Goal: Feedback & Contribution: Submit feedback/report problem

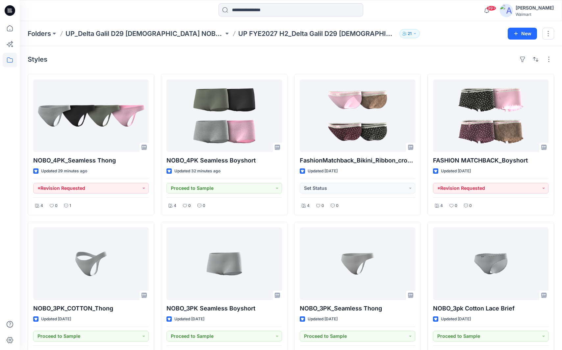
click at [458, 18] on div "99+ Notifications Yakjin -3d-Walmart has updated HQ259964_GV_OPP TANK AND SHORT…" at bounding box center [291, 10] width 543 height 21
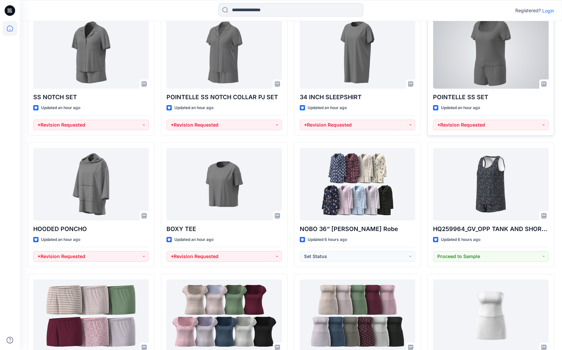
scroll to position [198, 0]
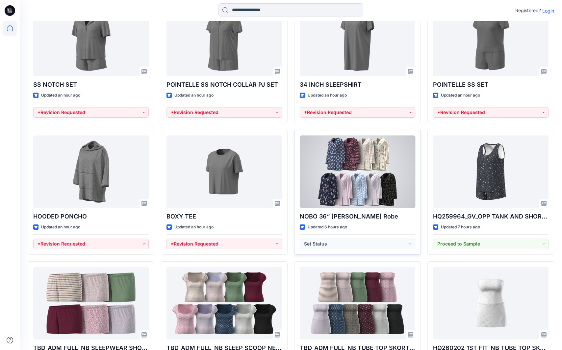
click at [356, 191] on div at bounding box center [358, 171] width 116 height 72
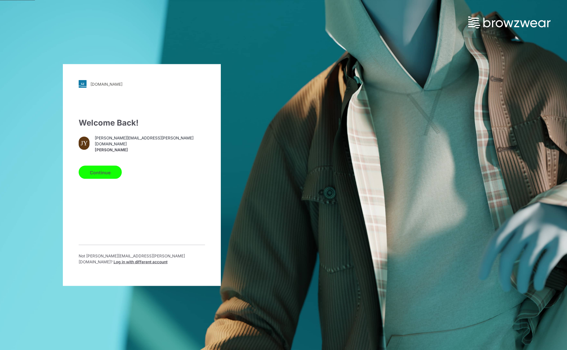
click at [96, 184] on div "Welcome Back! JY jennifer.yerkes@walmart.com Jennifer Yerkes Continue Not jenni…" at bounding box center [142, 193] width 126 height 153
click at [102, 174] on button "Continue" at bounding box center [100, 172] width 43 height 13
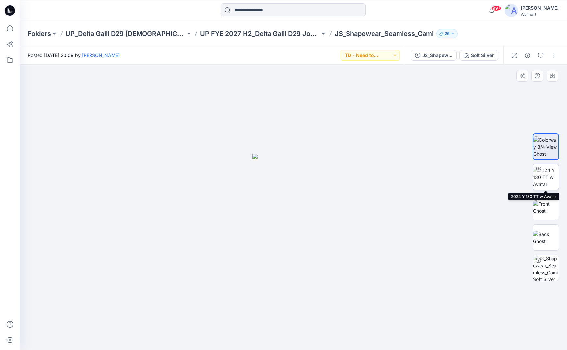
click at [542, 178] on img at bounding box center [546, 177] width 26 height 21
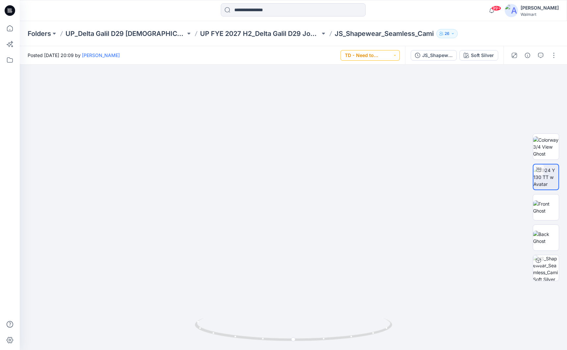
click at [391, 57] on button "TD - Need to Review" at bounding box center [370, 55] width 59 height 11
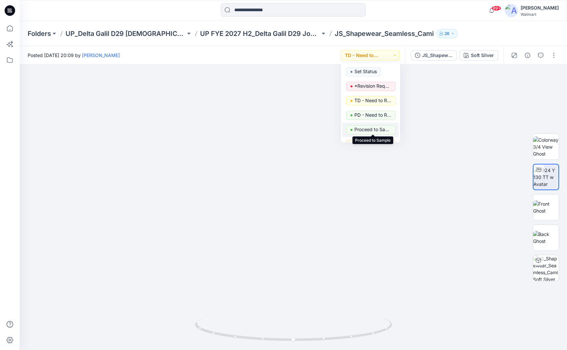
click at [382, 127] on p "Proceed to Sample" at bounding box center [373, 129] width 37 height 9
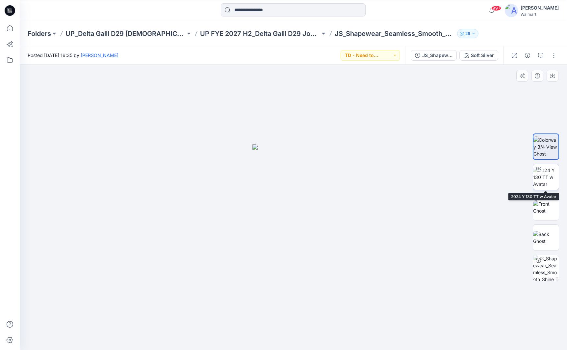
click at [544, 178] on img at bounding box center [546, 177] width 26 height 21
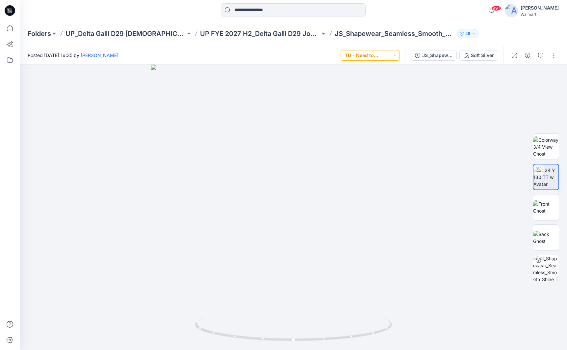
click at [391, 54] on button "TD - Need to Review" at bounding box center [370, 55] width 59 height 11
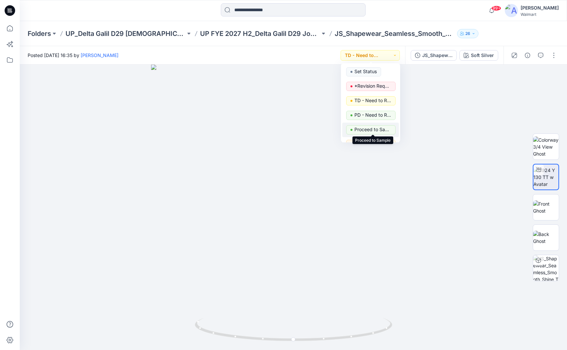
click at [371, 131] on p "Proceed to Sample" at bounding box center [373, 129] width 37 height 9
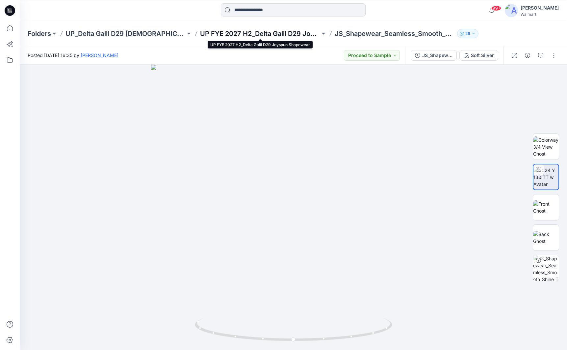
click at [286, 35] on p "UP FYE 2027 H2_Delta Galil D29 Joyspun Shapewear" at bounding box center [260, 33] width 120 height 9
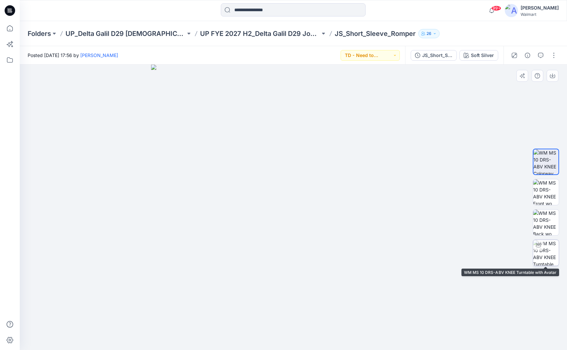
click at [554, 257] on img at bounding box center [546, 253] width 26 height 26
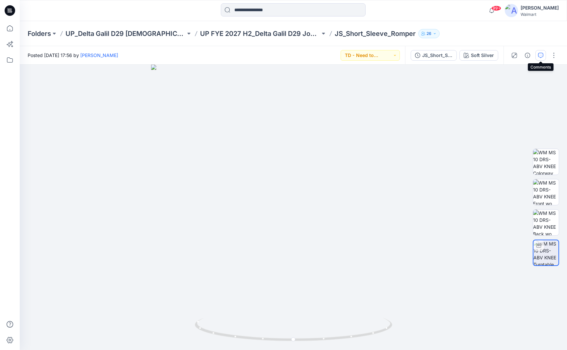
click at [539, 56] on icon "button" at bounding box center [540, 55] width 5 height 5
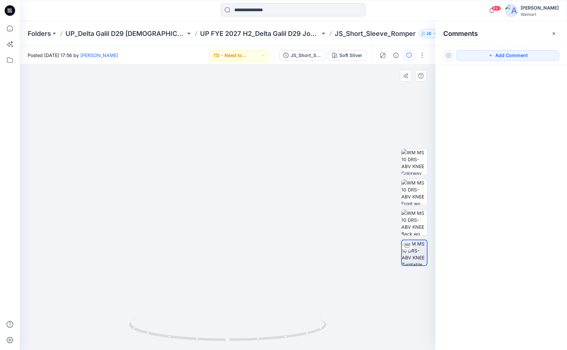
drag, startPoint x: 231, startPoint y: 101, endPoint x: 232, endPoint y: 151, distance: 49.4
click at [232, 151] on img at bounding box center [227, 204] width 395 height 291
drag, startPoint x: 258, startPoint y: 170, endPoint x: 256, endPoint y: 187, distance: 16.6
click at [256, 187] on img at bounding box center [225, 207] width 461 height 285
click at [483, 58] on button "Add Comment" at bounding box center [508, 55] width 103 height 11
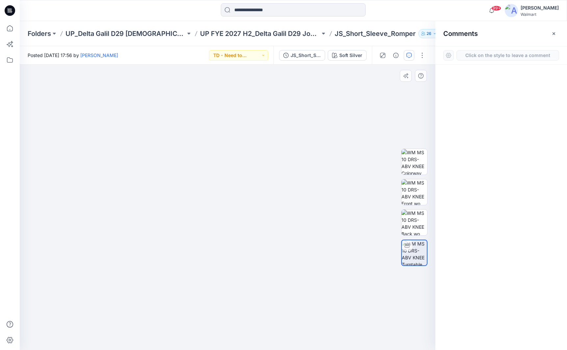
click at [213, 156] on div "1" at bounding box center [228, 207] width 416 height 285
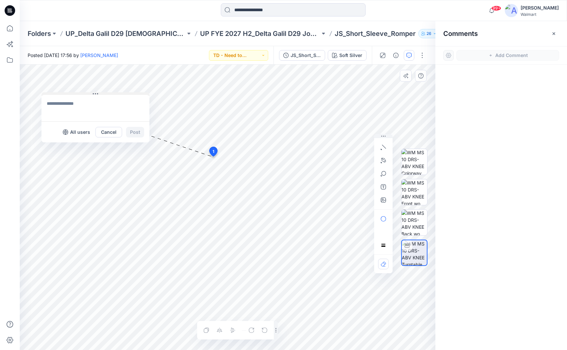
drag, startPoint x: 215, startPoint y: 160, endPoint x: 54, endPoint y: 93, distance: 175.2
click at [54, 93] on button at bounding box center [95, 94] width 108 height 4
click at [78, 101] on textarea at bounding box center [95, 108] width 108 height 26
type textarea "**********"
click at [132, 135] on button "Post" at bounding box center [135, 132] width 18 height 11
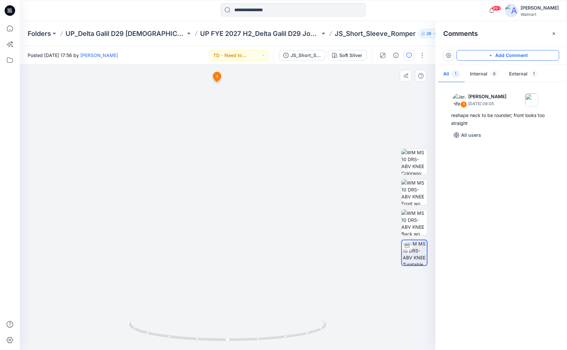
click at [528, 54] on button "Add Comment" at bounding box center [508, 55] width 103 height 11
click at [266, 227] on div "2 1 Jennifer Yerkes September 26, 2025 09:05 reshape neck to be rounder; front …" at bounding box center [228, 207] width 416 height 285
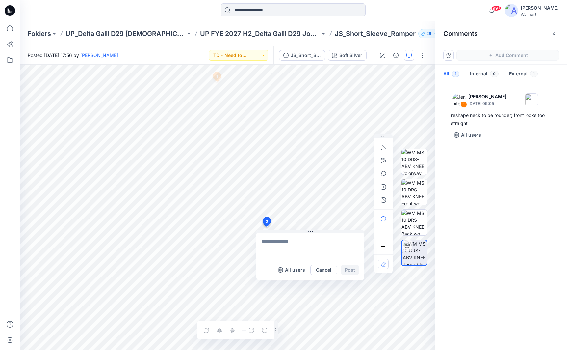
click at [275, 240] on textarea at bounding box center [311, 245] width 108 height 26
type textarea "**********"
click at [354, 271] on button "Post" at bounding box center [350, 269] width 18 height 11
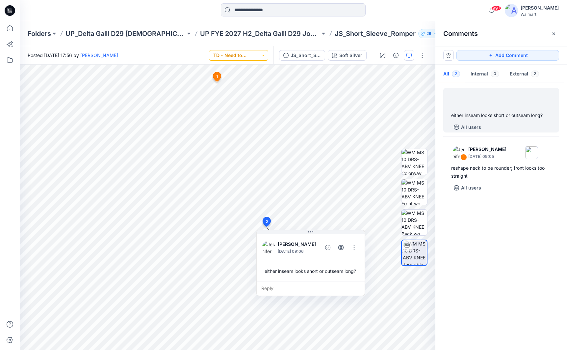
click at [258, 56] on button "TD - Need to Review" at bounding box center [238, 55] width 59 height 11
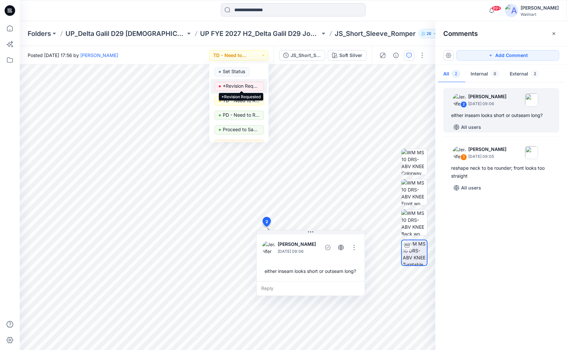
click at [253, 88] on p "*Revision Requested" at bounding box center [241, 86] width 37 height 9
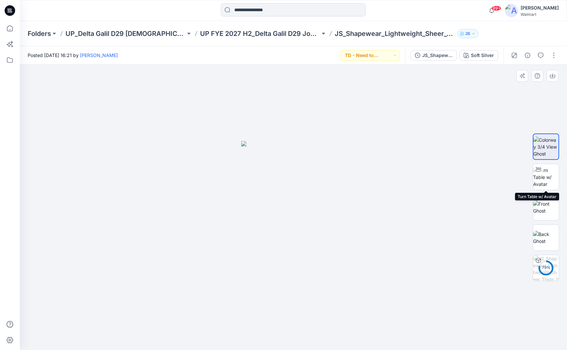
drag, startPoint x: 546, startPoint y: 172, endPoint x: 530, endPoint y: 175, distance: 16.7
click at [546, 172] on img at bounding box center [546, 177] width 26 height 21
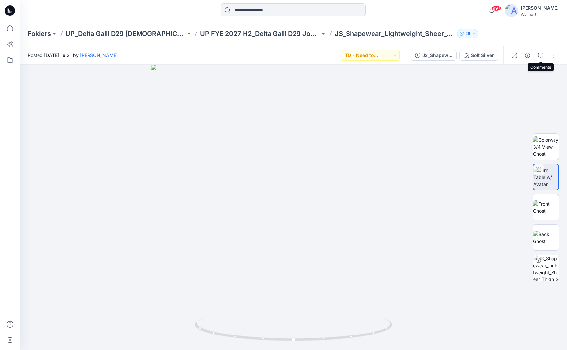
drag, startPoint x: 540, startPoint y: 57, endPoint x: 537, endPoint y: 60, distance: 4.0
click at [540, 57] on icon "button" at bounding box center [540, 55] width 5 height 5
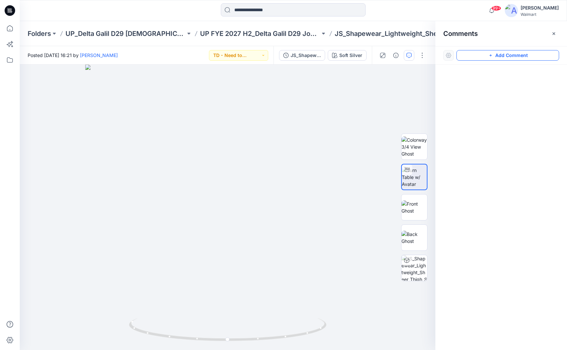
click at [531, 54] on button "Add Comment" at bounding box center [508, 55] width 103 height 11
click at [260, 226] on div "1" at bounding box center [228, 207] width 416 height 285
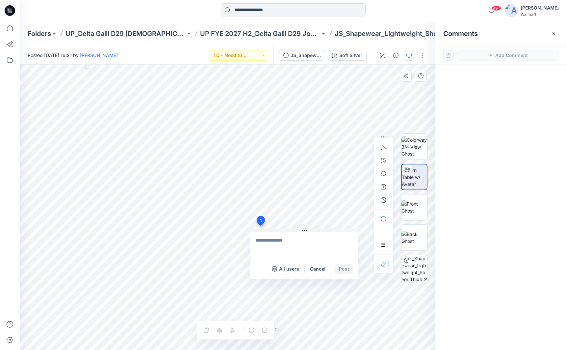
click at [261, 240] on textarea at bounding box center [305, 244] width 108 height 26
type textarea "**********"
click at [342, 270] on button "Post" at bounding box center [344, 268] width 18 height 11
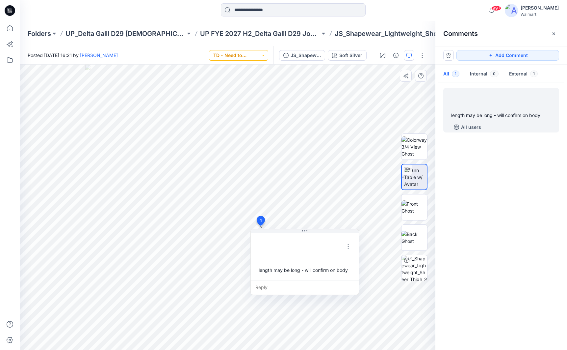
click at [250, 52] on button "TD - Need to Review" at bounding box center [238, 55] width 59 height 11
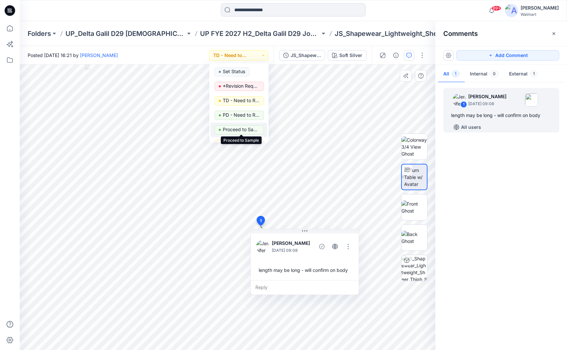
click at [236, 128] on p "Proceed to Sample" at bounding box center [241, 129] width 37 height 9
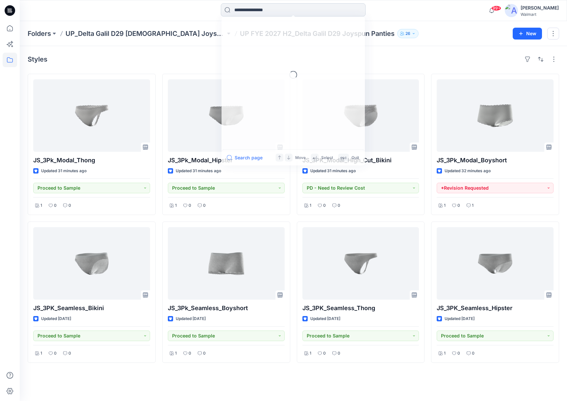
click at [264, 12] on input at bounding box center [293, 9] width 145 height 13
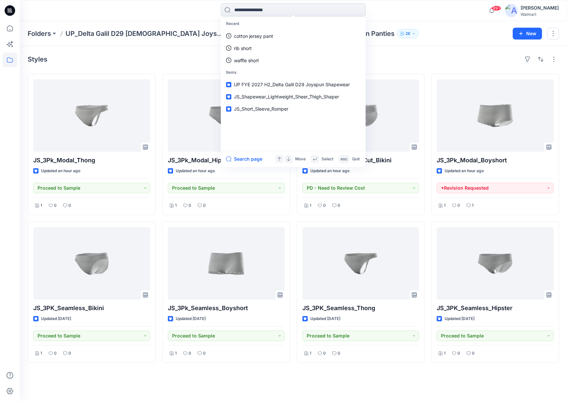
paste input "*********"
type input "*********"
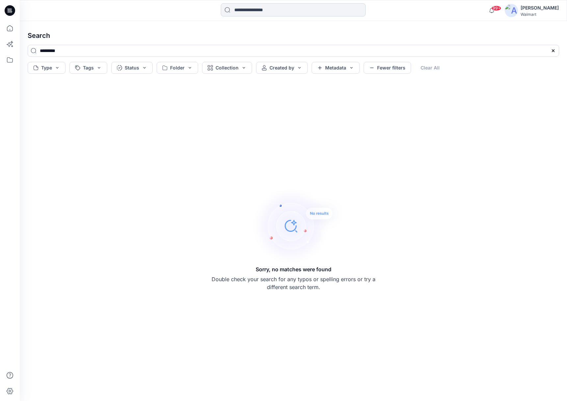
click at [294, 14] on input at bounding box center [293, 9] width 145 height 13
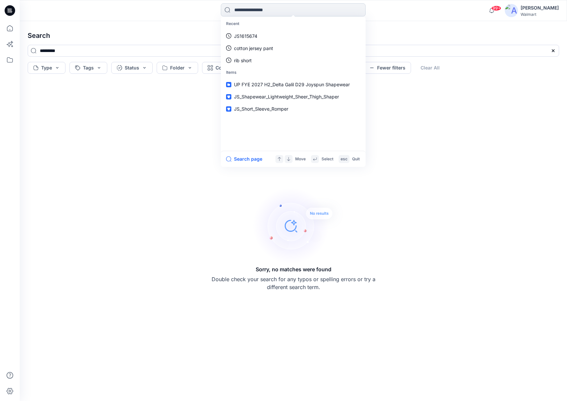
click at [271, 14] on input at bounding box center [293, 9] width 145 height 13
click at [186, 31] on h4 "Search" at bounding box center [293, 35] width 542 height 18
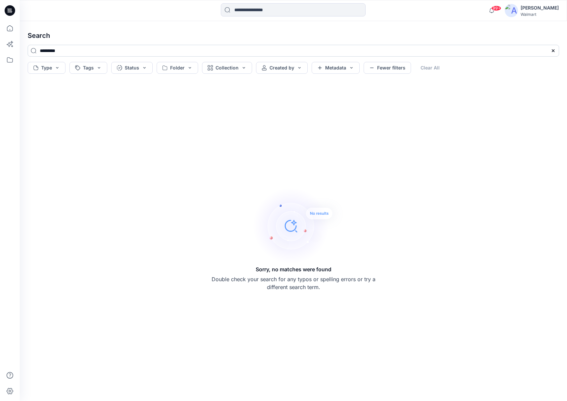
drag, startPoint x: 552, startPoint y: 49, endPoint x: 539, endPoint y: 52, distance: 12.7
click at [552, 49] on icon at bounding box center [553, 50] width 5 height 5
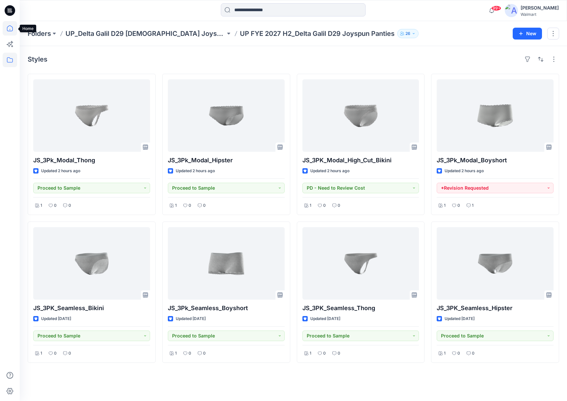
click at [11, 28] on icon at bounding box center [10, 28] width 14 height 14
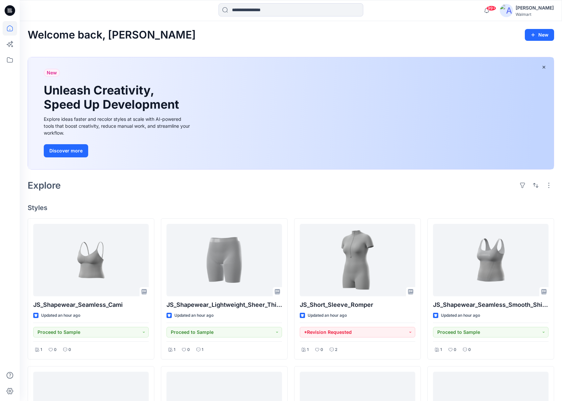
click at [435, 29] on div "Welcome back, [PERSON_NAME] New Unleash Creativity, Speed Up Development Explor…" at bounding box center [291, 354] width 543 height 666
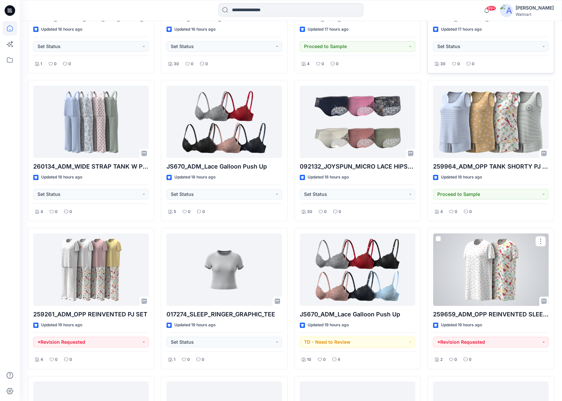
scroll to position [1206, 0]
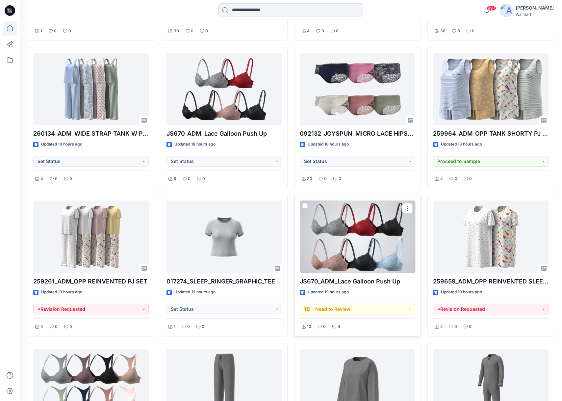
click at [338, 246] on div at bounding box center [358, 237] width 116 height 72
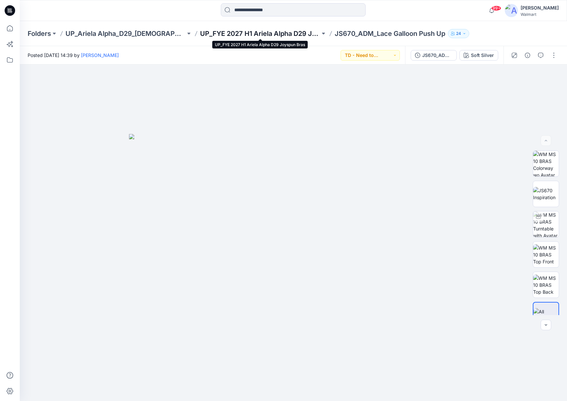
click at [278, 31] on p "UP_FYE 2027 H1 Ariela Alpha D29 Joyspun Bras" at bounding box center [260, 33] width 120 height 9
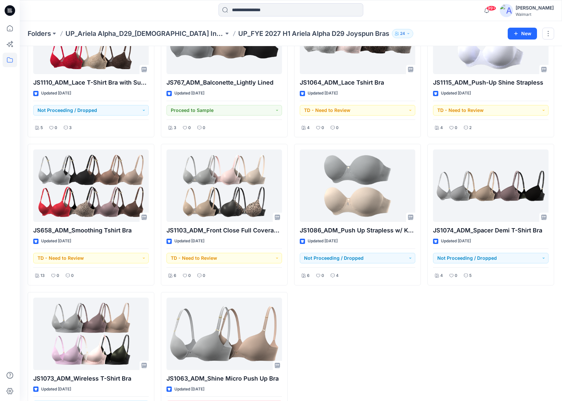
scroll to position [536, 0]
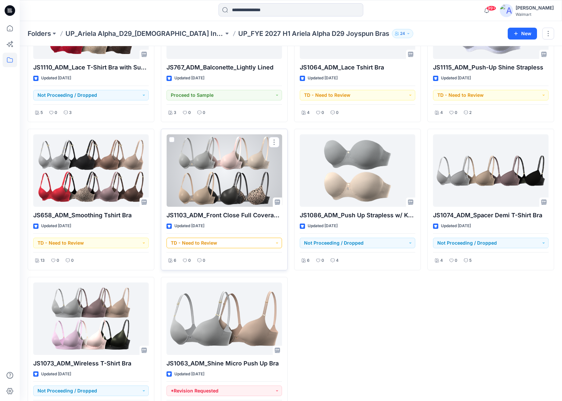
click at [276, 243] on button "TD - Need to Review" at bounding box center [225, 243] width 116 height 11
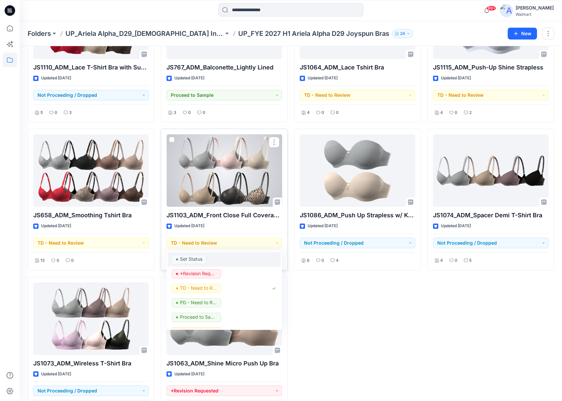
click at [203, 258] on span "Set Status" at bounding box center [189, 259] width 35 height 9
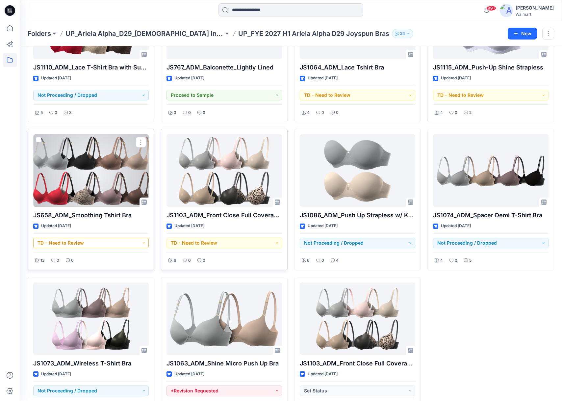
click at [145, 242] on button "TD - Need to Review" at bounding box center [91, 243] width 116 height 11
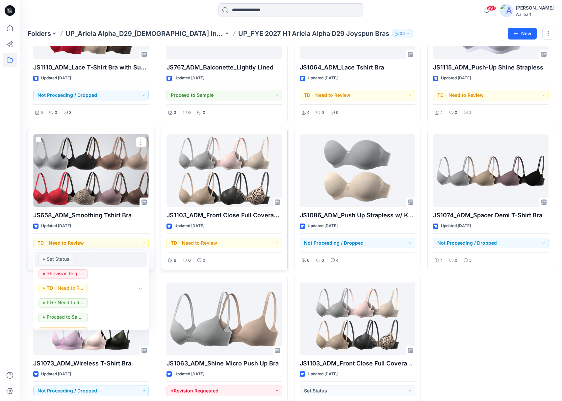
click at [66, 260] on p "Set Status" at bounding box center [58, 259] width 22 height 9
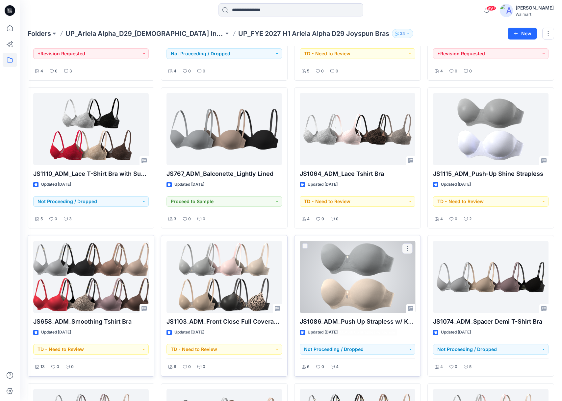
scroll to position [430, 0]
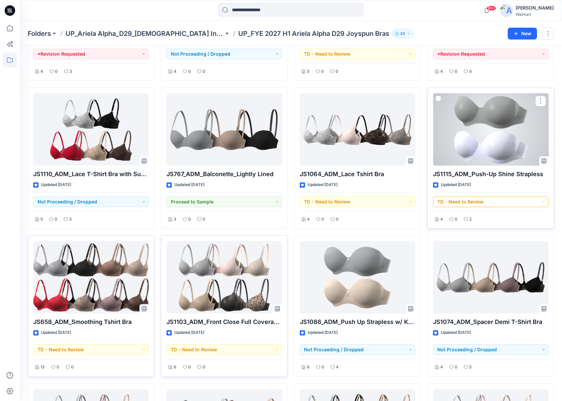
click at [542, 203] on button "TD - Need to Review" at bounding box center [491, 202] width 116 height 11
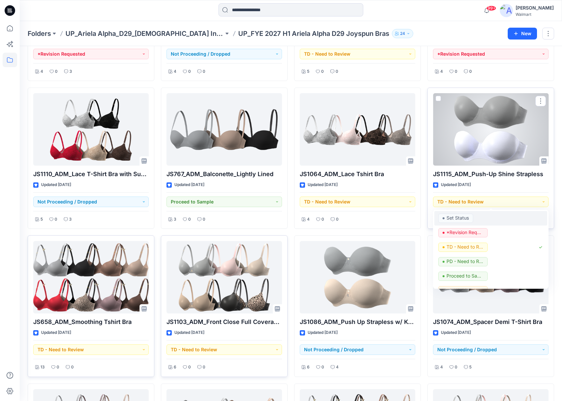
click at [452, 220] on p "Set Status" at bounding box center [458, 218] width 22 height 9
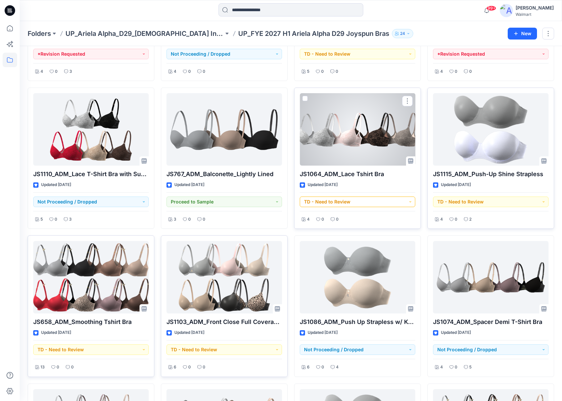
click at [408, 203] on button "TD - Need to Review" at bounding box center [358, 202] width 116 height 11
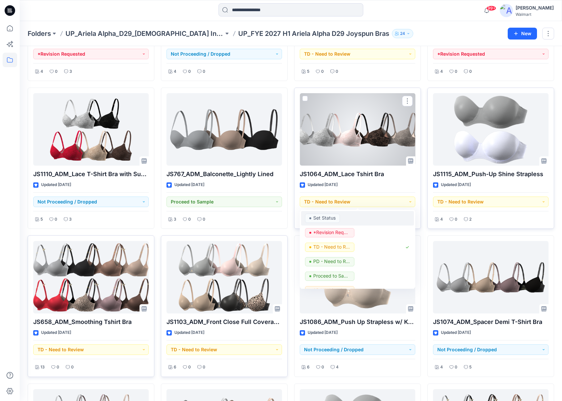
click at [328, 219] on p "Set Status" at bounding box center [324, 218] width 22 height 9
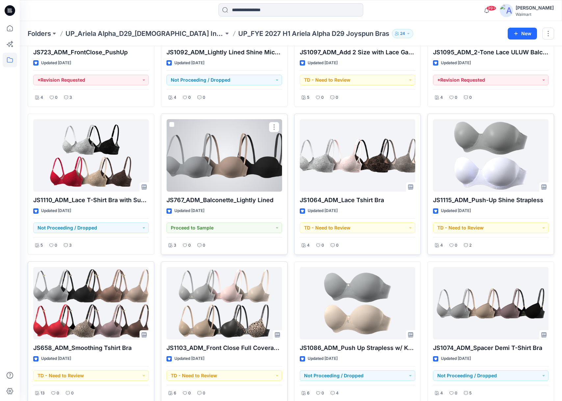
scroll to position [331, 0]
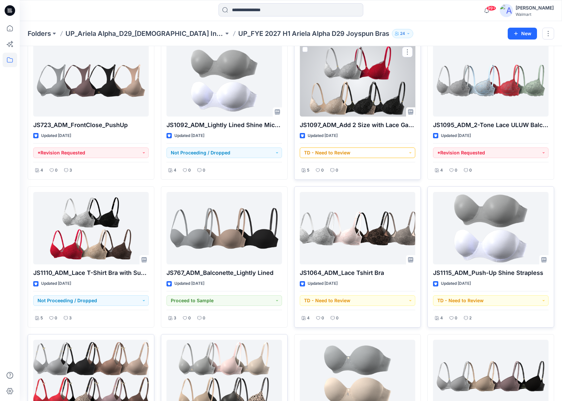
click at [411, 153] on button "TD - Need to Review" at bounding box center [358, 153] width 116 height 11
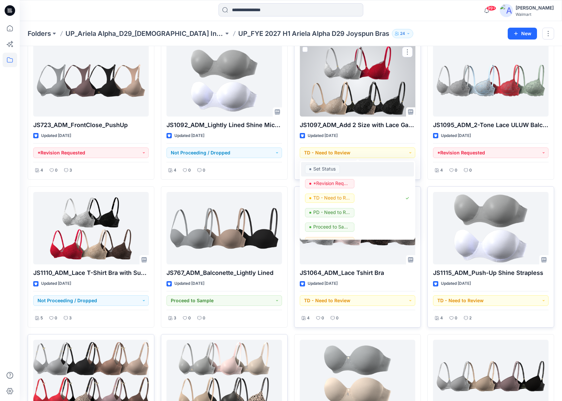
click at [324, 173] on p "Set Status" at bounding box center [324, 169] width 22 height 9
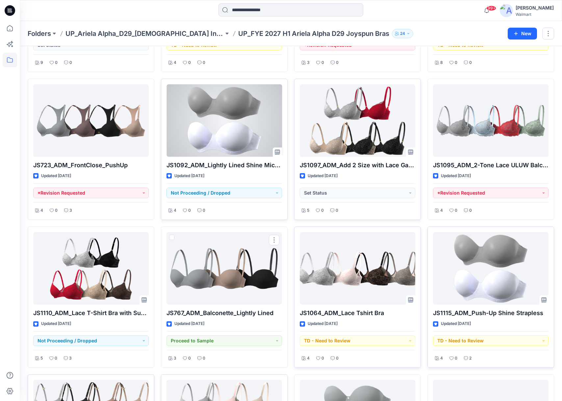
scroll to position [166, 0]
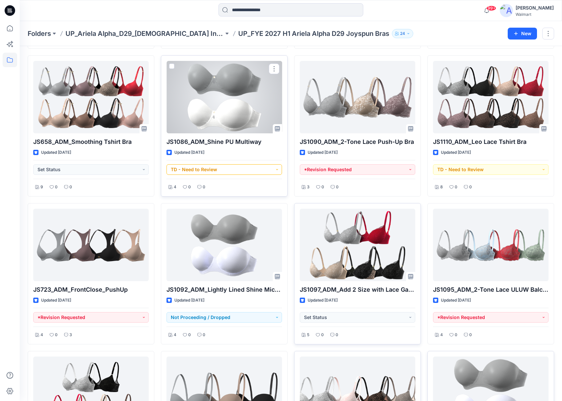
click at [272, 169] on button "TD - Need to Review" at bounding box center [225, 169] width 116 height 11
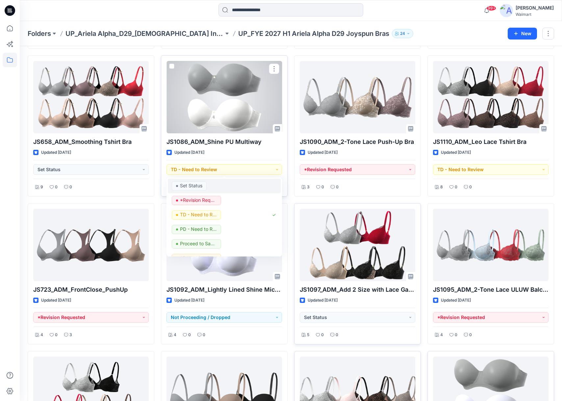
click at [207, 190] on div "Set Status" at bounding box center [224, 185] width 105 height 9
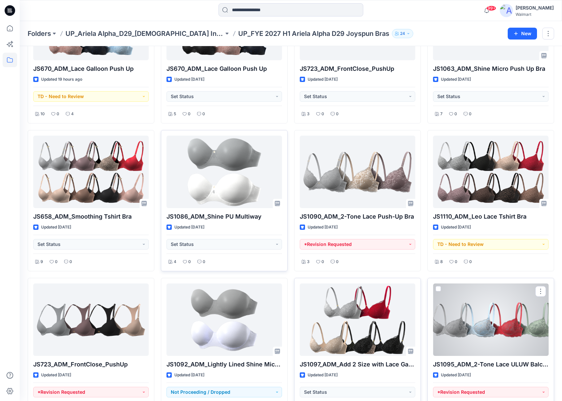
scroll to position [68, 0]
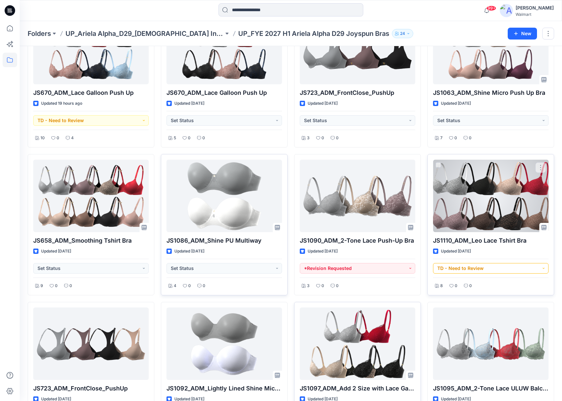
click at [538, 268] on button "TD - Need to Review" at bounding box center [491, 268] width 116 height 11
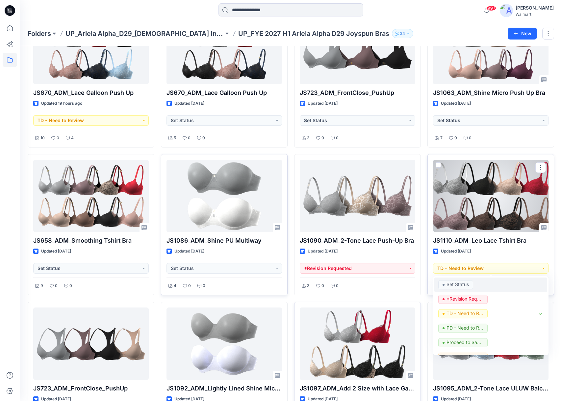
click at [467, 283] on p "Set Status" at bounding box center [458, 284] width 22 height 9
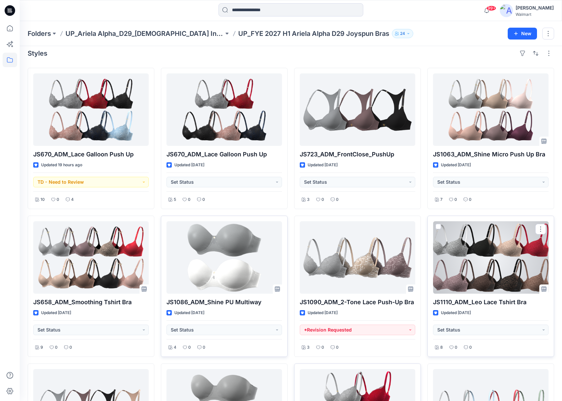
scroll to position [0, 0]
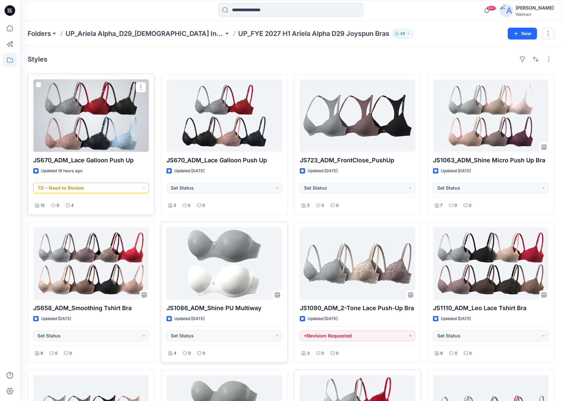
click at [142, 187] on button "TD - Need to Review" at bounding box center [91, 188] width 116 height 11
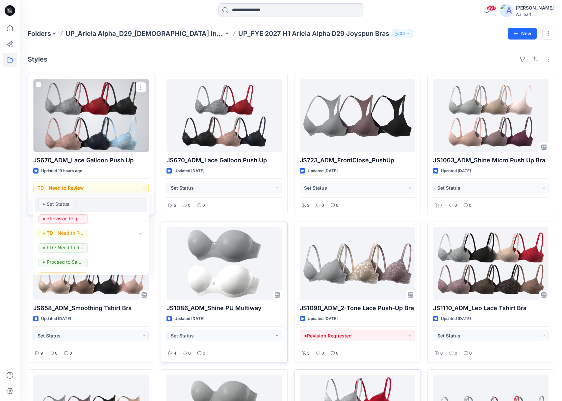
click at [67, 202] on p "Set Status" at bounding box center [58, 204] width 22 height 9
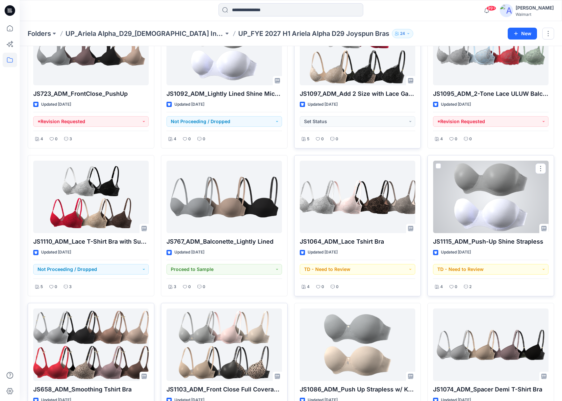
scroll to position [494, 0]
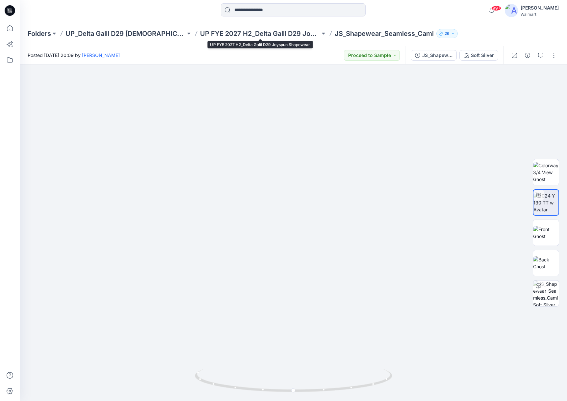
click at [289, 32] on p "UP FYE 2027 H2_Delta Galil D29 Joyspun Shapewear" at bounding box center [260, 33] width 120 height 9
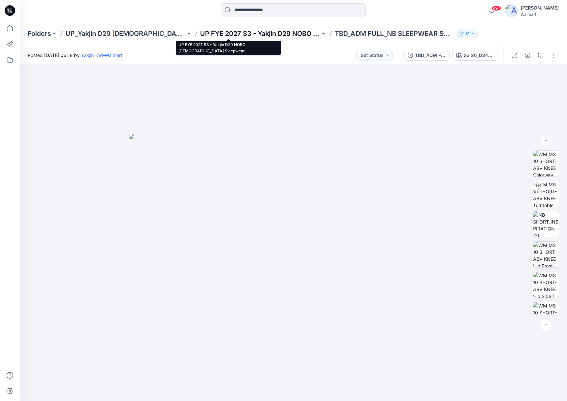
click at [258, 32] on p "UP FYE 2027 S3 - Yakjin D29 NOBO [DEMOGRAPHIC_DATA] Sleepwear" at bounding box center [260, 33] width 120 height 9
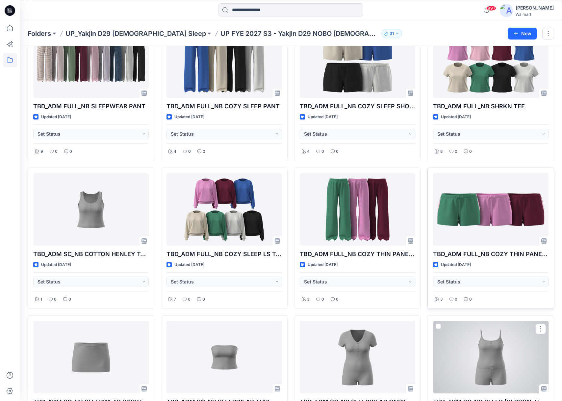
scroll to position [117, 0]
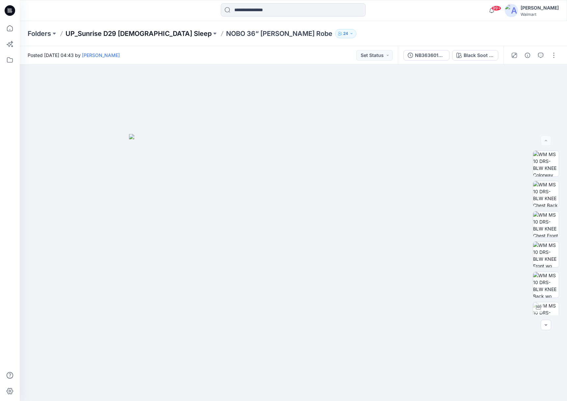
click at [114, 34] on p "UP_Sunrise D29 Ladies Sleep" at bounding box center [139, 33] width 146 height 9
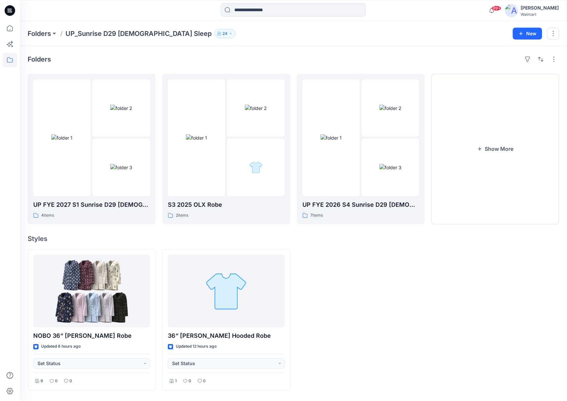
click at [436, 15] on div "99+ Notifications Yakjin -3d-Walmart has updated HQ259964_GV_OPP TANK AND SHORT…" at bounding box center [293, 10] width 547 height 14
click at [501, 310] on div at bounding box center [495, 319] width 128 height 141
click at [391, 297] on div at bounding box center [361, 319] width 128 height 141
click at [472, 305] on div at bounding box center [495, 319] width 128 height 141
click at [146, 84] on button "button" at bounding box center [145, 84] width 11 height 11
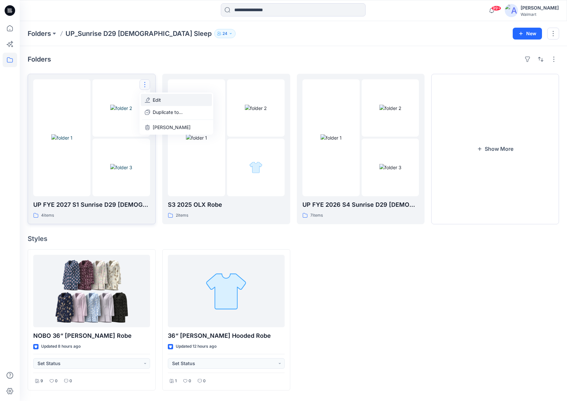
click at [162, 97] on button "Edit" at bounding box center [176, 100] width 71 height 12
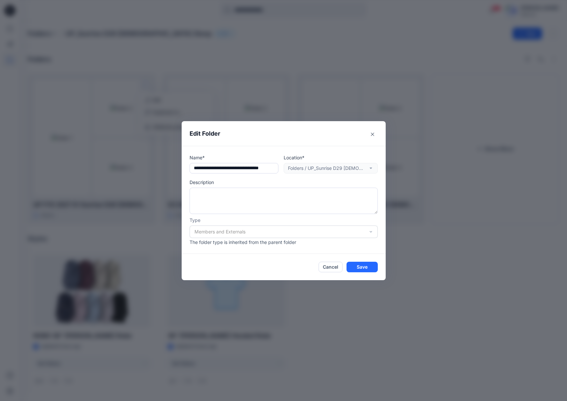
scroll to position [0, 11]
drag, startPoint x: 193, startPoint y: 168, endPoint x: 321, endPoint y: 174, distance: 128.2
click at [321, 174] on div "Name* Location* Folders / UP_Sunrise D29 Ladies Sleep Description Type Members …" at bounding box center [284, 200] width 188 height 92
type input "**********"
click at [330, 269] on button "Cancel" at bounding box center [331, 267] width 24 height 11
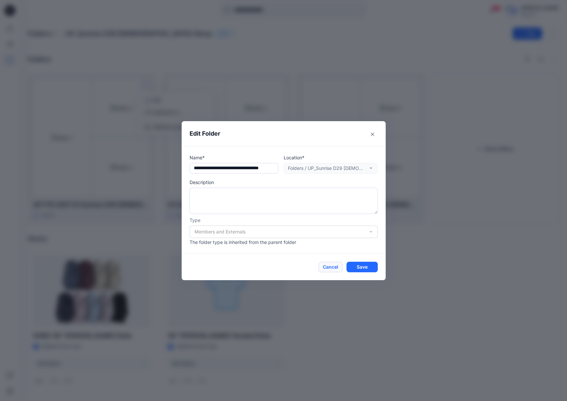
scroll to position [0, 0]
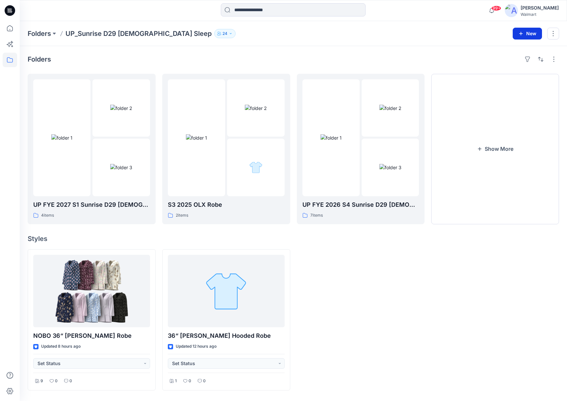
click at [531, 32] on button "New" at bounding box center [527, 34] width 29 height 12
click at [511, 67] on button "New Folder" at bounding box center [512, 63] width 57 height 12
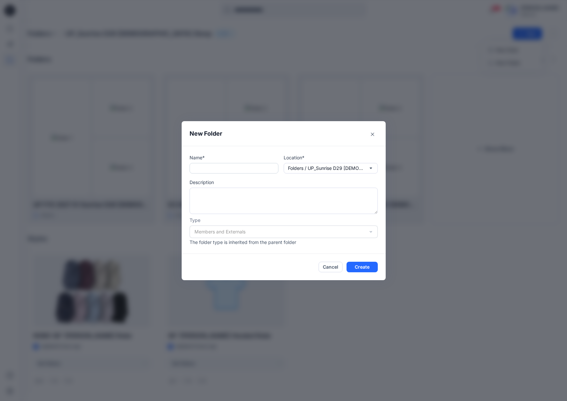
click at [214, 170] on input "text" at bounding box center [234, 168] width 89 height 11
paste input "**********"
drag, startPoint x: 218, startPoint y: 168, endPoint x: 225, endPoint y: 168, distance: 6.6
click at [223, 168] on input "**********" at bounding box center [234, 168] width 89 height 11
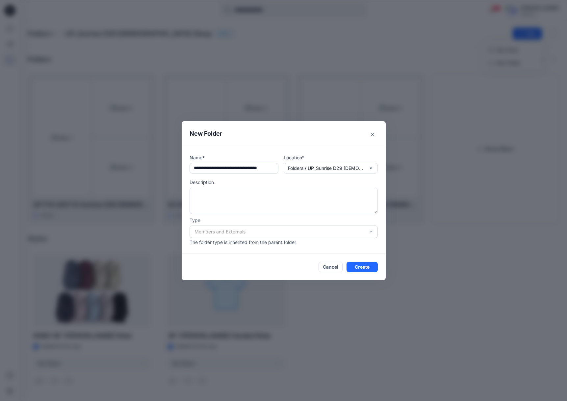
scroll to position [0, 9]
type input "**********"
click at [366, 266] on button "Create" at bounding box center [362, 267] width 31 height 11
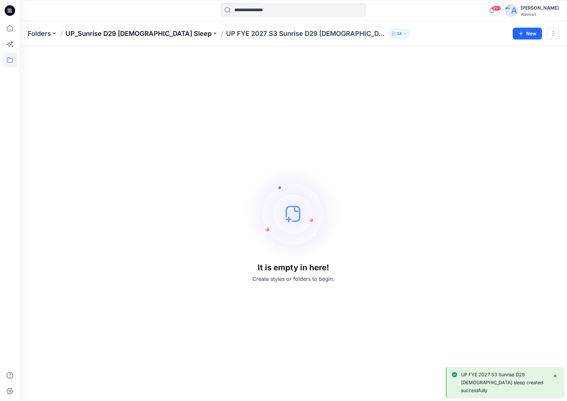
click at [143, 32] on p "UP_Sunrise D29 Ladies Sleep" at bounding box center [139, 33] width 146 height 9
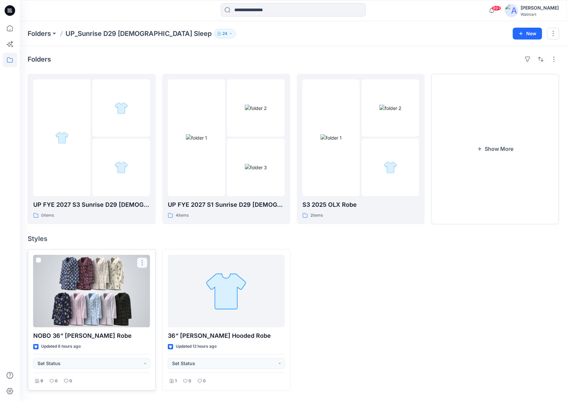
click at [143, 265] on button "button" at bounding box center [142, 263] width 11 height 11
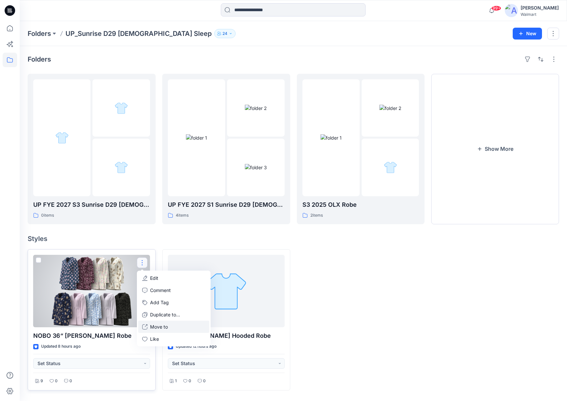
click at [163, 328] on p "Move to" at bounding box center [159, 326] width 18 height 7
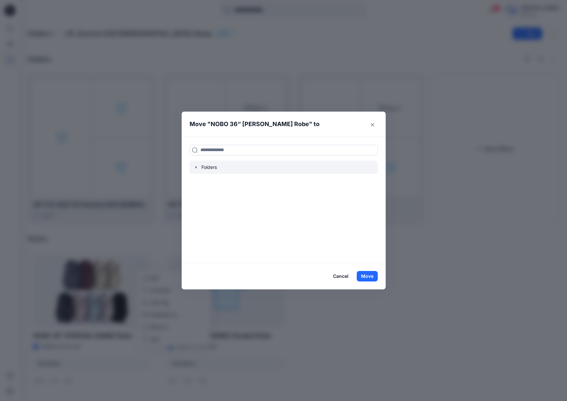
click at [192, 169] on div at bounding box center [284, 167] width 188 height 13
click at [196, 169] on icon "button" at bounding box center [196, 167] width 5 height 5
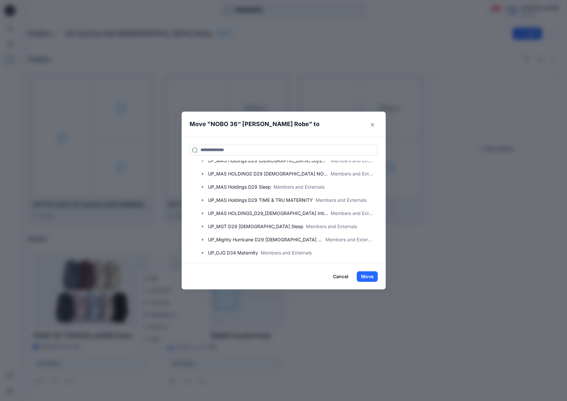
scroll to position [560, 0]
click at [202, 227] on icon "button" at bounding box center [202, 226] width 1 height 2
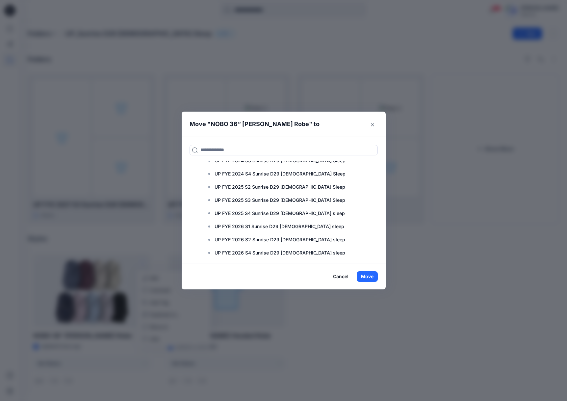
scroll to position [790, 0]
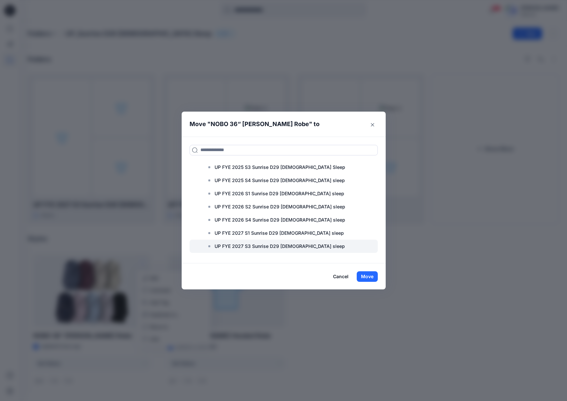
click at [279, 243] on p "UP FYE 2027 S3 Sunrise D29 [DEMOGRAPHIC_DATA] sleep" at bounding box center [280, 246] width 130 height 8
click at [368, 278] on button "Move" at bounding box center [367, 276] width 21 height 11
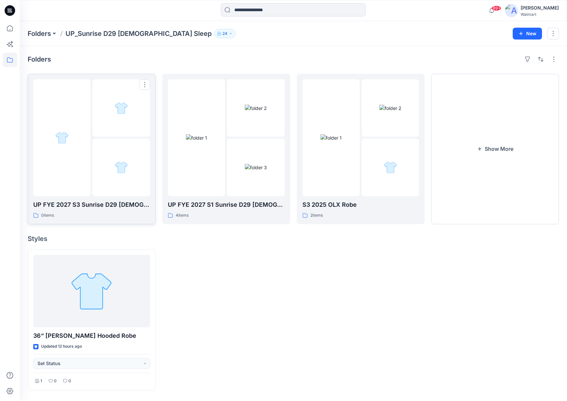
click at [80, 110] on div at bounding box center [61, 137] width 57 height 117
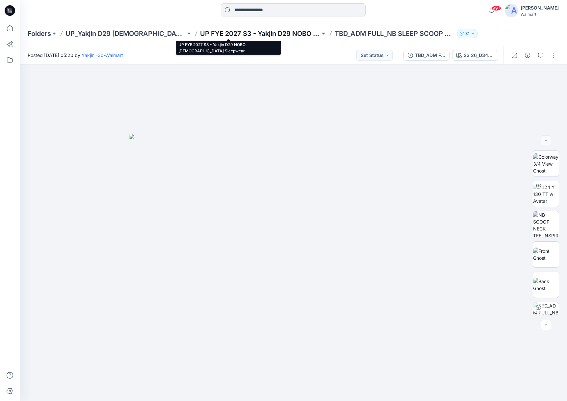
click at [240, 36] on p "UP FYE 2027 S3 - Yakjin D29 NOBO [DEMOGRAPHIC_DATA] Sleepwear" at bounding box center [260, 33] width 120 height 9
click at [262, 34] on p "UP FYE 2027 S3 - Yakjin D29 NOBO [DEMOGRAPHIC_DATA] Sleepwear" at bounding box center [260, 33] width 120 height 9
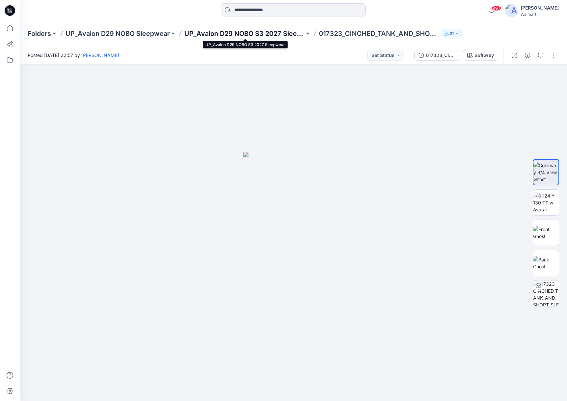
click at [258, 32] on p "UP_Avalon D29 NOBO S3 2027 Sleepwear" at bounding box center [244, 33] width 120 height 9
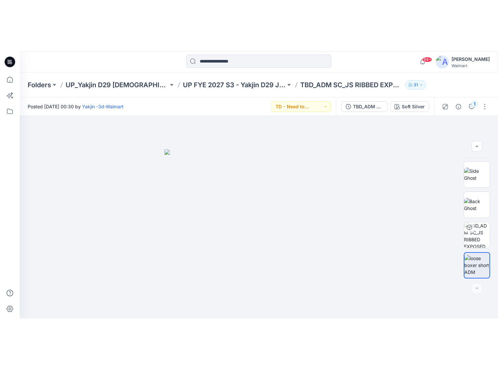
scroll to position [104, 0]
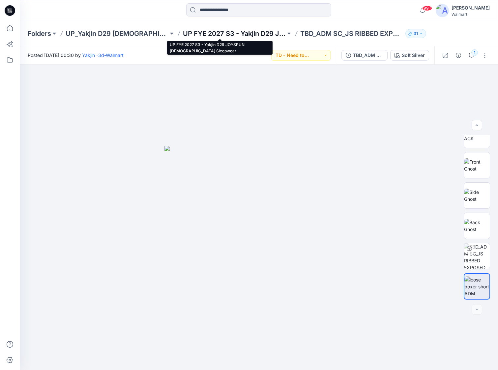
click at [230, 34] on p "UP FYE 2027 S3 - Yakjin D29 JOYSPUN [DEMOGRAPHIC_DATA] Sleepwear" at bounding box center [234, 33] width 103 height 9
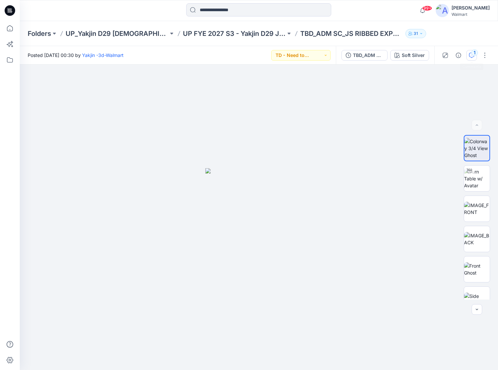
click at [474, 55] on div "1" at bounding box center [474, 52] width 7 height 7
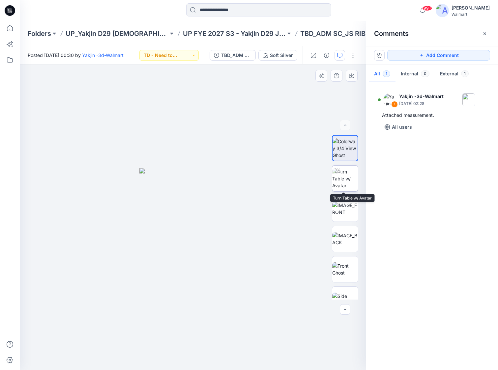
click at [340, 178] on img at bounding box center [345, 178] width 26 height 21
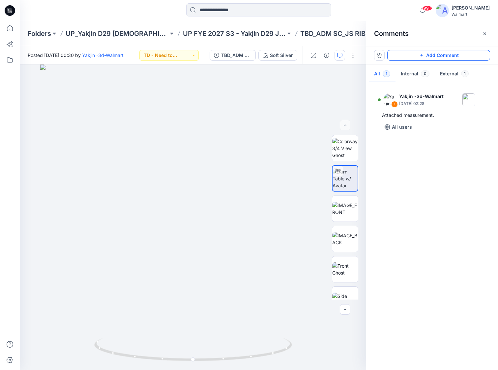
click at [459, 57] on button "Add Comment" at bounding box center [438, 55] width 103 height 11
click at [193, 203] on div "2" at bounding box center [193, 218] width 346 height 306
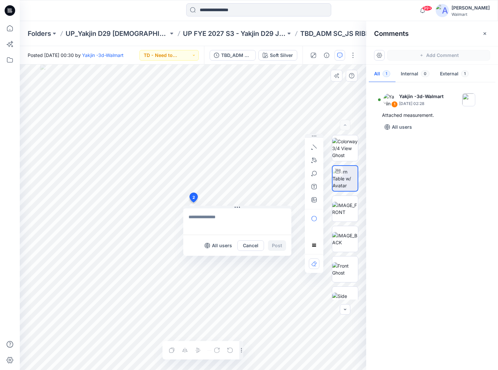
click at [205, 217] on textarea at bounding box center [237, 221] width 108 height 26
type textarea "**********"
click at [275, 250] on button "Post" at bounding box center [277, 245] width 18 height 11
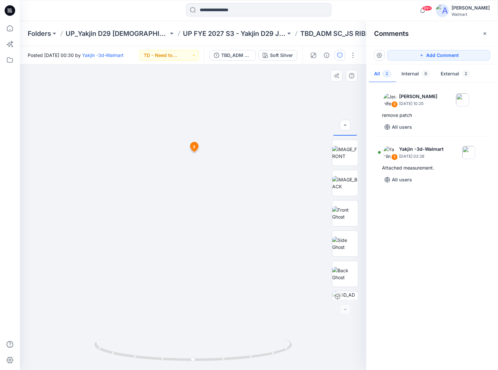
scroll to position [104, 0]
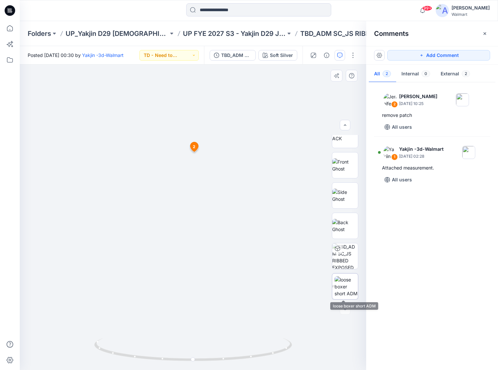
click at [344, 259] on img at bounding box center [345, 286] width 23 height 21
click at [230, 103] on div at bounding box center [193, 218] width 346 height 306
click at [246, 100] on div at bounding box center [193, 218] width 346 height 306
click at [267, 135] on div at bounding box center [193, 218] width 346 height 306
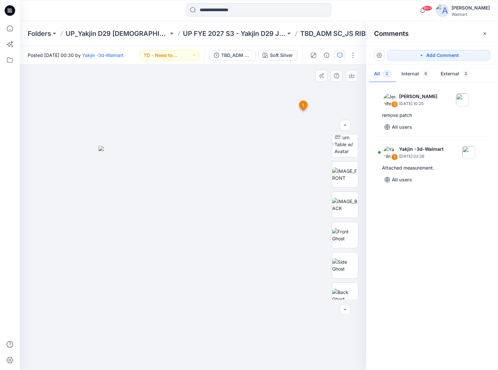
scroll to position [22, 0]
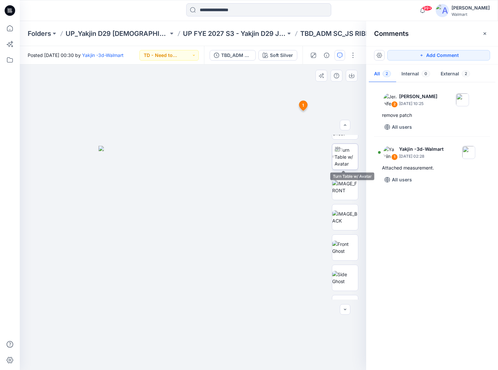
click at [346, 167] on img at bounding box center [345, 157] width 23 height 21
drag, startPoint x: 193, startPoint y: 359, endPoint x: 142, endPoint y: 350, distance: 52.3
click at [142, 259] on icon at bounding box center [193, 350] width 199 height 25
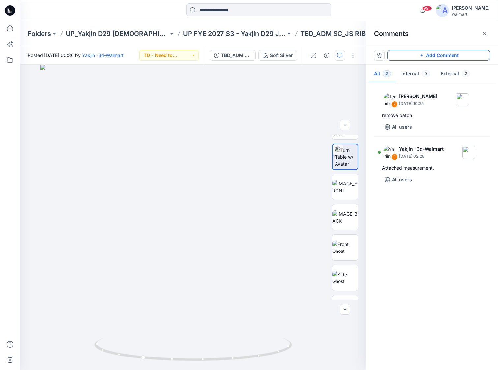
click at [460, 53] on button "Add Comment" at bounding box center [438, 55] width 103 height 11
click at [193, 207] on div "3" at bounding box center [193, 218] width 346 height 306
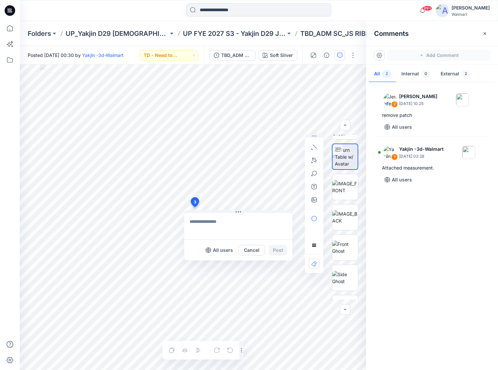
click at [213, 216] on textarea at bounding box center [238, 226] width 108 height 26
type textarea "**********"
click at [278, 253] on button "Post" at bounding box center [278, 250] width 18 height 11
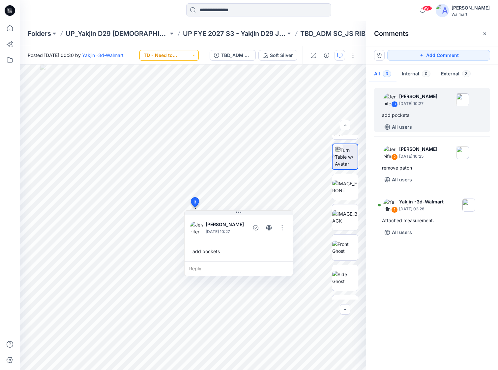
click at [179, 55] on button "TD - Need to Review" at bounding box center [168, 55] width 59 height 11
click at [182, 87] on p "*Revision Requested" at bounding box center [171, 86] width 37 height 9
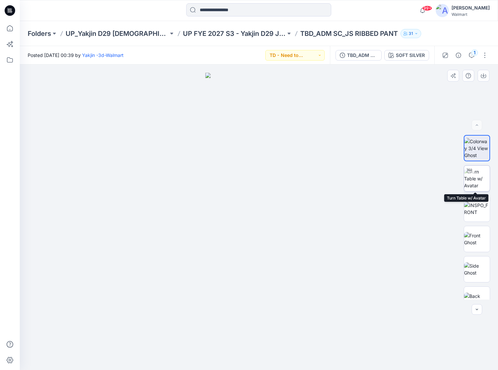
click at [469, 179] on img at bounding box center [477, 178] width 26 height 21
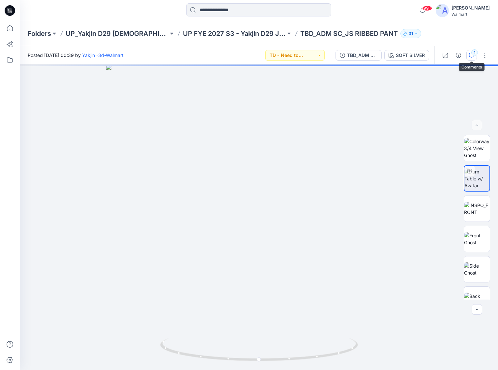
click at [473, 57] on icon "button" at bounding box center [471, 55] width 5 height 5
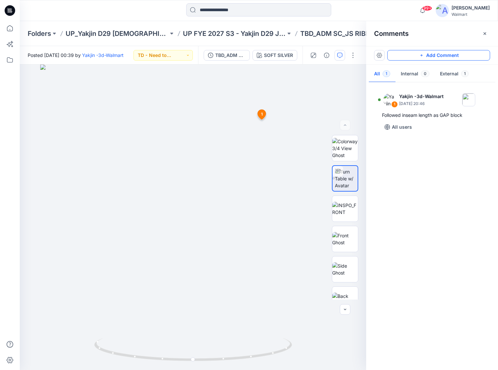
click at [449, 56] on button "Add Comment" at bounding box center [438, 55] width 103 height 11
click at [196, 212] on div "2 1 Yakjin -3d-Walmart [DATE] 20:46 Followed inseam length as GAP block Reply" at bounding box center [193, 218] width 346 height 306
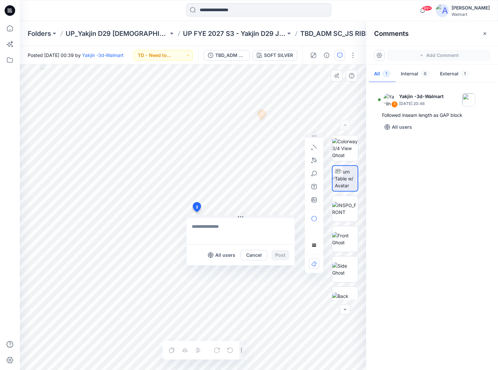
click at [203, 222] on textarea at bounding box center [240, 231] width 108 height 26
type textarea "**********"
click at [227, 216] on button at bounding box center [240, 217] width 108 height 4
click at [279, 254] on button "Post" at bounding box center [280, 255] width 18 height 11
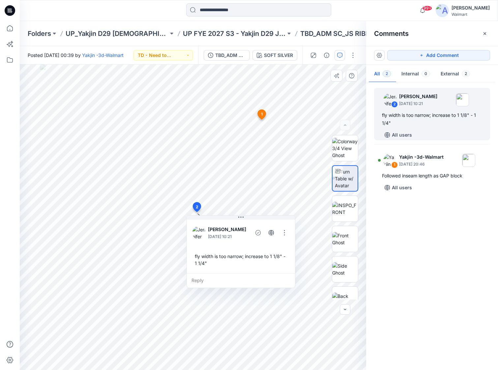
drag, startPoint x: 465, startPoint y: 53, endPoint x: 316, endPoint y: 139, distance: 171.3
click at [465, 53] on button "Add Comment" at bounding box center [438, 55] width 103 height 11
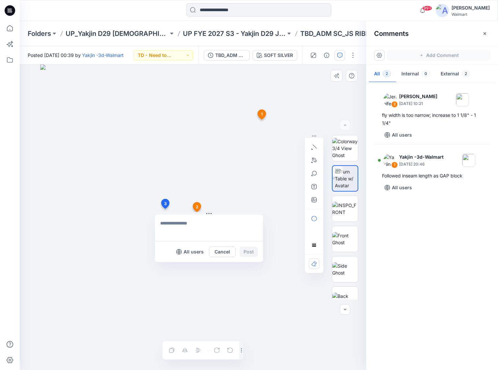
click at [165, 209] on div "3 All users Cancel Post 1 Yakjin -3d-Walmart [DATE] 20:46 Followed inseam lengt…" at bounding box center [193, 218] width 346 height 306
click at [172, 225] on textarea at bounding box center [209, 228] width 108 height 26
click at [138, 218] on div "**********" at bounding box center [193, 218] width 346 height 306
type textarea "**********"
drag, startPoint x: 247, startPoint y: 252, endPoint x: 248, endPoint y: 260, distance: 8.0
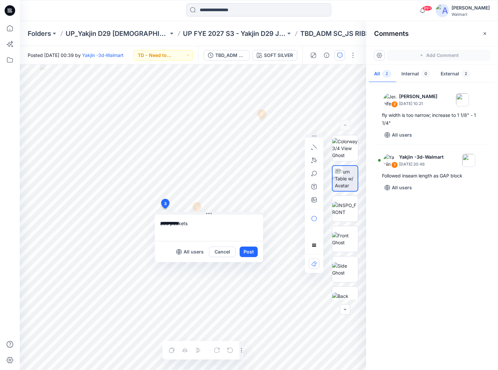
click at [248, 256] on button "Post" at bounding box center [248, 252] width 18 height 11
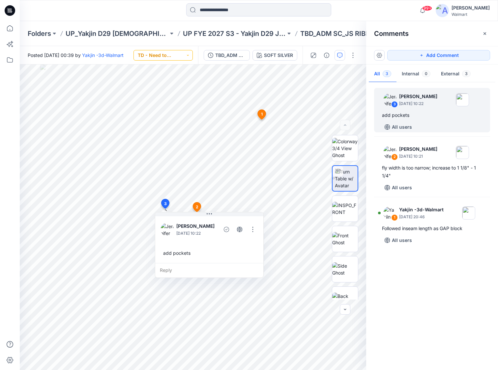
click at [181, 54] on button "TD - Need to Review" at bounding box center [162, 55] width 59 height 11
click at [177, 88] on p "*Revision Requested" at bounding box center [165, 86] width 37 height 9
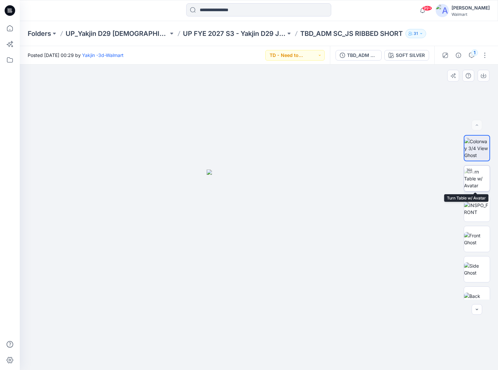
click at [476, 174] on img at bounding box center [477, 178] width 26 height 21
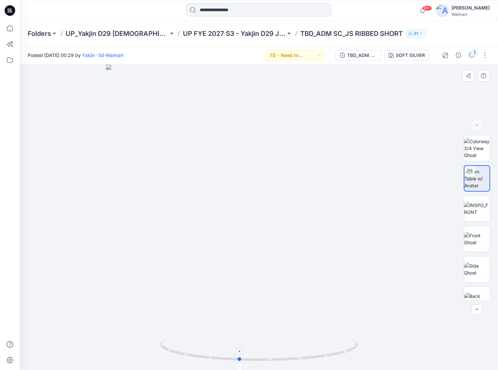
drag, startPoint x: 258, startPoint y: 358, endPoint x: 246, endPoint y: 352, distance: 13.7
click at [246, 352] on icon at bounding box center [259, 350] width 199 height 25
drag, startPoint x: 248, startPoint y: 361, endPoint x: 280, endPoint y: 356, distance: 32.7
click at [280, 356] on icon at bounding box center [259, 350] width 199 height 25
click at [473, 54] on div "1" at bounding box center [474, 52] width 7 height 7
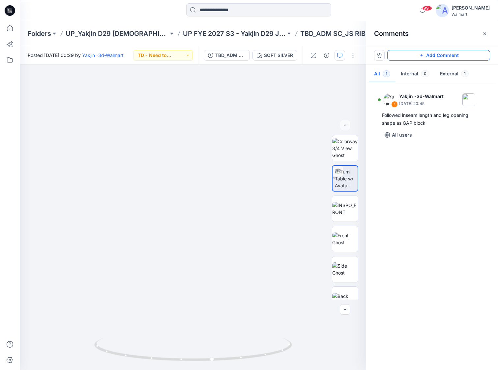
click at [472, 55] on button "Add Comment" at bounding box center [438, 55] width 103 height 11
click at [199, 183] on div "2 1 Yakjin -3d-Walmart September 04, 2025 20:45 Followed inseam length and leg …" at bounding box center [193, 218] width 346 height 306
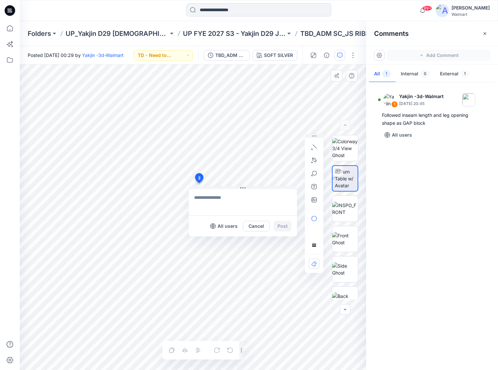
click at [207, 198] on textarea at bounding box center [243, 202] width 108 height 26
type textarea "**********"
drag, startPoint x: 280, startPoint y: 227, endPoint x: 294, endPoint y: 228, distance: 13.9
click at [280, 227] on button "Post" at bounding box center [282, 226] width 18 height 11
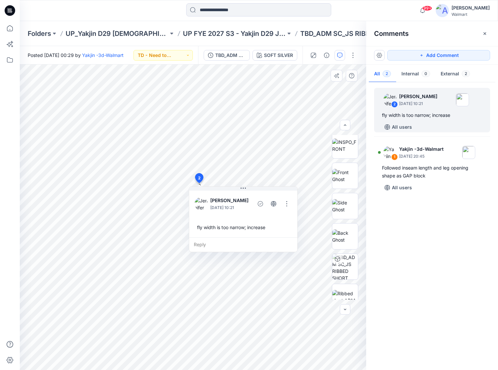
scroll to position [74, 0]
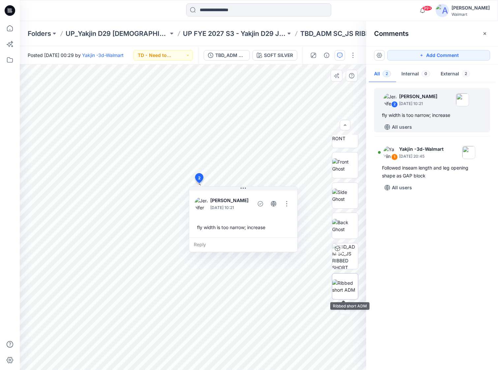
click at [347, 281] on img at bounding box center [345, 287] width 26 height 14
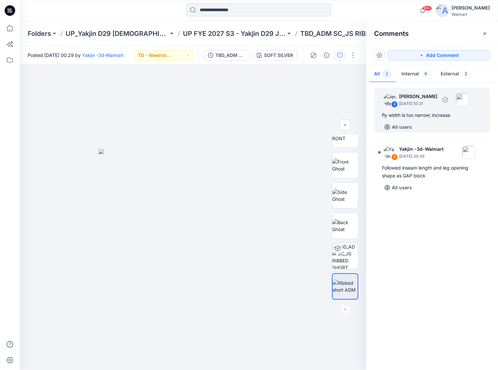
click at [431, 122] on div "2 Jennifer Yerkes September 26, 2025 10:21 fly width is too narrow; increase Al…" at bounding box center [432, 110] width 116 height 44
click at [429, 111] on div "fly width is too narrow; increase" at bounding box center [432, 115] width 100 height 8
click at [418, 105] on p "September 26, 2025 10:21" at bounding box center [418, 103] width 38 height 7
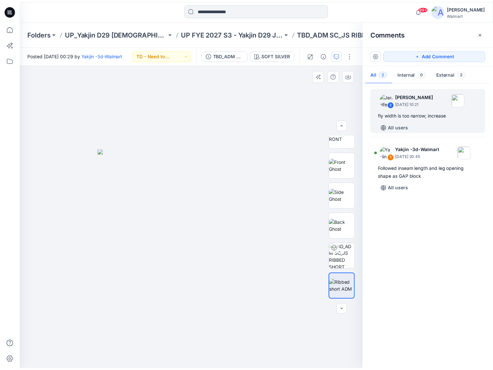
scroll to position [0, 0]
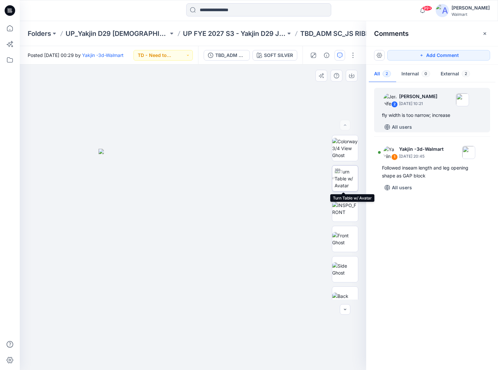
click at [344, 180] on img at bounding box center [345, 178] width 23 height 21
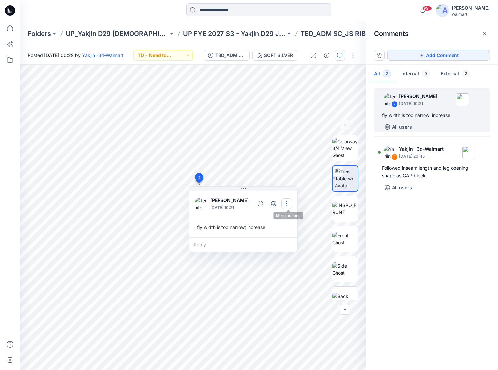
click at [285, 203] on button "button" at bounding box center [286, 204] width 11 height 11
click at [290, 218] on p "Edit comment" at bounding box center [290, 219] width 30 height 7
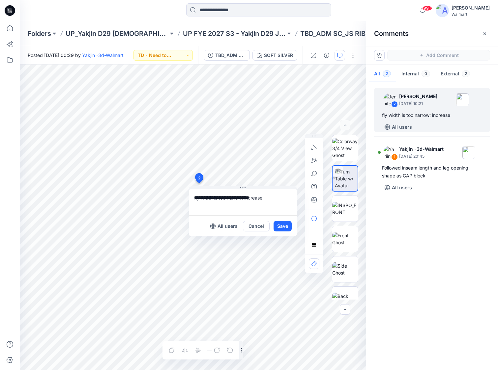
click at [273, 200] on textarea "**********" at bounding box center [243, 202] width 108 height 26
click at [182, 196] on div "**********" at bounding box center [193, 218] width 346 height 306
type textarea "**********"
click at [119, 17] on div at bounding box center [80, 10] width 120 height 14
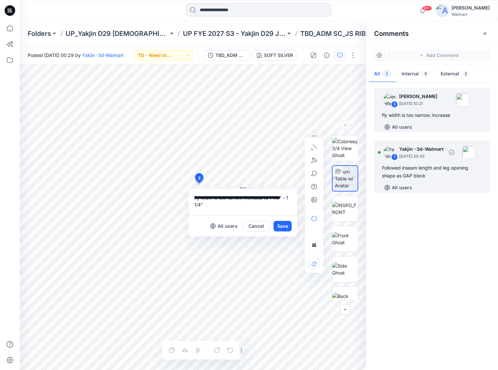
click at [443, 163] on div "1 Yakjin -3d-Walmart September 04, 2025 20:45 Followed inseam length and leg op…" at bounding box center [432, 167] width 116 height 52
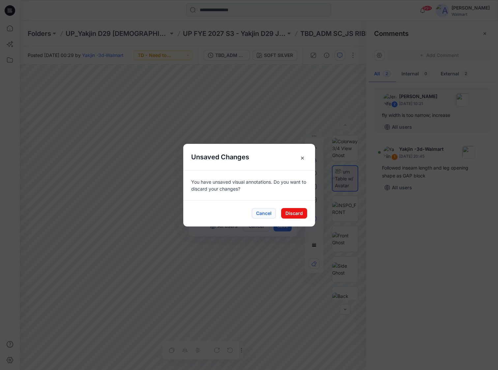
click at [269, 214] on button "Cancel" at bounding box center [264, 213] width 24 height 11
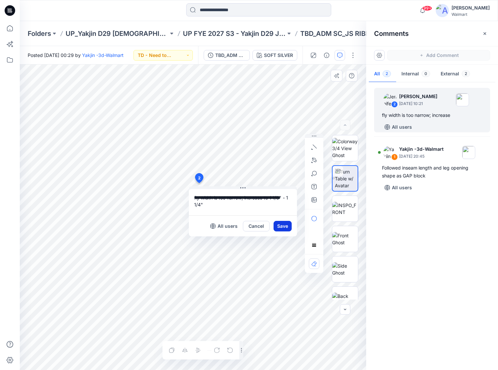
click at [284, 229] on button "Save" at bounding box center [282, 226] width 18 height 11
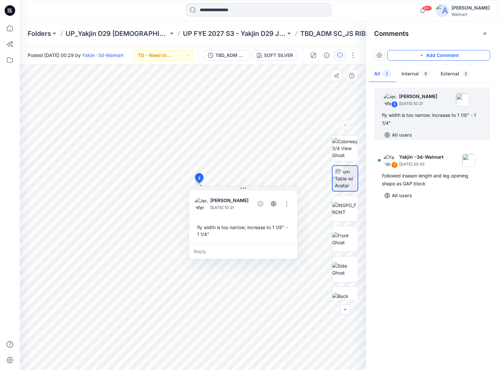
click at [458, 54] on button "Add Comment" at bounding box center [438, 55] width 103 height 11
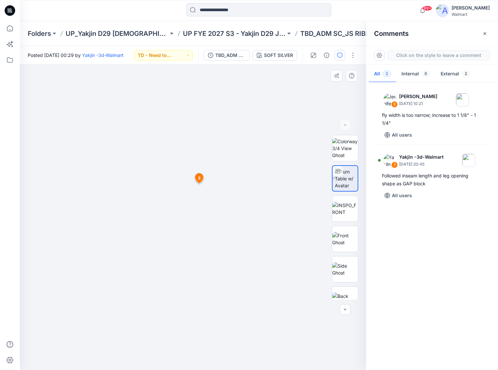
click at [100, 193] on div "3 1 Yakjin -3d-Walmart September 04, 2025 20:45 Followed inseam length and leg …" at bounding box center [193, 218] width 346 height 306
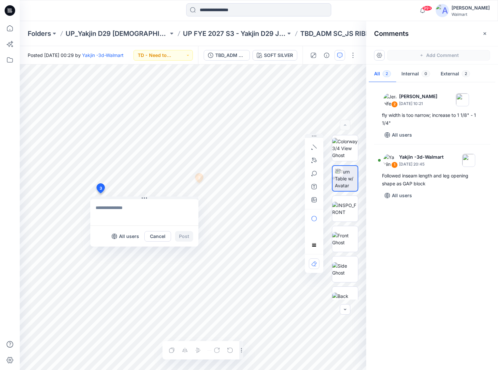
click at [102, 210] on textarea at bounding box center [144, 212] width 108 height 26
type textarea "**********"
click at [186, 236] on button "Post" at bounding box center [184, 236] width 18 height 11
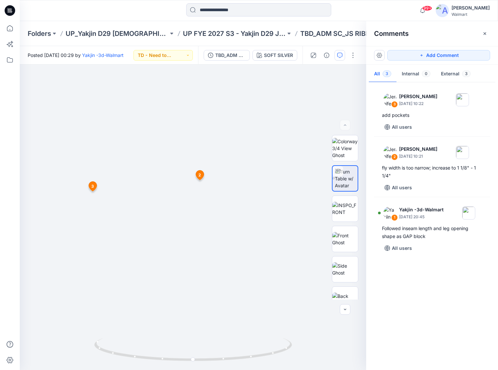
drag, startPoint x: 152, startPoint y: 11, endPoint x: 191, endPoint y: 43, distance: 50.7
click at [152, 11] on div at bounding box center [258, 10] width 239 height 14
click at [186, 57] on button "TD - Need to Review" at bounding box center [162, 55] width 59 height 11
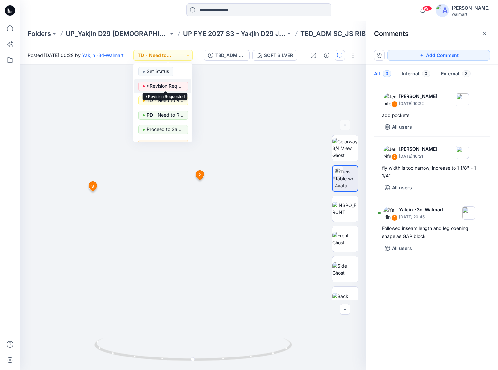
click at [169, 87] on p "*Revision Requested" at bounding box center [165, 86] width 37 height 9
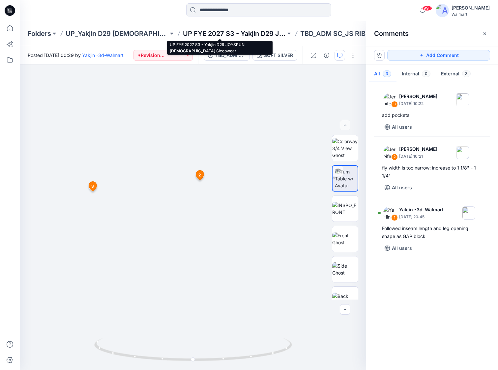
click at [238, 33] on p "UP FYE 2027 S3 - Yakjin D29 JOYSPUN Ladies Sleepwear" at bounding box center [234, 33] width 103 height 9
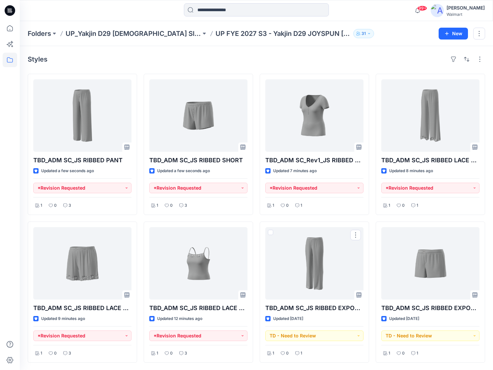
scroll to position [1, 0]
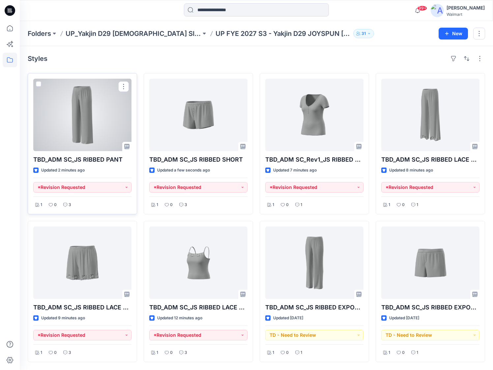
click at [88, 115] on div at bounding box center [82, 115] width 98 height 72
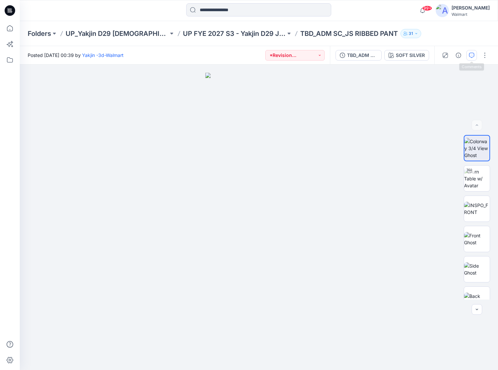
click at [470, 53] on icon "button" at bounding box center [471, 55] width 5 height 5
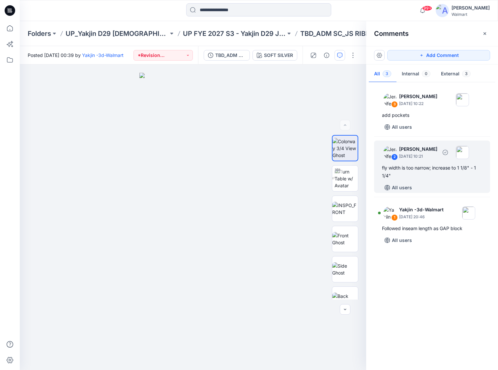
click at [456, 164] on div "2 Jennifer Yerkes September 26, 2025 10:21 fly width is too narrow; increase to…" at bounding box center [432, 167] width 116 height 52
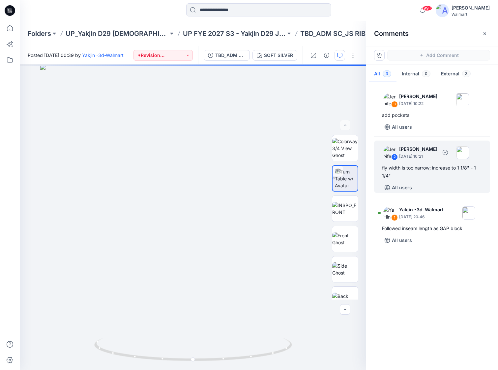
click at [425, 176] on div "fly width is too narrow; increase to 1 1/8" - 1 1/4"" at bounding box center [432, 172] width 100 height 16
drag, startPoint x: 431, startPoint y: 172, endPoint x: 411, endPoint y: 175, distance: 19.9
click at [413, 175] on div "fly width is too narrow; increase to 1 1/8" - 1 1/4"" at bounding box center [432, 172] width 100 height 16
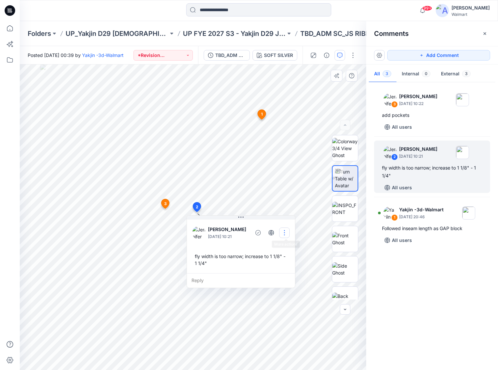
click at [285, 235] on button "button" at bounding box center [284, 233] width 11 height 11
click at [286, 248] on p "Edit comment" at bounding box center [287, 248] width 30 height 7
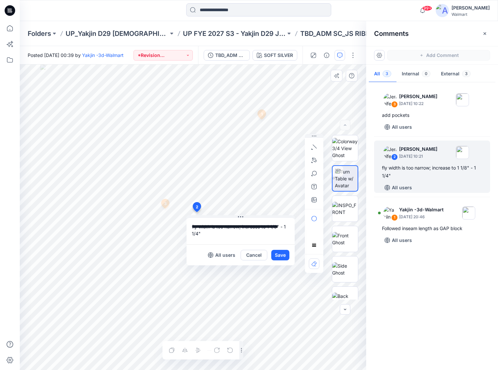
drag, startPoint x: 283, startPoint y: 228, endPoint x: 268, endPoint y: 228, distance: 15.2
click at [268, 228] on textarea "**********" at bounding box center [240, 231] width 108 height 26
type textarea "**********"
click at [283, 258] on button "Save" at bounding box center [280, 255] width 18 height 11
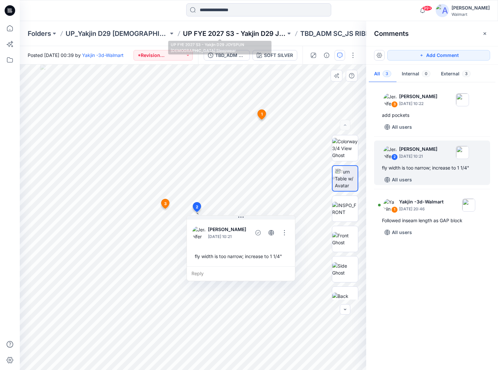
click at [215, 34] on p "UP FYE 2027 S3 - Yakjin D29 JOYSPUN [DEMOGRAPHIC_DATA] Sleepwear" at bounding box center [234, 33] width 103 height 9
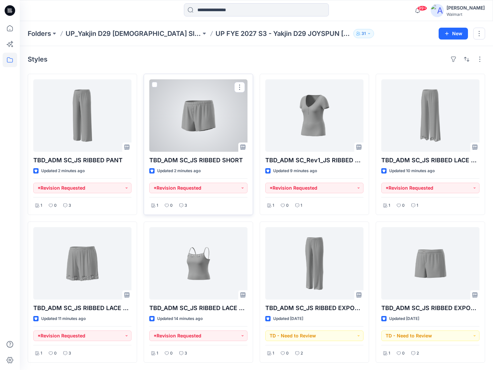
click at [204, 133] on div at bounding box center [198, 115] width 98 height 72
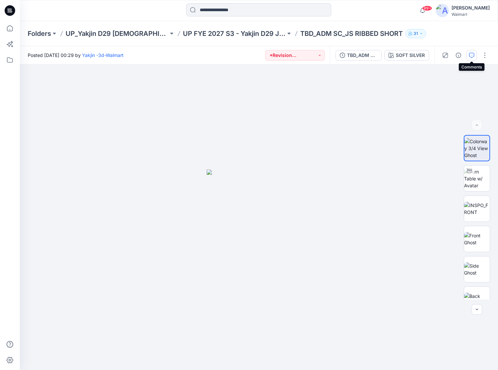
click at [468, 55] on button "button" at bounding box center [471, 55] width 11 height 11
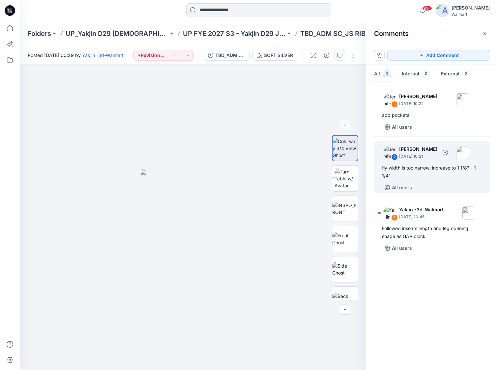
click at [433, 178] on div "fly width is too narrow; increase to 1 1/8" - 1 1/4"" at bounding box center [432, 172] width 100 height 16
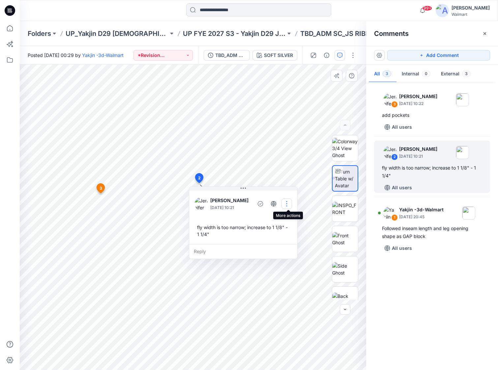
click at [287, 203] on button "button" at bounding box center [286, 204] width 11 height 11
click at [290, 219] on p "Edit comment" at bounding box center [290, 219] width 30 height 7
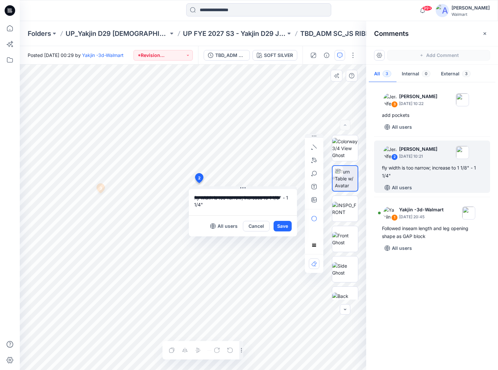
drag, startPoint x: 285, startPoint y: 200, endPoint x: 272, endPoint y: 199, distance: 13.5
click at [272, 199] on textarea "**********" at bounding box center [243, 202] width 108 height 26
type textarea "**********"
click at [284, 229] on button "Save" at bounding box center [282, 226] width 18 height 11
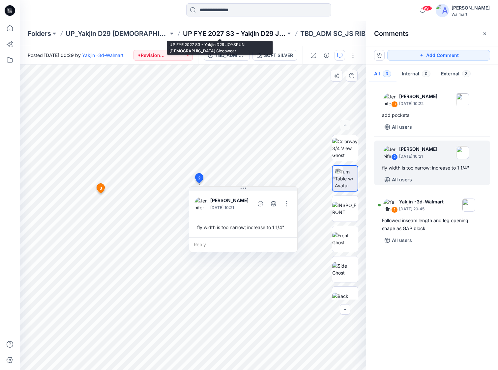
click at [234, 33] on p "UP FYE 2027 S3 - Yakjin D29 JOYSPUN [DEMOGRAPHIC_DATA] Sleepwear" at bounding box center [234, 33] width 103 height 9
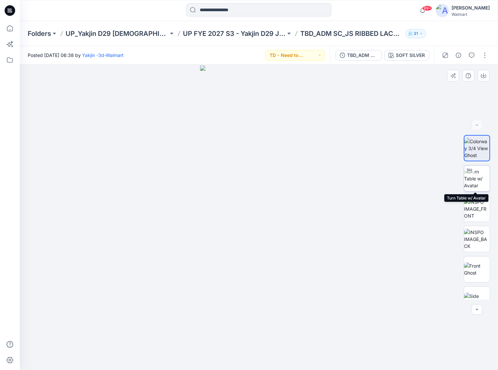
click at [476, 174] on img at bounding box center [477, 178] width 26 height 21
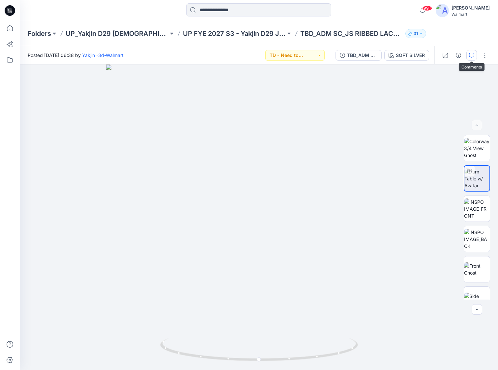
click at [473, 54] on icon "button" at bounding box center [471, 55] width 5 height 5
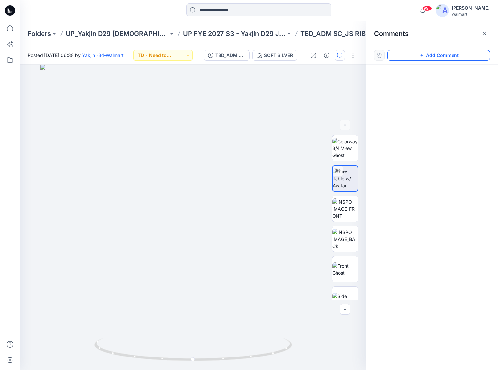
click at [464, 53] on button "Add Comment" at bounding box center [438, 55] width 103 height 11
click at [197, 333] on div "1" at bounding box center [193, 218] width 346 height 306
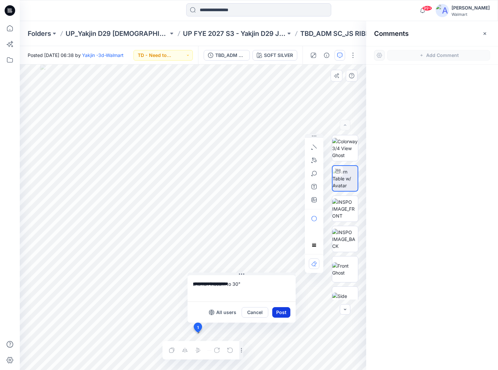
type textarea "**********"
click at [281, 310] on button "Post" at bounding box center [281, 312] width 18 height 11
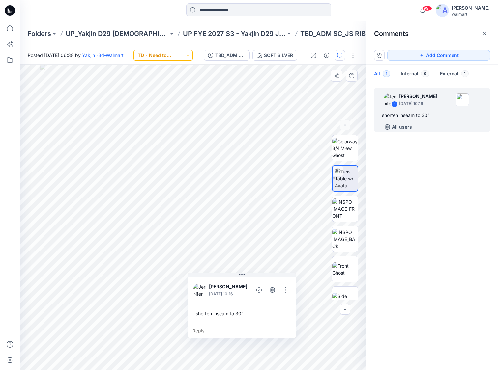
click at [186, 53] on button "TD - Need to Review" at bounding box center [162, 55] width 59 height 11
click at [169, 85] on p "*Revision Requested" at bounding box center [165, 86] width 37 height 9
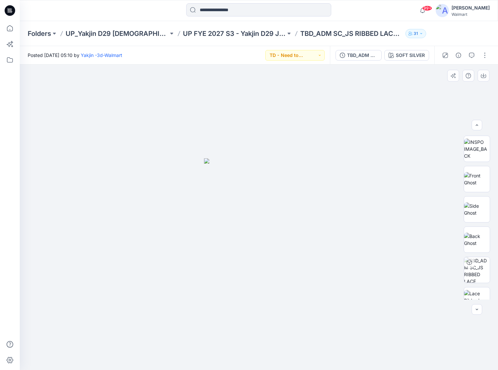
scroll to position [104, 0]
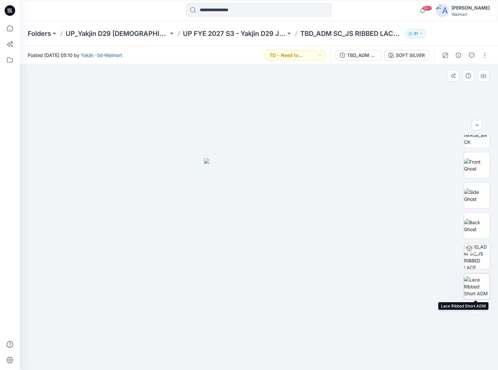
click at [475, 284] on img at bounding box center [477, 286] width 26 height 21
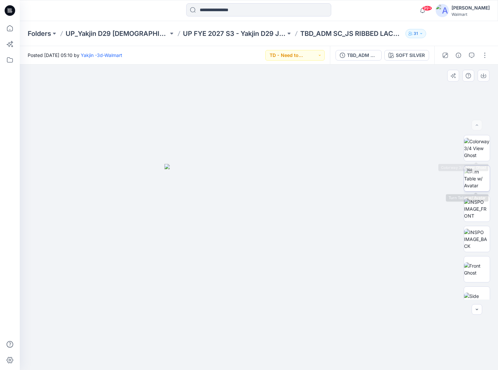
click at [478, 179] on img at bounding box center [477, 178] width 26 height 21
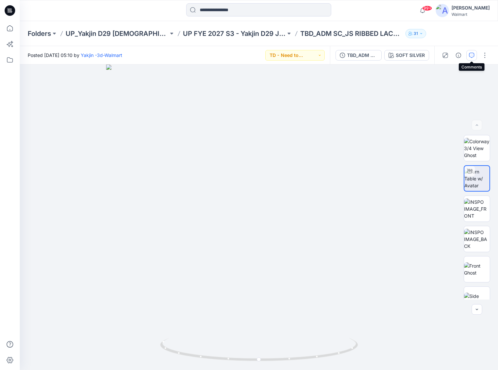
click at [473, 54] on icon "button" at bounding box center [471, 55] width 5 height 5
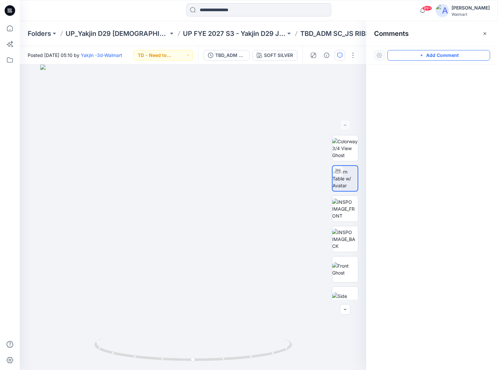
click at [474, 56] on button "Add Comment" at bounding box center [438, 55] width 103 height 11
click at [195, 247] on div "1" at bounding box center [193, 218] width 346 height 306
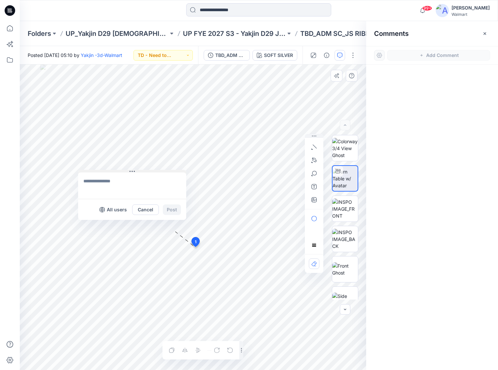
drag, startPoint x: 198, startPoint y: 252, endPoint x: 88, endPoint y: 151, distance: 149.2
click at [88, 170] on button at bounding box center [132, 172] width 108 height 4
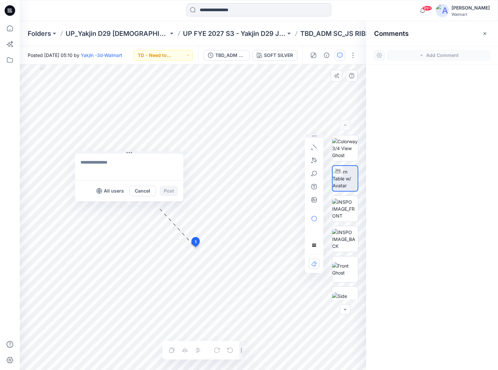
click at [102, 165] on textarea at bounding box center [129, 167] width 108 height 26
type textarea "**********"
click at [171, 191] on button "Post" at bounding box center [169, 191] width 18 height 11
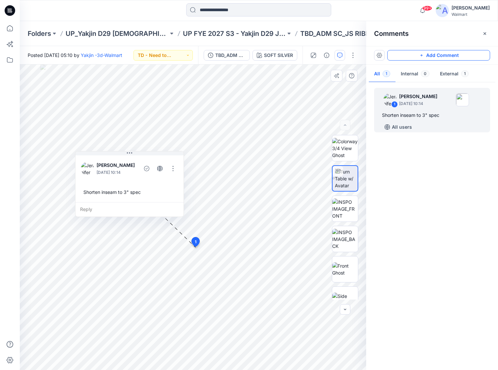
click at [476, 56] on button "Add Comment" at bounding box center [438, 55] width 103 height 11
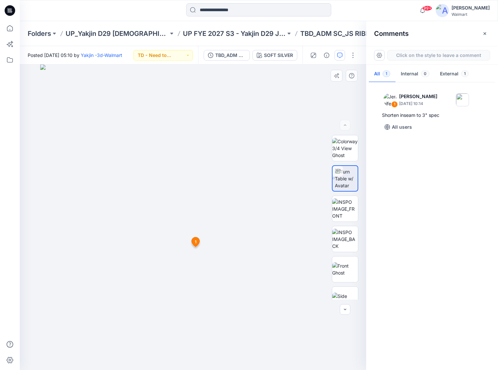
click at [226, 230] on div "2 1 [PERSON_NAME] [DATE] 10:14 Shorten inseam to 3" spec Reply" at bounding box center [193, 218] width 346 height 306
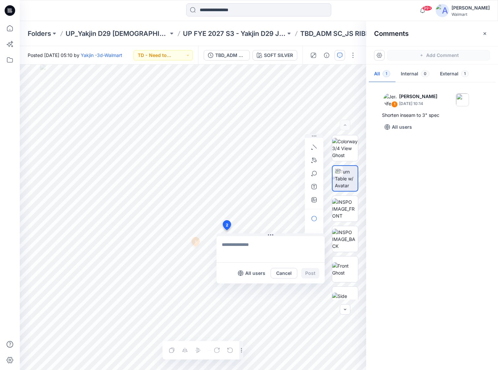
click at [232, 242] on textarea at bounding box center [270, 249] width 108 height 26
type textarea "**********"
click at [313, 270] on button "Post" at bounding box center [310, 273] width 18 height 11
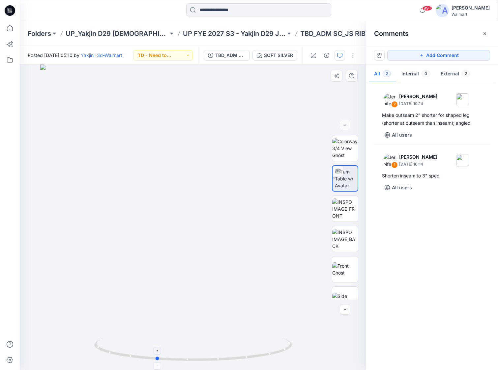
drag, startPoint x: 193, startPoint y: 360, endPoint x: 156, endPoint y: 358, distance: 36.9
click at [156, 358] on circle at bounding box center [157, 359] width 4 height 4
click at [473, 57] on button "Add Comment" at bounding box center [438, 55] width 103 height 11
click at [224, 243] on div "3" at bounding box center [193, 218] width 346 height 306
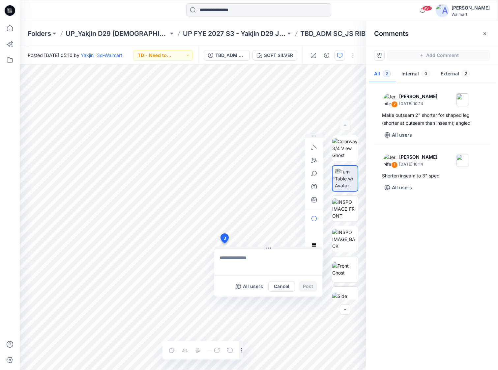
click at [229, 260] on textarea at bounding box center [268, 262] width 108 height 26
type textarea "**********"
click at [313, 284] on button "Post" at bounding box center [308, 286] width 18 height 11
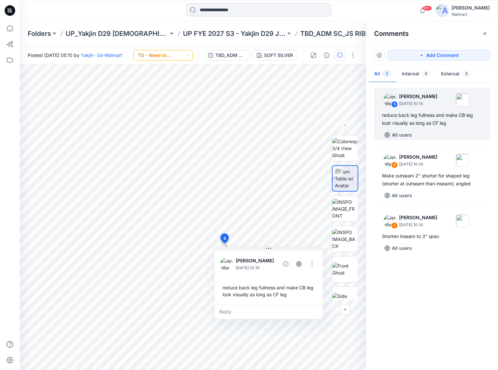
click at [184, 56] on button "TD - Need to Review" at bounding box center [162, 55] width 59 height 11
click at [156, 84] on p "*Revision Requested" at bounding box center [165, 86] width 37 height 9
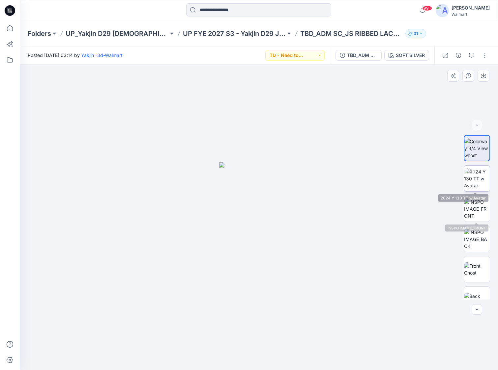
click at [474, 181] on img at bounding box center [477, 178] width 26 height 21
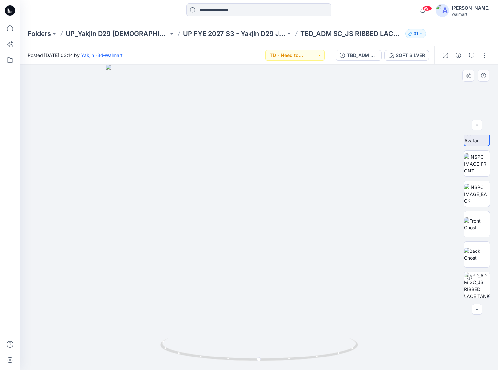
scroll to position [74, 0]
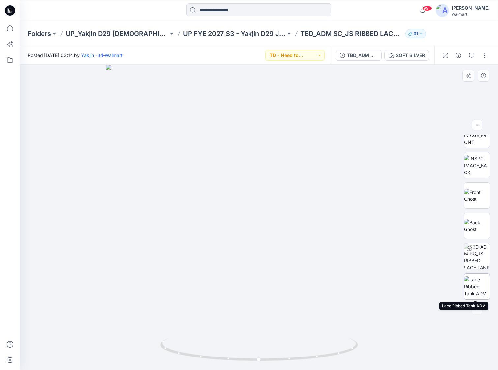
click at [478, 291] on img at bounding box center [477, 286] width 26 height 21
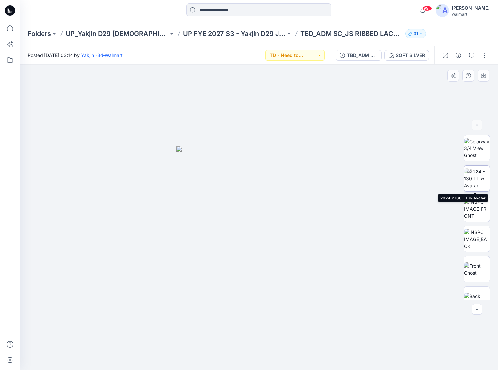
click at [471, 182] on img at bounding box center [477, 178] width 26 height 21
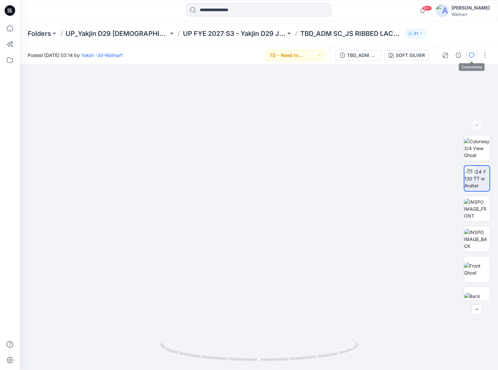
click at [470, 55] on icon "button" at bounding box center [471, 55] width 5 height 5
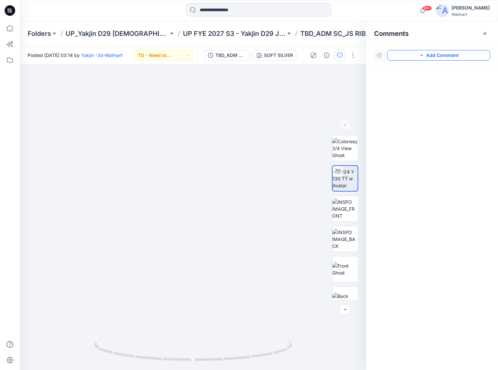
click at [447, 54] on button "Add Comment" at bounding box center [438, 55] width 103 height 11
click at [223, 277] on div "1" at bounding box center [193, 218] width 346 height 306
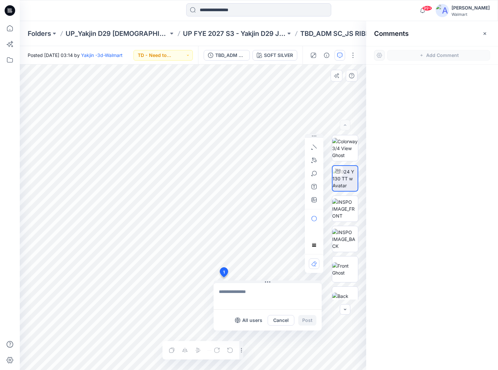
click at [240, 294] on textarea at bounding box center [267, 296] width 108 height 26
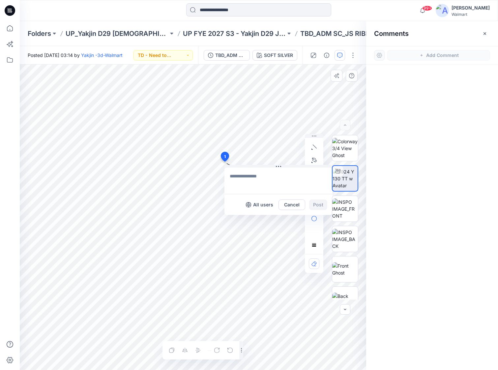
drag, startPoint x: 223, startPoint y: 272, endPoint x: 224, endPoint y: 157, distance: 114.9
click at [239, 174] on textarea at bounding box center [268, 181] width 108 height 26
type textarea "**********"
click at [316, 210] on div "All users Cancel Post" at bounding box center [268, 204] width 108 height 21
click at [310, 207] on button "Post" at bounding box center [308, 205] width 18 height 11
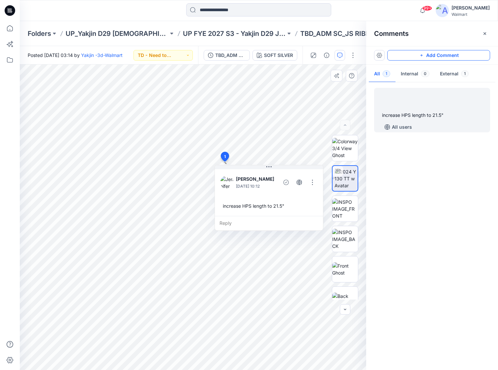
click at [448, 57] on button "Add Comment" at bounding box center [438, 55] width 103 height 11
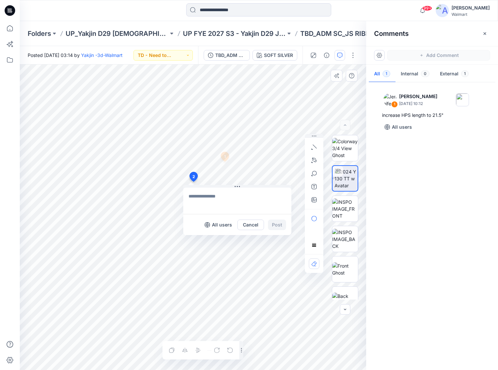
click at [193, 182] on div "2 All users Cancel Post 1 Jennifer Yerkes September 26, 2025 10:12 increase HPS…" at bounding box center [193, 218] width 346 height 306
click at [196, 198] on textarea at bounding box center [237, 201] width 108 height 26
type textarea "**********"
click at [275, 222] on button "Post" at bounding box center [277, 225] width 18 height 11
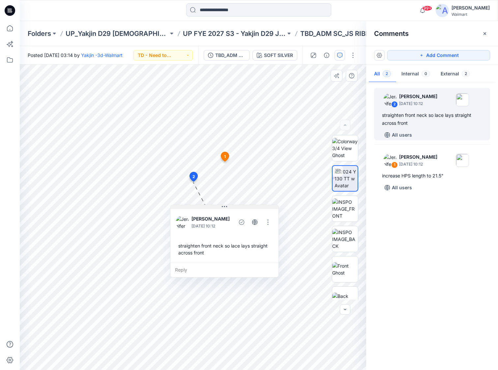
drag, startPoint x: 248, startPoint y: 187, endPoint x: 235, endPoint y: 207, distance: 23.7
click at [235, 207] on button at bounding box center [224, 207] width 108 height 4
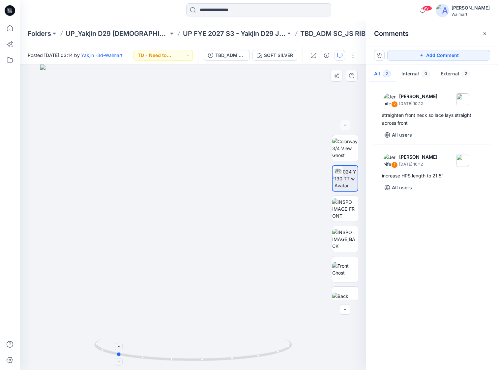
drag, startPoint x: 193, startPoint y: 360, endPoint x: 116, endPoint y: 355, distance: 76.9
click at [116, 355] on icon at bounding box center [193, 350] width 199 height 25
click at [459, 56] on button "Add Comment" at bounding box center [438, 55] width 103 height 11
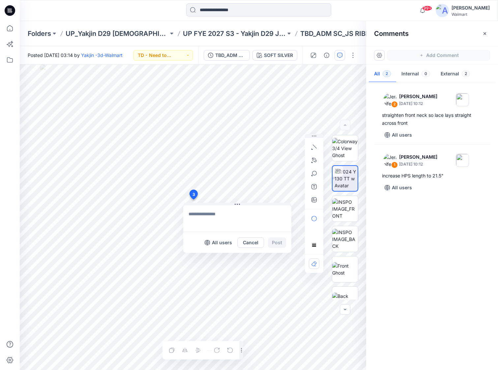
click at [193, 200] on div "3 All users Cancel Post Layer 1" at bounding box center [193, 218] width 346 height 306
click at [204, 231] on textarea at bounding box center [237, 218] width 108 height 26
type textarea "**********"
click at [273, 242] on button "Post" at bounding box center [277, 242] width 18 height 11
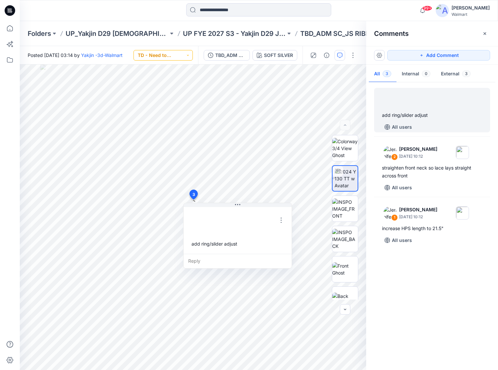
click at [184, 54] on button "TD - Need to Review" at bounding box center [162, 55] width 59 height 11
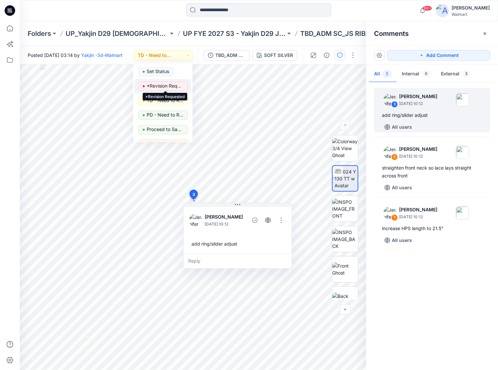
click at [164, 86] on p "*Revision Requested" at bounding box center [165, 86] width 37 height 9
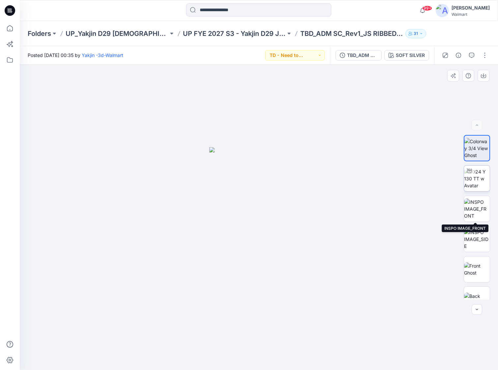
click at [479, 184] on img at bounding box center [477, 178] width 26 height 21
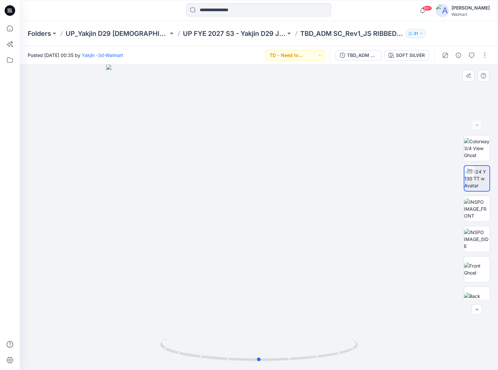
drag, startPoint x: 408, startPoint y: 178, endPoint x: 409, endPoint y: 165, distance: 13.6
click at [408, 178] on div at bounding box center [259, 218] width 478 height 306
click at [471, 58] on button "button" at bounding box center [471, 55] width 11 height 11
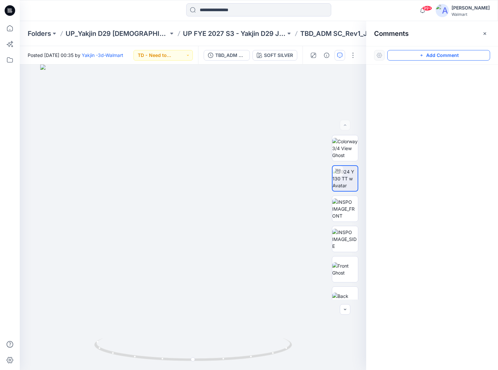
click at [459, 56] on button "Add Comment" at bounding box center [438, 55] width 103 height 11
click at [193, 204] on div "1" at bounding box center [193, 218] width 346 height 306
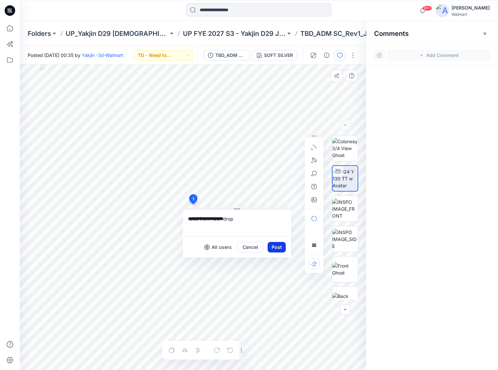
type textarea "**********"
click at [278, 250] on button "Post" at bounding box center [276, 247] width 18 height 11
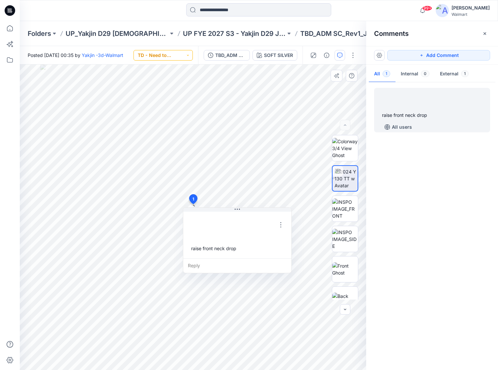
click at [177, 55] on button "TD - Need to Review" at bounding box center [162, 55] width 59 height 11
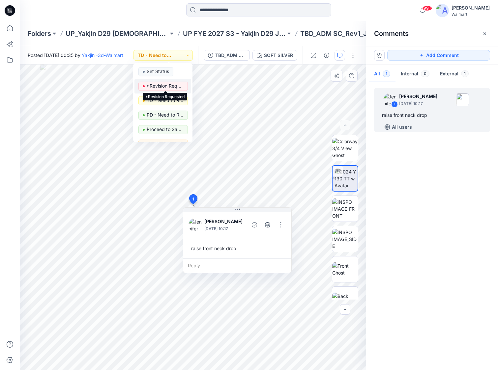
click at [168, 87] on p "*Revision Requested" at bounding box center [165, 86] width 37 height 9
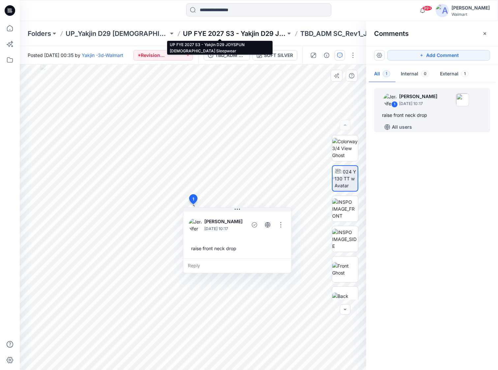
click at [238, 32] on p "UP FYE 2027 S3 - Yakjin D29 JOYSPUN Ladies Sleepwear" at bounding box center [234, 33] width 103 height 9
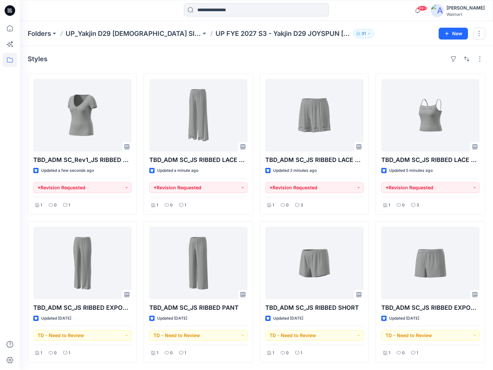
scroll to position [1, 0]
click at [12, 28] on icon at bounding box center [10, 28] width 14 height 14
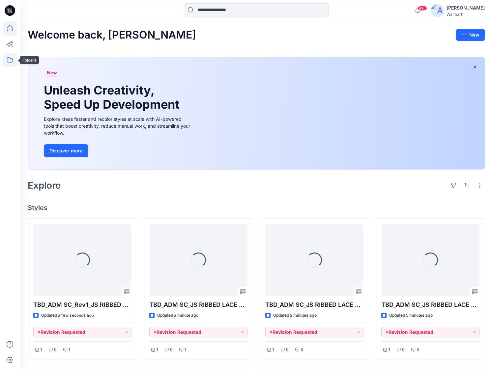
click at [12, 59] on icon at bounding box center [10, 60] width 14 height 14
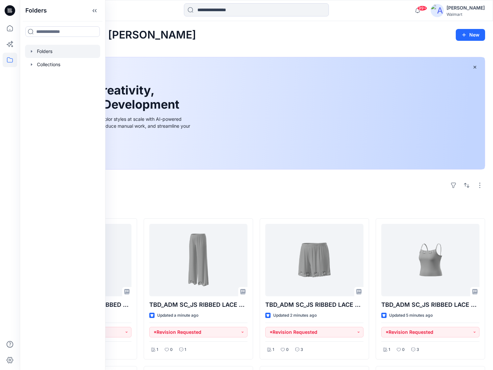
click at [31, 50] on icon "button" at bounding box center [31, 51] width 5 height 5
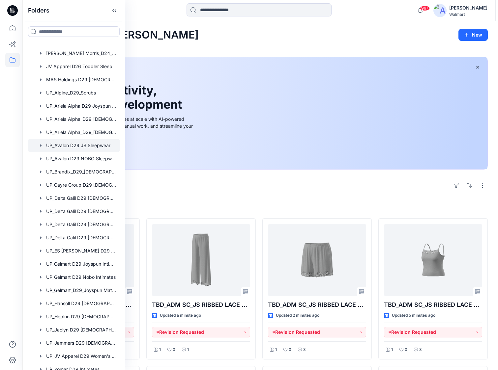
scroll to position [99, 0]
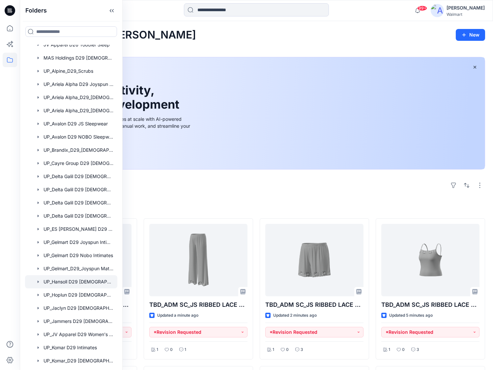
click at [71, 279] on div at bounding box center [71, 281] width 92 height 13
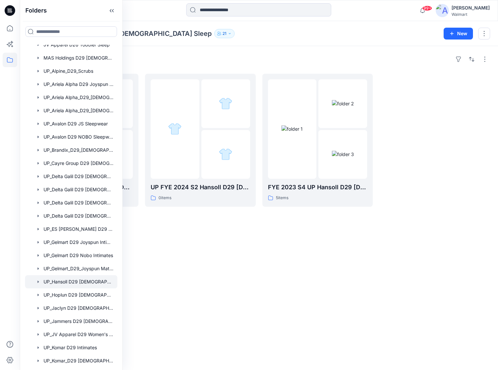
click at [321, 284] on div "Folders FYE 2027 S1 UP Hansoll D29 Ladies Sleepwear 0 items UP FYE 2024 S2 Hans…" at bounding box center [259, 208] width 478 height 324
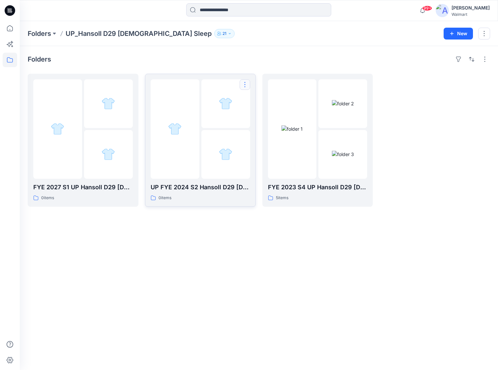
click at [244, 85] on button "button" at bounding box center [244, 84] width 11 height 11
click at [256, 99] on p "Edit" at bounding box center [257, 99] width 8 height 7
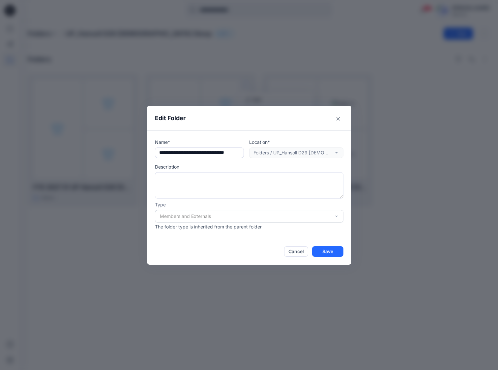
scroll to position [0, 13]
drag, startPoint x: 157, startPoint y: 153, endPoint x: 300, endPoint y: 148, distance: 143.0
click at [300, 148] on div "Name* Location* Folders / UP_Hansoll D29 Ladies Sleep" at bounding box center [249, 148] width 188 height 19
type input "**********"
click at [296, 254] on button "Cancel" at bounding box center [296, 251] width 24 height 11
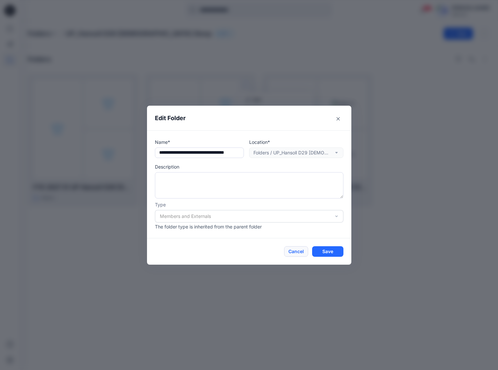
scroll to position [0, 0]
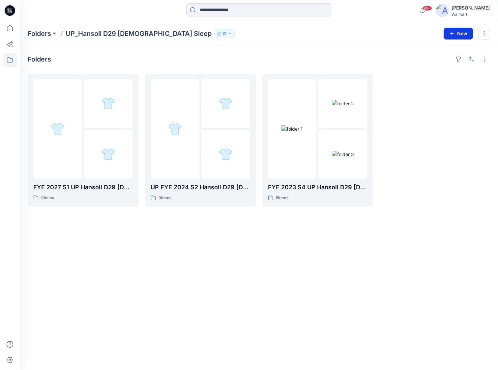
click at [460, 34] on button "New" at bounding box center [457, 34] width 29 height 12
click at [447, 62] on p "New Folder" at bounding box center [438, 62] width 24 height 7
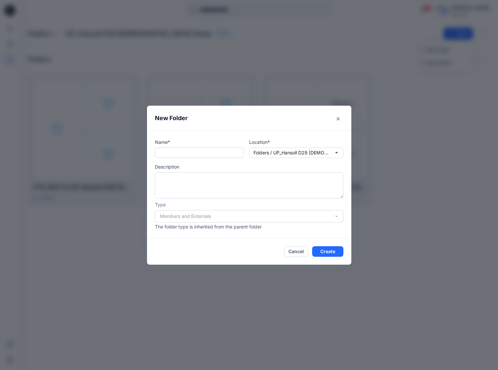
click at [198, 153] on input "text" at bounding box center [199, 153] width 89 height 11
paste input "**********"
click at [182, 153] on input "**********" at bounding box center [199, 153] width 89 height 11
type input "**********"
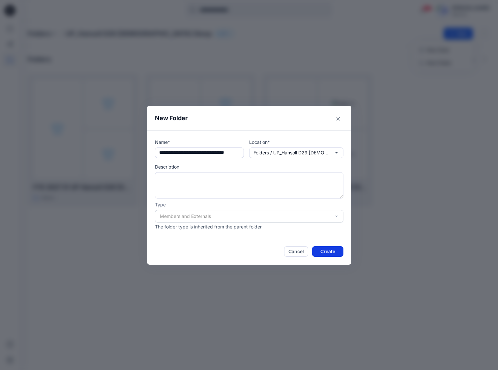
scroll to position [0, 0]
click at [338, 250] on button "Create" at bounding box center [327, 251] width 31 height 11
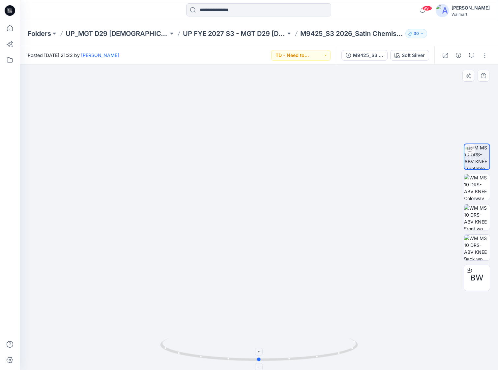
click at [258, 359] on circle at bounding box center [259, 360] width 4 height 4
drag, startPoint x: 468, startPoint y: 54, endPoint x: 291, endPoint y: 109, distance: 185.1
click at [468, 54] on button "button" at bounding box center [471, 55] width 11 height 11
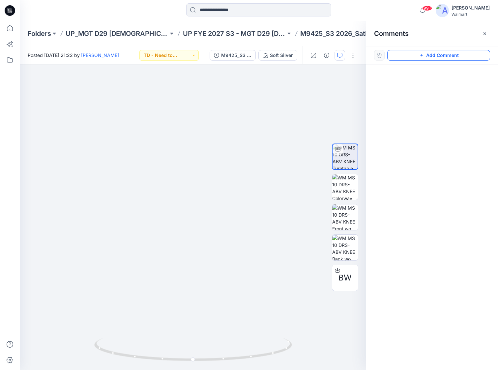
click at [461, 57] on button "Add Comment" at bounding box center [438, 55] width 103 height 11
click at [212, 125] on div "1" at bounding box center [193, 218] width 346 height 306
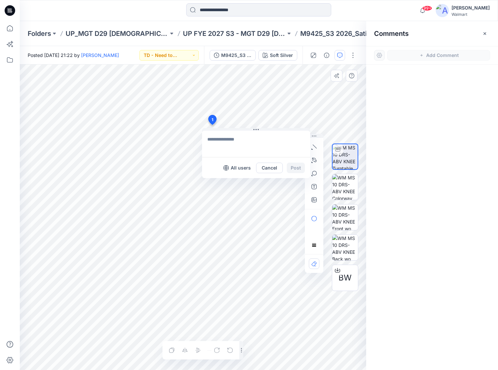
click at [217, 134] on textarea at bounding box center [256, 144] width 108 height 26
click at [188, 131] on div "**********" at bounding box center [193, 218] width 346 height 306
type textarea "**********"
click at [294, 166] on button "Post" at bounding box center [295, 168] width 18 height 11
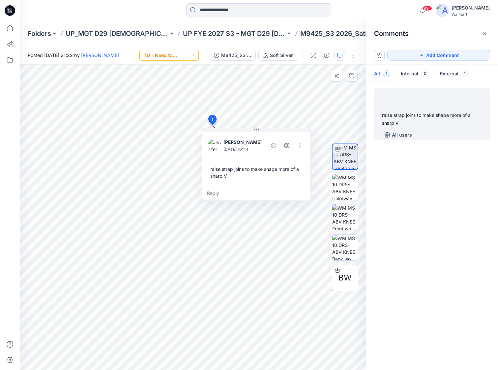
click at [188, 54] on button "TD - Need to Review" at bounding box center [168, 55] width 59 height 11
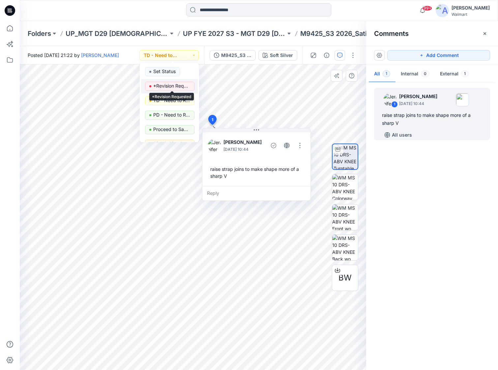
click at [177, 86] on p "*Revision Requested" at bounding box center [171, 86] width 37 height 9
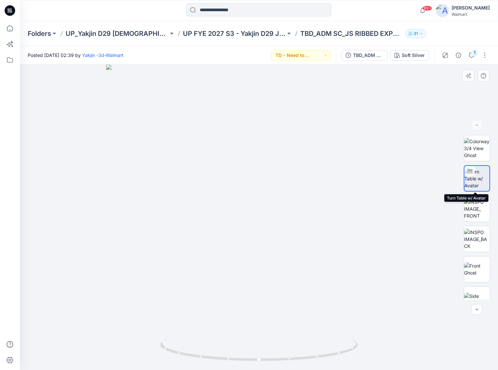
click at [480, 182] on img at bounding box center [476, 178] width 25 height 21
click at [471, 57] on icon "button" at bounding box center [471, 55] width 5 height 5
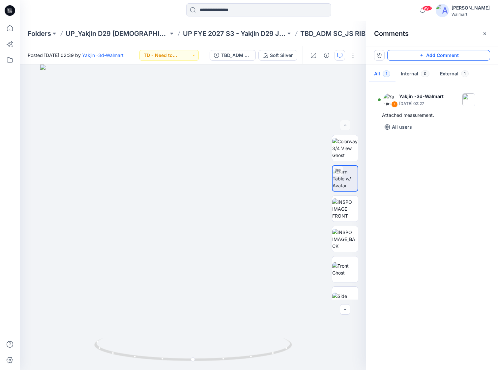
click at [439, 53] on button "Add Comment" at bounding box center [438, 55] width 103 height 11
click at [196, 203] on div "2" at bounding box center [193, 218] width 346 height 306
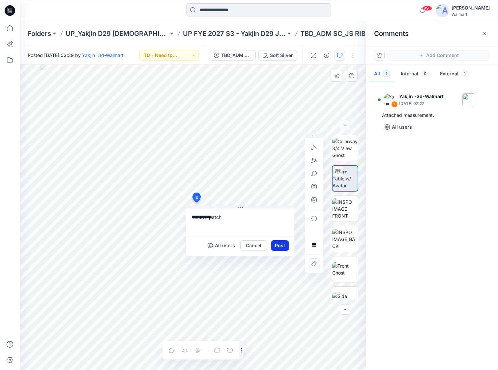
type textarea "**********"
click at [286, 248] on button "Post" at bounding box center [280, 245] width 18 height 11
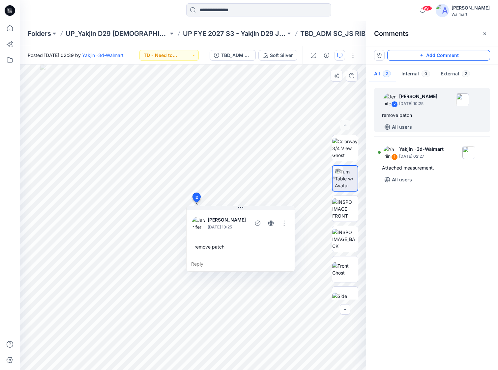
click at [444, 56] on button "Add Comment" at bounding box center [438, 55] width 103 height 11
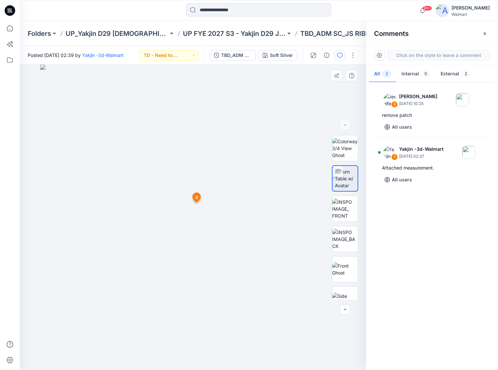
click at [165, 212] on div "3 2 Jennifer Yerkes September 26, 2025 10:25 remove patch Reply" at bounding box center [193, 218] width 346 height 306
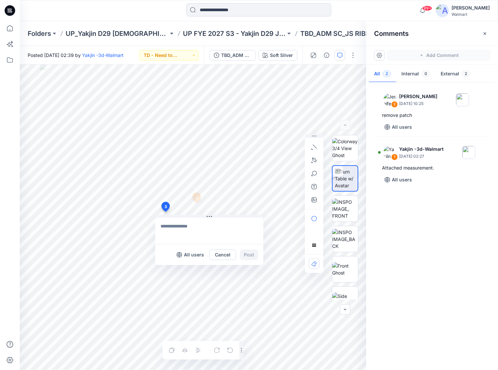
drag, startPoint x: 169, startPoint y: 226, endPoint x: 164, endPoint y: 227, distance: 4.6
click at [167, 226] on textarea at bounding box center [209, 231] width 108 height 26
type textarea "**********"
click at [251, 255] on button "Post" at bounding box center [249, 255] width 18 height 11
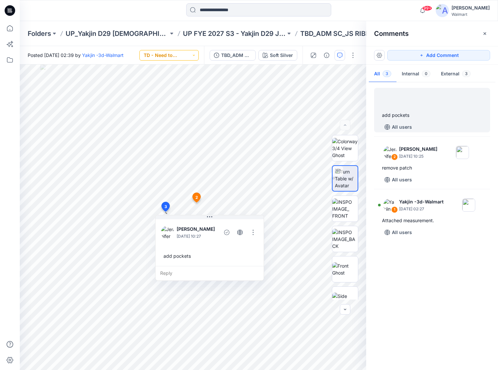
click at [187, 57] on button "TD - Need to Review" at bounding box center [168, 55] width 59 height 11
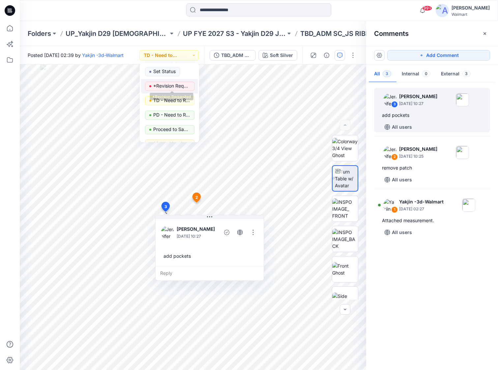
click at [180, 86] on p "*Revision Requested" at bounding box center [171, 86] width 37 height 9
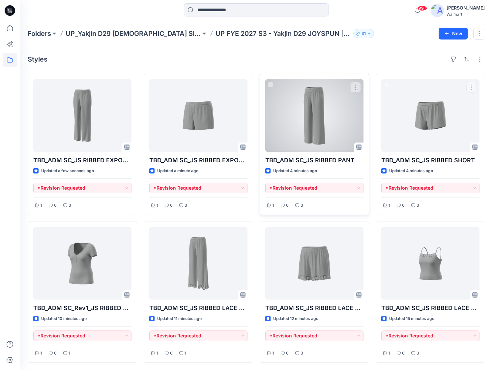
scroll to position [1, 0]
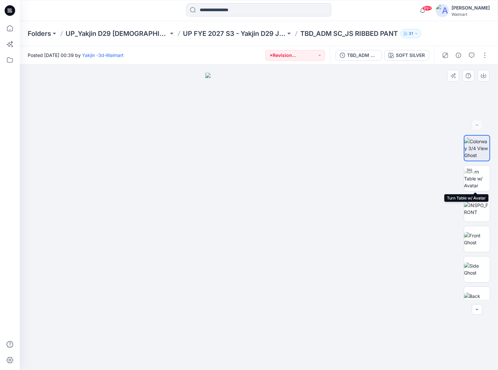
drag, startPoint x: 477, startPoint y: 179, endPoint x: 397, endPoint y: 159, distance: 82.5
click at [480, 178] on img at bounding box center [477, 178] width 26 height 21
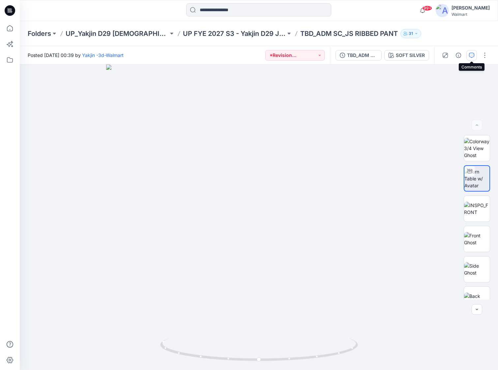
click at [467, 53] on button "button" at bounding box center [471, 55] width 11 height 11
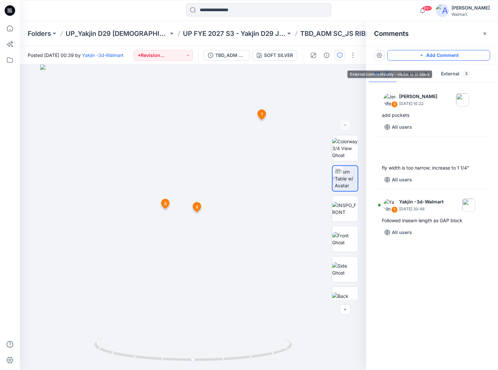
click at [463, 56] on button "Add Comment" at bounding box center [438, 55] width 103 height 11
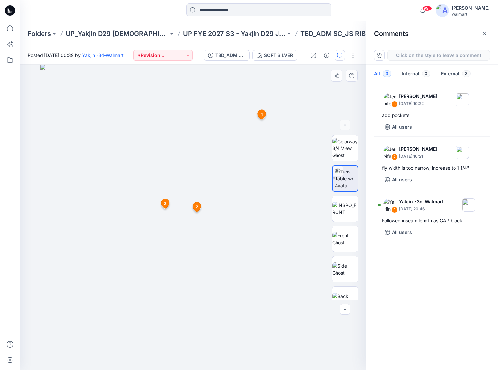
click at [223, 204] on div "4 1 Yakjin -3d-Walmart September 04, 2025 20:46 Followed inseam length as GAP b…" at bounding box center [193, 218] width 346 height 306
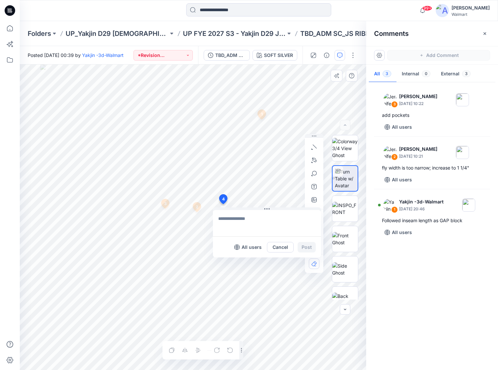
click at [235, 219] on textarea at bounding box center [267, 223] width 108 height 26
click at [196, 212] on div "**********" at bounding box center [193, 218] width 346 height 306
type textarea "**********"
click at [305, 247] on button "Post" at bounding box center [306, 247] width 18 height 11
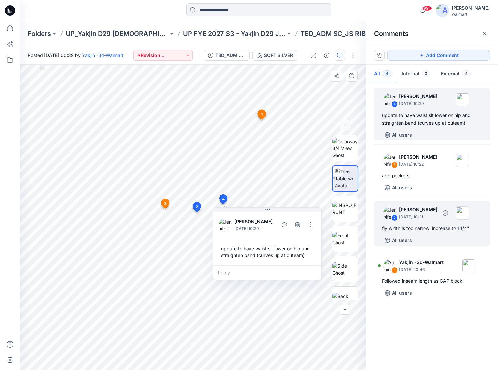
click at [433, 222] on div "2 Jennifer Yerkes September 26, 2025 10:21" at bounding box center [423, 213] width 91 height 18
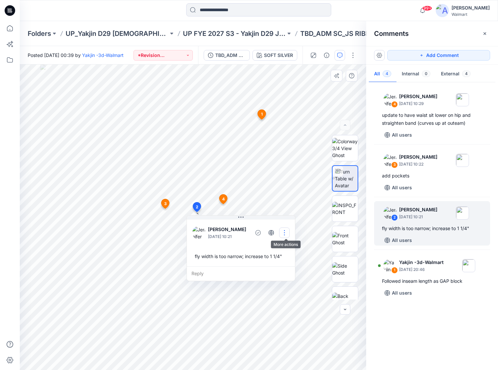
click at [287, 232] on button "button" at bounding box center [284, 233] width 11 height 11
click at [287, 245] on button "Edit comment" at bounding box center [285, 248] width 50 height 12
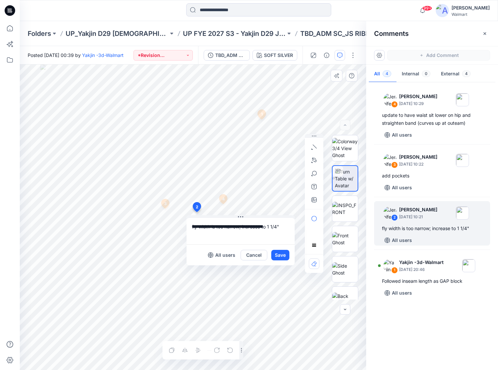
click at [172, 228] on div "**********" at bounding box center [193, 218] width 346 height 306
type textarea "**********"
click at [287, 258] on button "Save" at bounding box center [280, 255] width 18 height 11
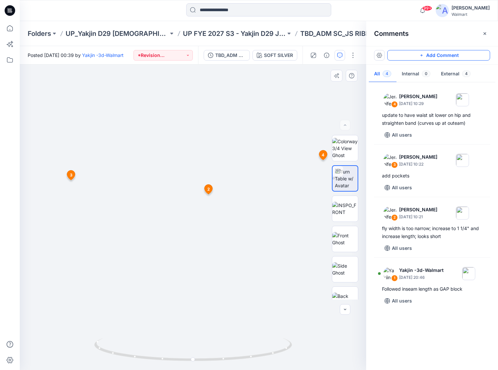
click at [423, 55] on icon "button" at bounding box center [421, 55] width 5 height 5
click at [126, 162] on div "5 1 Yakjin -3d-Walmart September 04, 2025 20:46 Followed inseam length as GAP b…" at bounding box center [193, 218] width 346 height 306
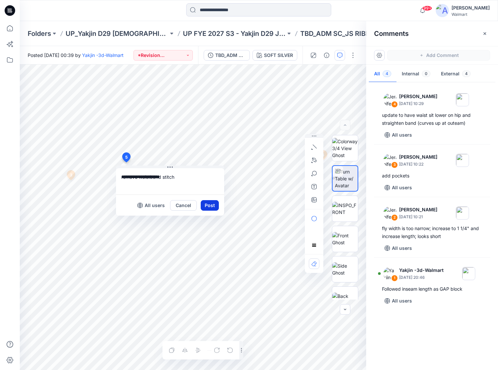
type textarea "**********"
click at [215, 202] on button "Post" at bounding box center [210, 205] width 18 height 11
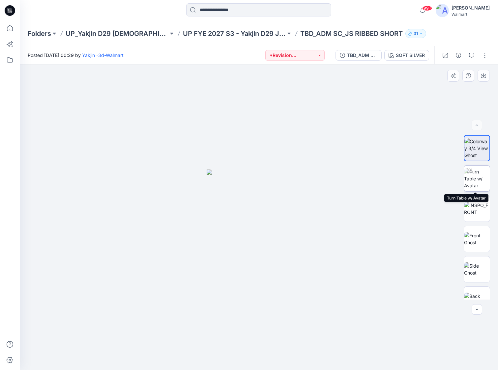
click at [476, 174] on img at bounding box center [477, 178] width 26 height 21
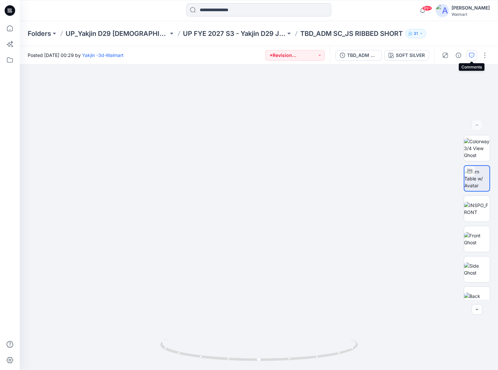
click at [473, 57] on icon "button" at bounding box center [471, 55] width 5 height 5
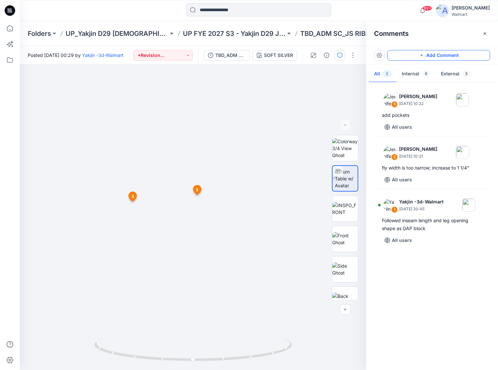
click at [466, 53] on button "Add Comment" at bounding box center [438, 55] width 103 height 11
click at [250, 196] on div "4 1 Yakjin -3d-Walmart September 04, 2025 20:45 Followed inseam length and leg …" at bounding box center [193, 218] width 346 height 306
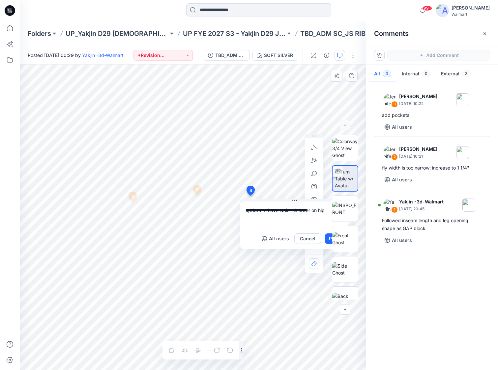
type textarea "**********"
click at [326, 239] on div at bounding box center [345, 217] width 42 height 165
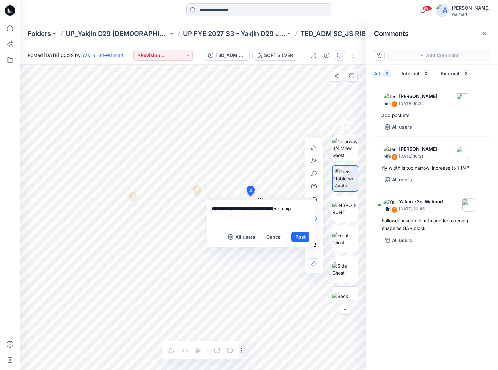
drag, startPoint x: 293, startPoint y: 200, endPoint x: 259, endPoint y: 199, distance: 33.6
click at [259, 199] on icon at bounding box center [260, 198] width 5 height 5
click at [197, 210] on div "**********" at bounding box center [193, 218] width 346 height 306
click at [305, 236] on button "Post" at bounding box center [300, 237] width 18 height 11
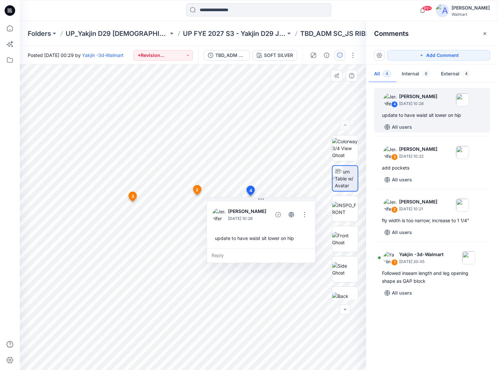
click at [299, 237] on div "update to have waist sit lower on hip" at bounding box center [260, 238] width 97 height 12
click at [304, 215] on button "button" at bounding box center [304, 214] width 11 height 11
click at [304, 231] on p "Edit comment" at bounding box center [307, 230] width 30 height 7
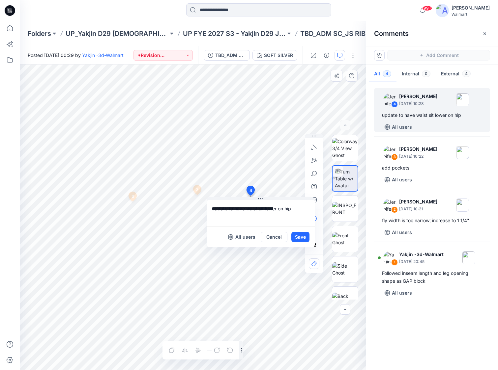
click at [180, 202] on div "**********" at bounding box center [193, 218] width 346 height 306
paste textarea "**********"
click at [310, 239] on div "All users Cancel Save" at bounding box center [260, 236] width 108 height 21
type textarea "**********"
click at [302, 239] on button "Save" at bounding box center [300, 237] width 18 height 11
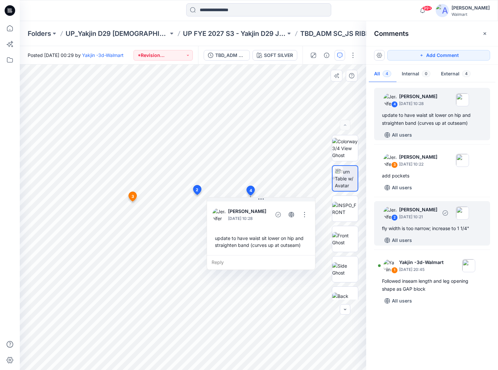
click at [441, 227] on div "fly width is too narrow; increase to 1 1/4"" at bounding box center [432, 229] width 100 height 8
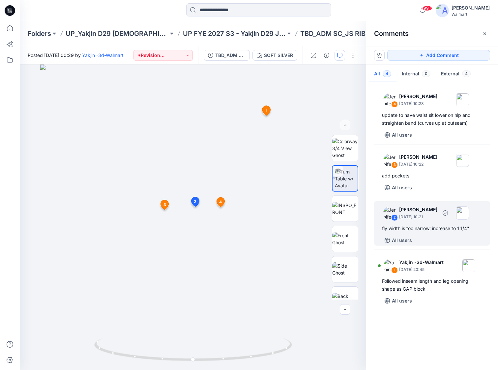
click at [438, 227] on div "fly width is too narrow; increase to 1 1/4"" at bounding box center [432, 229] width 100 height 8
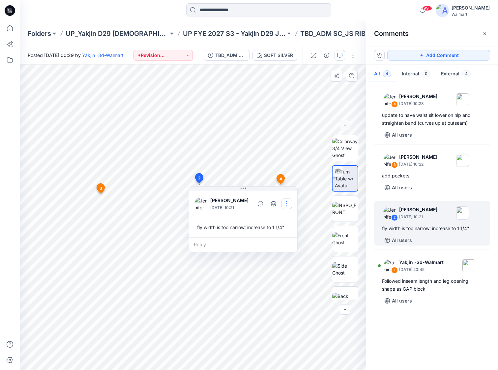
click at [288, 204] on button "button" at bounding box center [286, 204] width 11 height 11
click at [290, 220] on p "Edit comment" at bounding box center [290, 219] width 30 height 7
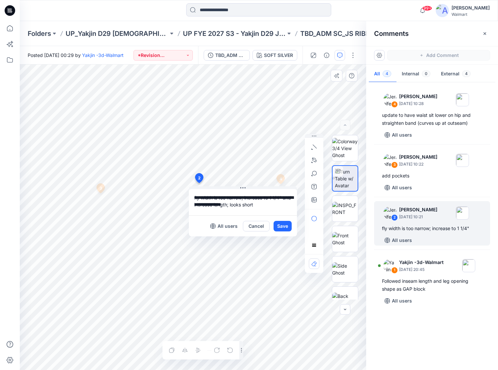
click at [169, 195] on div "**********" at bounding box center [193, 218] width 346 height 306
type textarea "**********"
click at [286, 231] on button "Save" at bounding box center [282, 226] width 18 height 11
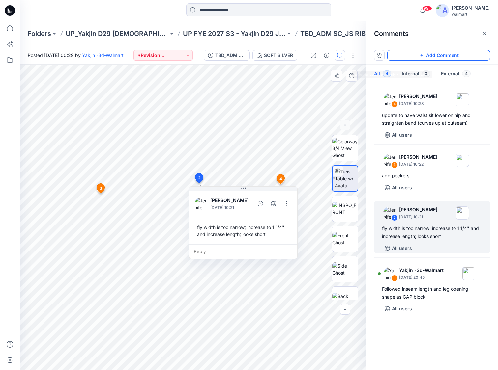
click at [466, 57] on button "Add Comment" at bounding box center [438, 55] width 103 height 11
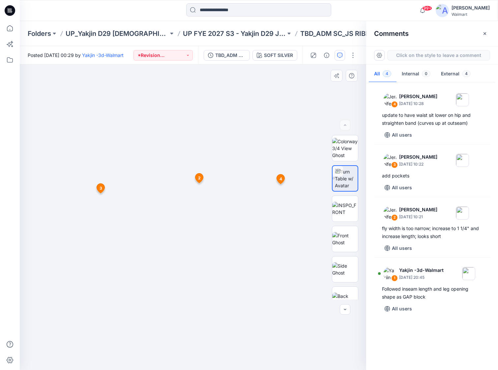
click at [125, 175] on div "5 1 Yakjin -3d-Walmart September 04, 2025 20:45 Followed inseam length and leg …" at bounding box center [193, 218] width 346 height 306
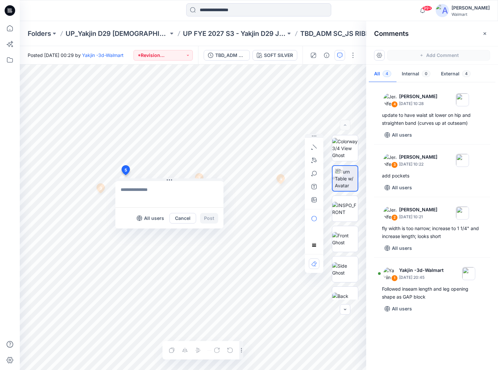
click at [134, 191] on textarea at bounding box center [169, 194] width 108 height 26
type textarea "**********"
click at [213, 219] on button "Post" at bounding box center [209, 218] width 18 height 11
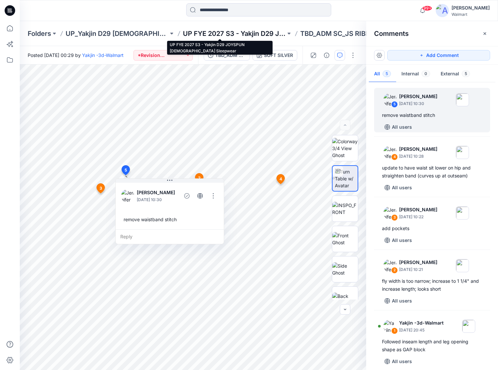
drag, startPoint x: 235, startPoint y: 31, endPoint x: 209, endPoint y: 39, distance: 27.7
click at [235, 31] on p "UP FYE 2027 S3 - Yakjin D29 JOYSPUN Ladies Sleepwear" at bounding box center [234, 33] width 103 height 9
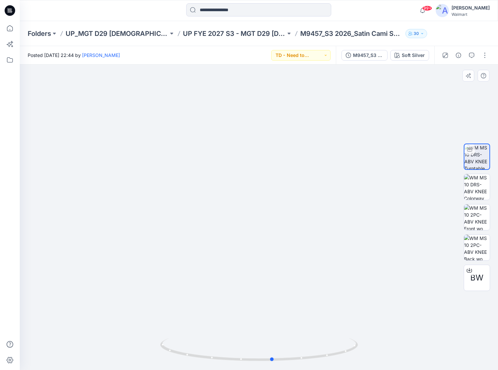
drag, startPoint x: 180, startPoint y: 354, endPoint x: 273, endPoint y: 367, distance: 94.4
click at [273, 363] on icon at bounding box center [259, 350] width 199 height 25
click at [475, 56] on button "button" at bounding box center [471, 55] width 11 height 11
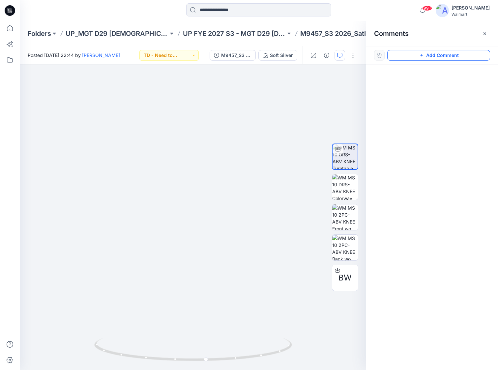
click at [464, 54] on button "Add Comment" at bounding box center [438, 55] width 103 height 11
click at [216, 131] on div "1" at bounding box center [193, 218] width 346 height 306
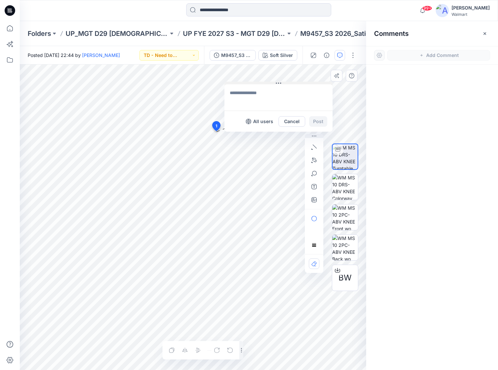
drag, startPoint x: 224, startPoint y: 135, endPoint x: 241, endPoint y: 81, distance: 56.3
click at [241, 82] on button at bounding box center [278, 84] width 108 height 4
click at [256, 99] on textarea at bounding box center [277, 96] width 108 height 26
type textarea "**********"
click at [323, 117] on button "Post" at bounding box center [317, 120] width 18 height 11
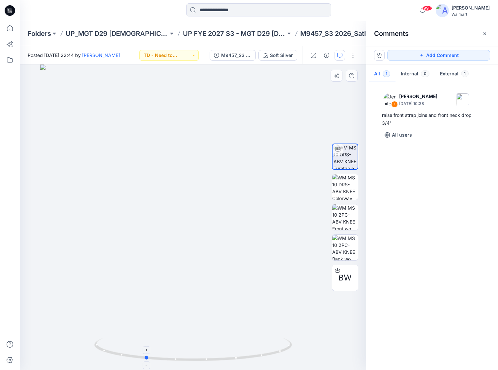
drag, startPoint x: 193, startPoint y: 359, endPoint x: 145, endPoint y: 355, distance: 48.2
click at [145, 355] on icon at bounding box center [193, 350] width 199 height 25
click at [442, 57] on button "Add Comment" at bounding box center [438, 55] width 103 height 11
click at [215, 214] on div "2" at bounding box center [193, 218] width 346 height 306
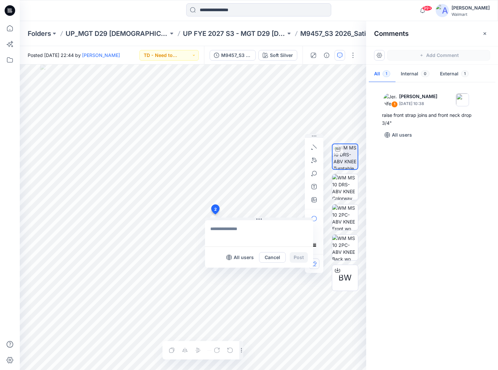
click at [242, 229] on textarea at bounding box center [259, 233] width 108 height 26
type textarea "**********"
click at [297, 258] on button "Post" at bounding box center [298, 257] width 18 height 11
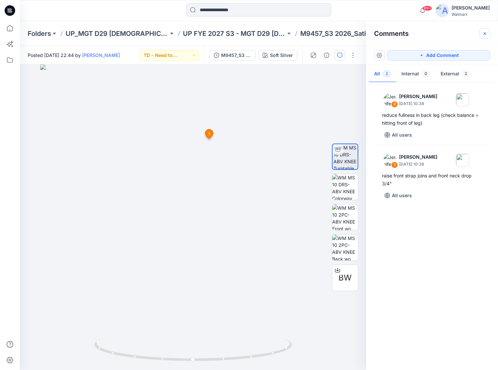
click at [486, 35] on icon "button" at bounding box center [484, 33] width 5 height 5
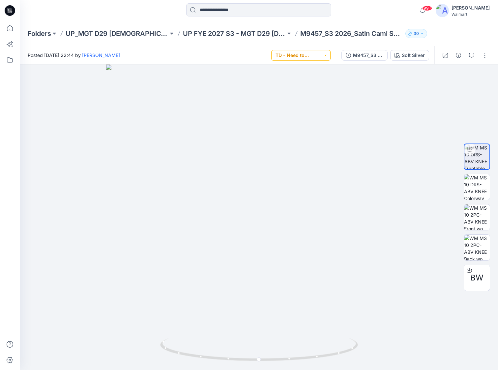
click at [319, 60] on button "TD - Need to Review" at bounding box center [300, 55] width 59 height 11
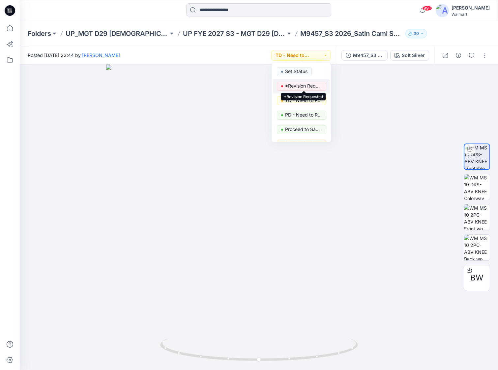
click at [314, 86] on p "*Revision Requested" at bounding box center [303, 86] width 37 height 9
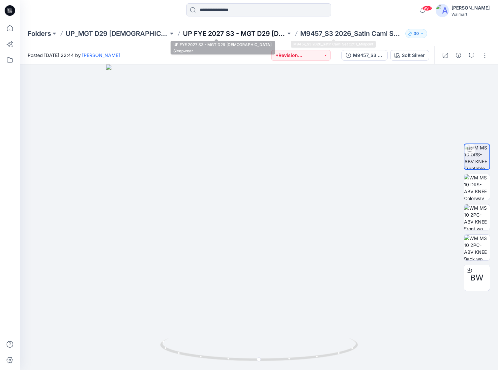
click at [229, 30] on p "UP FYE 2027 S3 - MGT D29 [DEMOGRAPHIC_DATA] Sleepwear" at bounding box center [234, 33] width 103 height 9
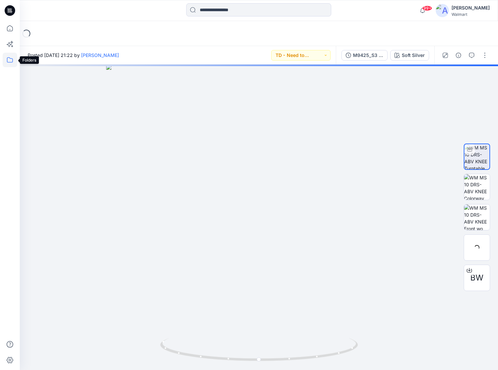
click at [11, 61] on icon at bounding box center [10, 60] width 14 height 14
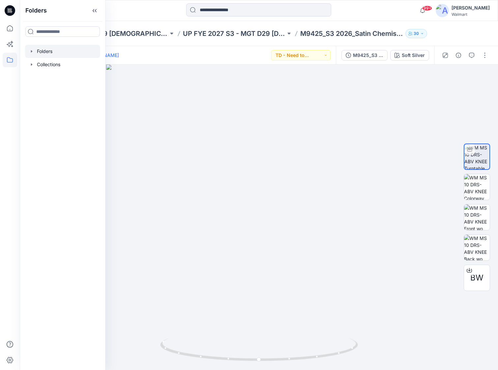
click at [31, 52] on icon "button" at bounding box center [31, 51] width 1 height 2
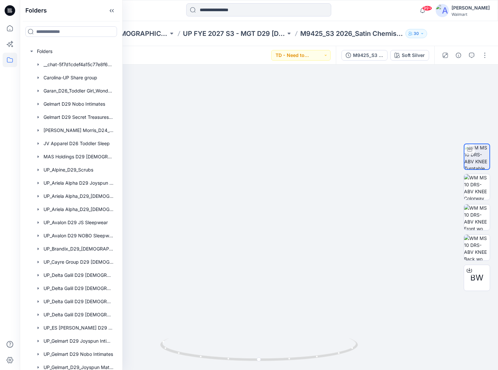
click at [371, 10] on div at bounding box center [258, 10] width 239 height 14
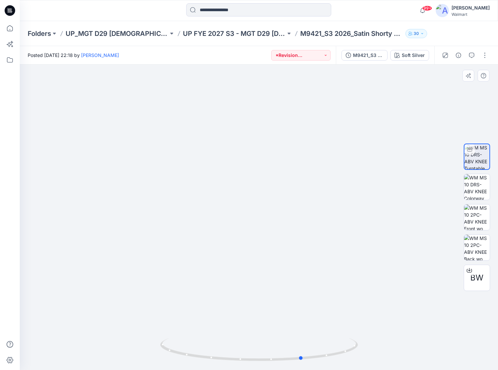
drag, startPoint x: 259, startPoint y: 359, endPoint x: 429, endPoint y: 250, distance: 202.4
click at [307, 357] on icon at bounding box center [259, 350] width 199 height 25
drag, startPoint x: 306, startPoint y: 357, endPoint x: 340, endPoint y: 213, distance: 148.4
click at [271, 355] on icon at bounding box center [259, 350] width 199 height 25
click at [322, 56] on button "*Revision Requested" at bounding box center [300, 55] width 59 height 11
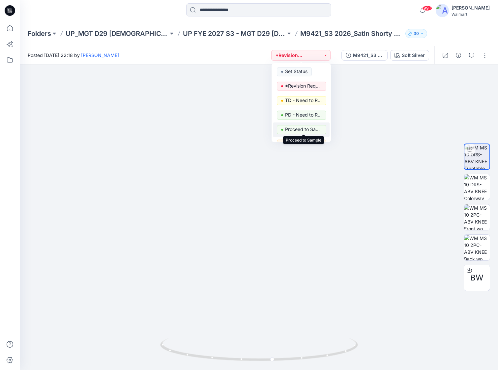
click at [305, 131] on p "Proceed to Sample" at bounding box center [303, 129] width 37 height 9
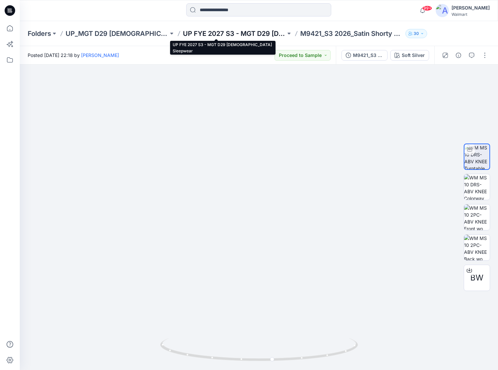
click at [219, 34] on p "UP FYE 2027 S3 - MGT D29 [DEMOGRAPHIC_DATA] Sleepwear" at bounding box center [234, 33] width 103 height 9
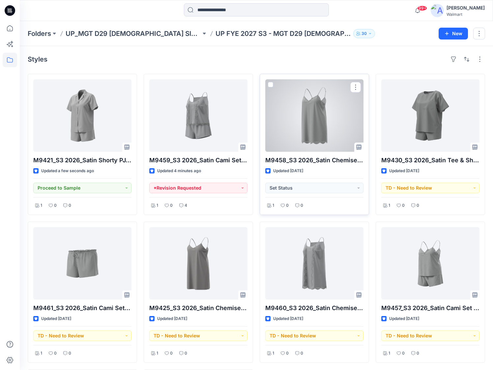
click at [316, 124] on div at bounding box center [314, 115] width 98 height 72
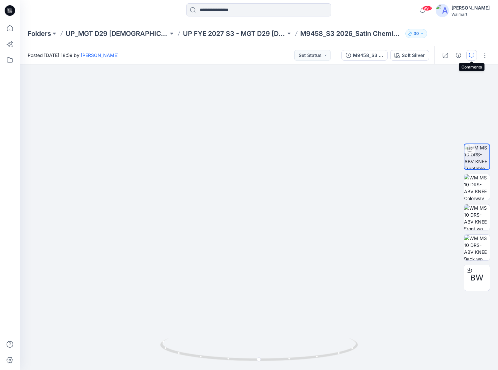
click at [470, 56] on icon "button" at bounding box center [471, 55] width 5 height 5
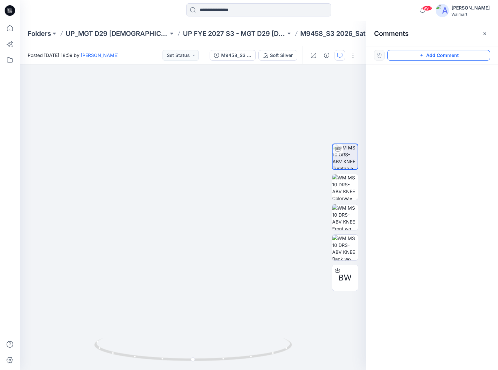
click at [433, 53] on button "Add Comment" at bounding box center [438, 55] width 103 height 11
click at [214, 113] on div "1" at bounding box center [193, 218] width 346 height 306
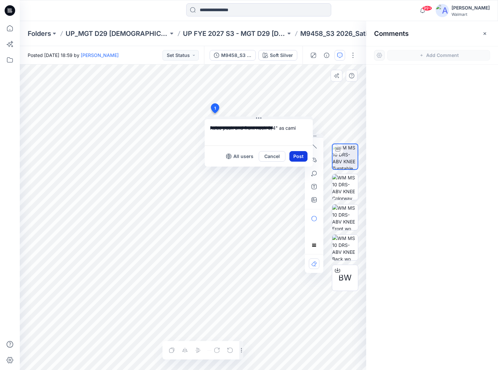
type textarea "**********"
click at [299, 157] on button "Post" at bounding box center [298, 156] width 18 height 11
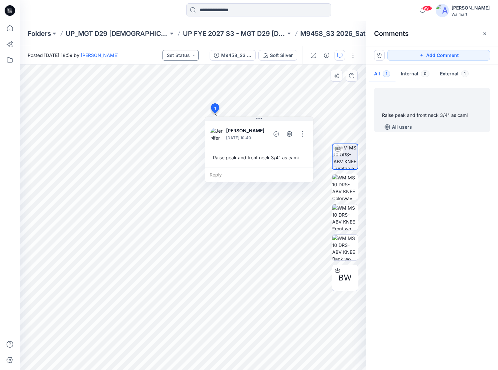
click at [186, 57] on button "Set Status" at bounding box center [180, 55] width 36 height 11
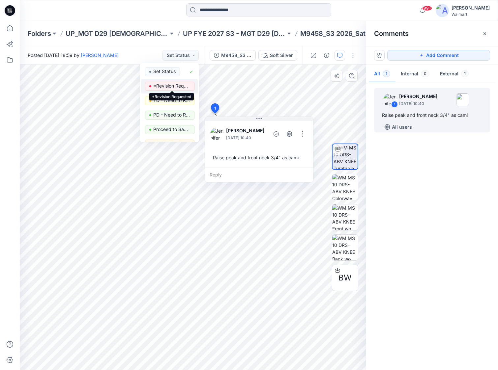
click at [184, 88] on p "*Revision Requested" at bounding box center [171, 86] width 37 height 9
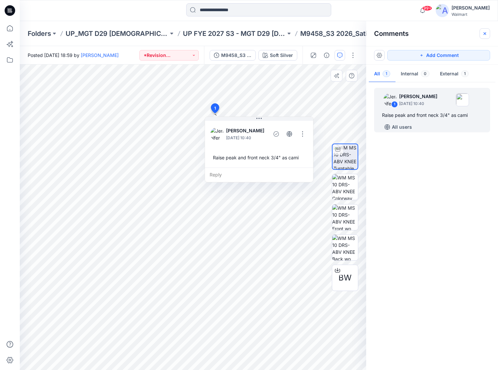
click at [485, 36] on icon "button" at bounding box center [484, 33] width 5 height 5
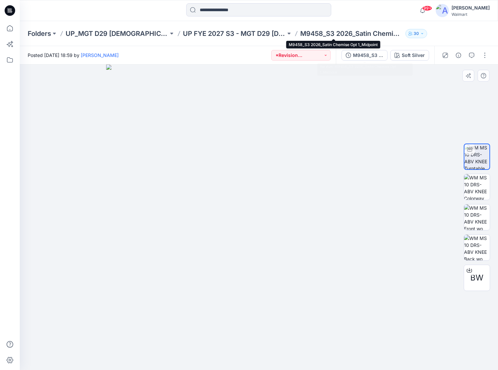
click at [376, 138] on img at bounding box center [259, 218] width 306 height 306
click at [297, 297] on img at bounding box center [259, 218] width 306 height 306
click at [276, 231] on img at bounding box center [259, 218] width 306 height 306
click at [293, 303] on img at bounding box center [259, 218] width 306 height 306
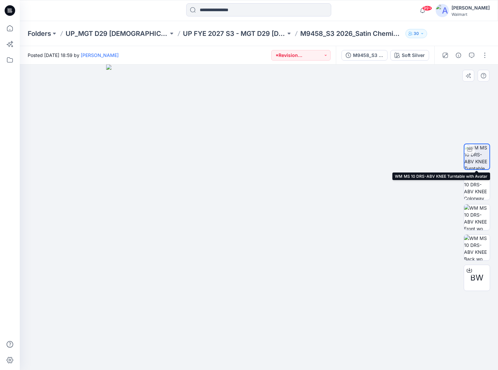
click at [478, 158] on img at bounding box center [476, 156] width 25 height 25
drag, startPoint x: 293, startPoint y: 292, endPoint x: 218, endPoint y: 284, distance: 75.9
click at [292, 291] on img at bounding box center [259, 218] width 306 height 306
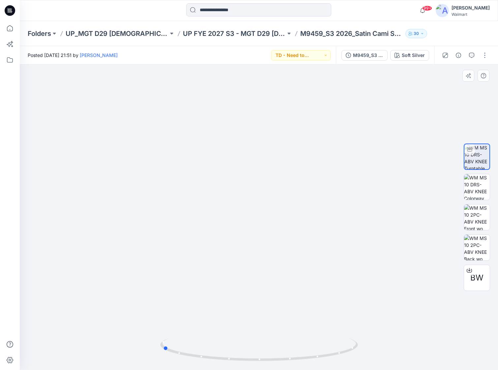
drag, startPoint x: 246, startPoint y: 359, endPoint x: 360, endPoint y: 357, distance: 113.3
click at [360, 357] on div at bounding box center [259, 218] width 478 height 306
click at [473, 55] on icon "button" at bounding box center [471, 55] width 5 height 5
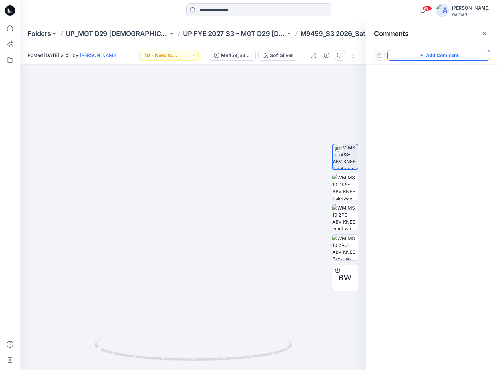
click at [452, 55] on button "Add Comment" at bounding box center [438, 55] width 103 height 11
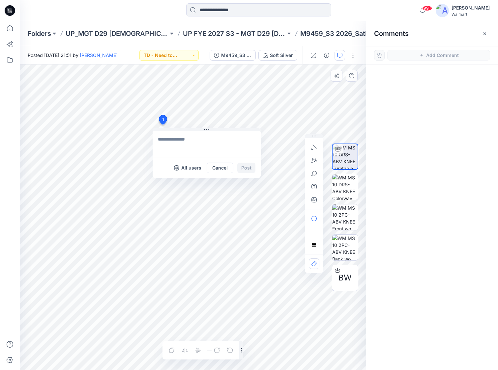
click at [162, 125] on div "1 All users Cancel Post Layer 1" at bounding box center [193, 218] width 346 height 306
click at [174, 143] on textarea at bounding box center [206, 144] width 108 height 26
type textarea "**********"
click at [243, 166] on button "Post" at bounding box center [246, 168] width 18 height 11
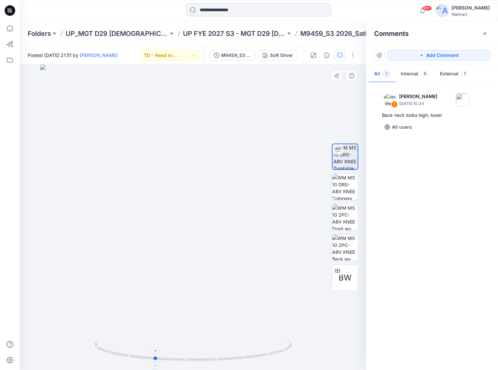
drag, startPoint x: 193, startPoint y: 360, endPoint x: 154, endPoint y: 359, distance: 38.9
click at [154, 359] on circle at bounding box center [155, 359] width 4 height 4
click at [465, 55] on button "Add Comment" at bounding box center [438, 55] width 103 height 11
click at [215, 196] on div "2" at bounding box center [193, 218] width 346 height 306
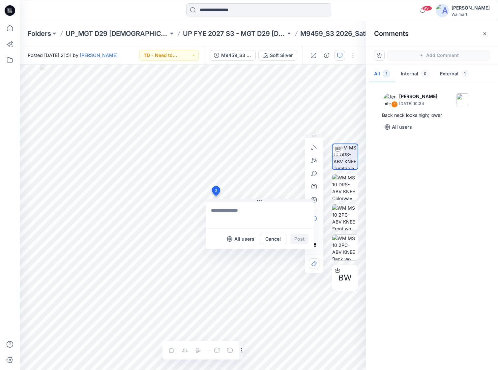
click at [227, 211] on textarea at bounding box center [259, 215] width 108 height 26
type textarea "**********"
click at [296, 241] on button "Post" at bounding box center [299, 239] width 18 height 11
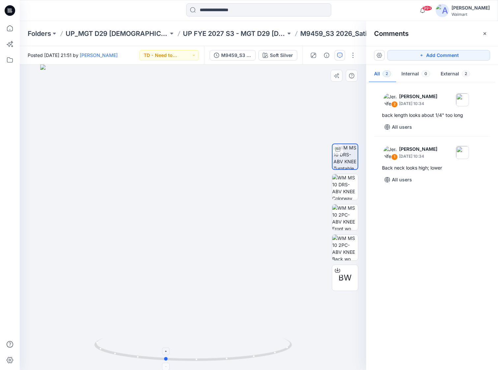
drag, startPoint x: 194, startPoint y: 359, endPoint x: 166, endPoint y: 357, distance: 28.0
click at [166, 357] on circle at bounding box center [166, 359] width 4 height 4
click at [456, 55] on button "Add Comment" at bounding box center [438, 55] width 103 height 11
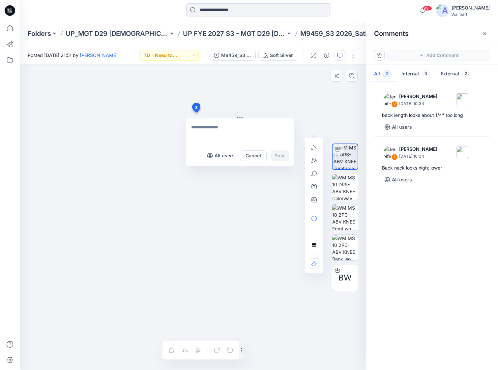
click at [196, 113] on div "3 All users Cancel Post Layer 1" at bounding box center [193, 218] width 346 height 306
type textarea "**********"
click at [277, 155] on button "Post" at bounding box center [279, 155] width 18 height 11
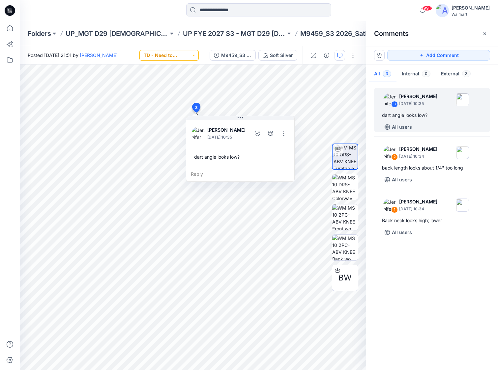
click at [179, 56] on button "TD - Need to Review" at bounding box center [168, 55] width 59 height 11
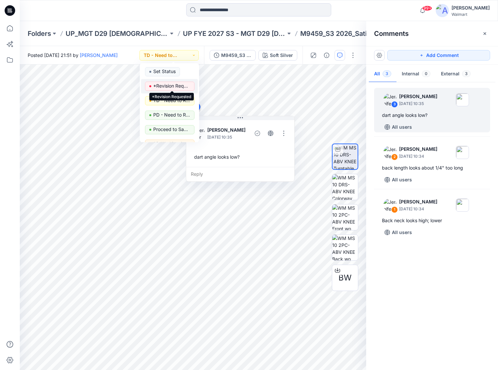
click at [176, 85] on p "*Revision Requested" at bounding box center [171, 86] width 37 height 9
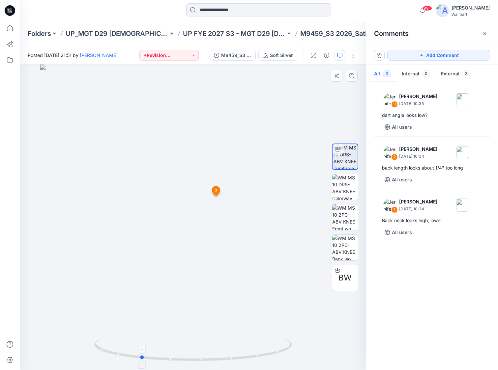
drag, startPoint x: 192, startPoint y: 360, endPoint x: 140, endPoint y: 353, distance: 53.1
click at [140, 353] on icon at bounding box center [193, 350] width 199 height 25
click at [453, 55] on button "Add Comment" at bounding box center [438, 55] width 103 height 11
click at [160, 195] on div "4 2 Jennifer Yerkes September 26, 2025 10:34 back length looks about 1/4" too l…" at bounding box center [193, 218] width 346 height 306
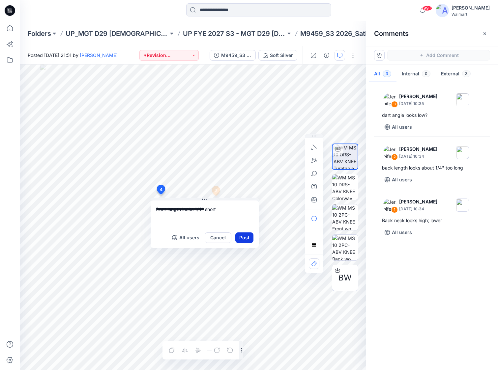
type textarea "**********"
click at [243, 237] on button "Post" at bounding box center [244, 237] width 18 height 11
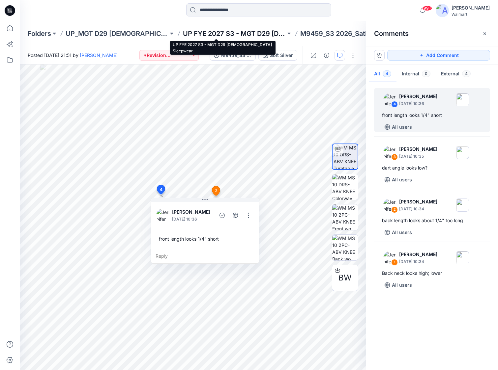
click at [248, 34] on p "UP FYE 2027 S3 - MGT D29 Ladies Sleepwear" at bounding box center [234, 33] width 103 height 9
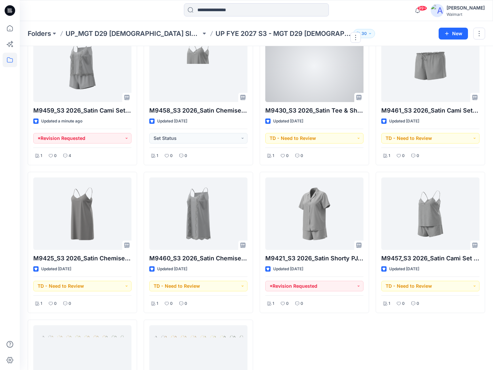
scroll to position [17, 0]
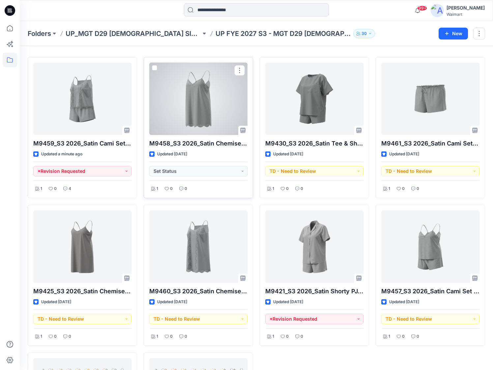
click at [216, 112] on div at bounding box center [198, 99] width 98 height 72
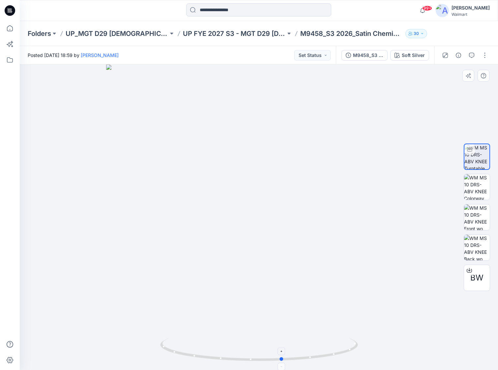
drag, startPoint x: 260, startPoint y: 359, endPoint x: 283, endPoint y: 364, distance: 23.9
click at [283, 363] on icon at bounding box center [259, 350] width 199 height 25
drag, startPoint x: 274, startPoint y: 360, endPoint x: 231, endPoint y: 356, distance: 42.7
click at [231, 356] on icon at bounding box center [259, 350] width 199 height 25
click at [471, 53] on icon "button" at bounding box center [471, 55] width 5 height 5
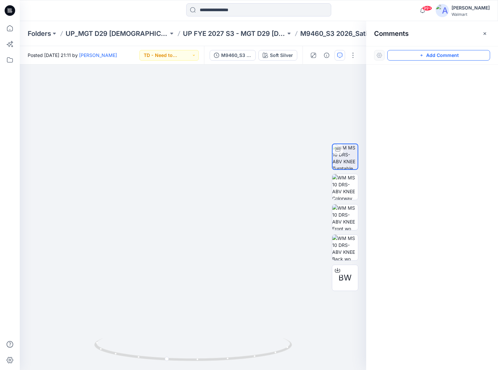
click at [447, 58] on button "Add Comment" at bounding box center [438, 55] width 103 height 11
click at [197, 169] on div "1" at bounding box center [193, 218] width 346 height 306
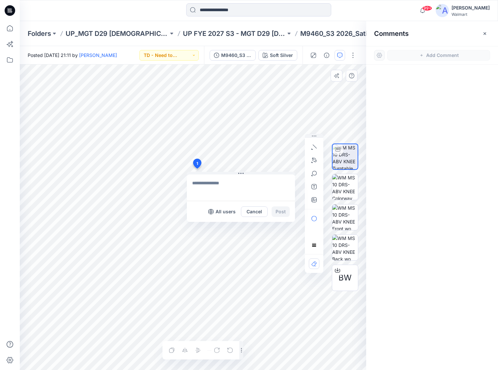
click at [212, 182] on textarea at bounding box center [241, 188] width 108 height 26
type textarea "**********"
click at [277, 215] on button "Post" at bounding box center [280, 211] width 18 height 11
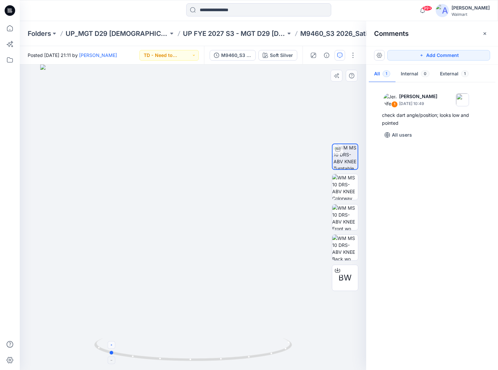
drag, startPoint x: 194, startPoint y: 360, endPoint x: 109, endPoint y: 347, distance: 85.6
click at [109, 347] on icon at bounding box center [193, 350] width 199 height 25
click at [468, 55] on button "Add Comment" at bounding box center [438, 55] width 103 height 11
click at [173, 137] on div "2" at bounding box center [193, 218] width 346 height 306
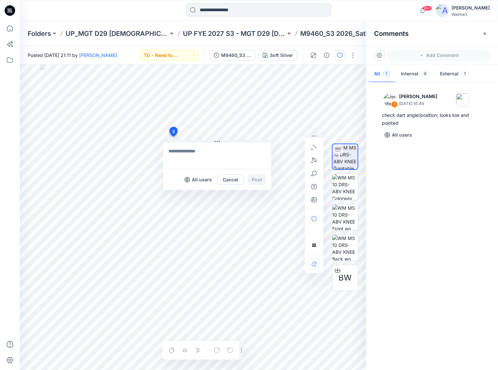
click at [184, 155] on textarea at bounding box center [217, 156] width 108 height 26
type textarea "*"
type textarea "**********"
click at [252, 177] on button "Post" at bounding box center [257, 180] width 18 height 11
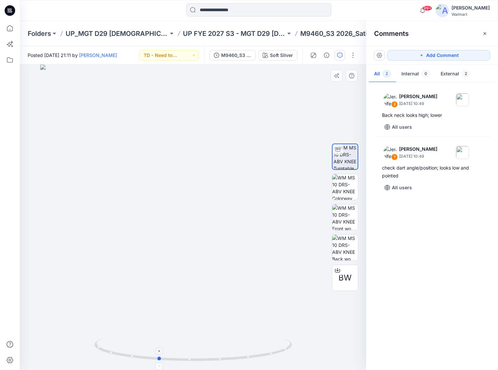
drag, startPoint x: 193, startPoint y: 359, endPoint x: 158, endPoint y: 357, distance: 35.0
click at [158, 357] on icon at bounding box center [193, 350] width 199 height 25
click at [225, 136] on div at bounding box center [193, 218] width 346 height 306
click at [191, 56] on button "TD - Need to Review" at bounding box center [168, 55] width 59 height 11
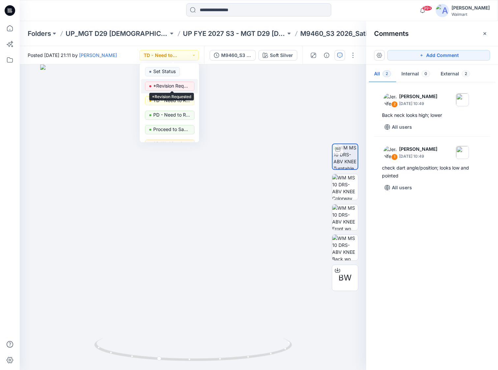
click at [178, 86] on p "*Revision Requested" at bounding box center [171, 86] width 37 height 9
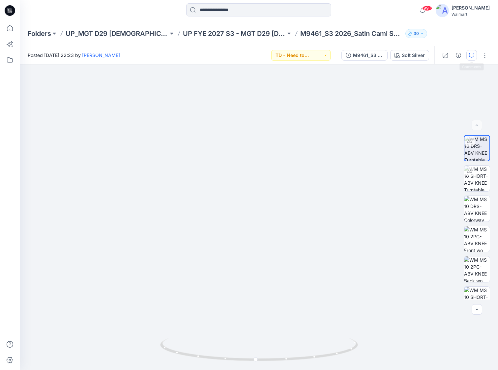
click at [469, 55] on icon "button" at bounding box center [471, 55] width 5 height 5
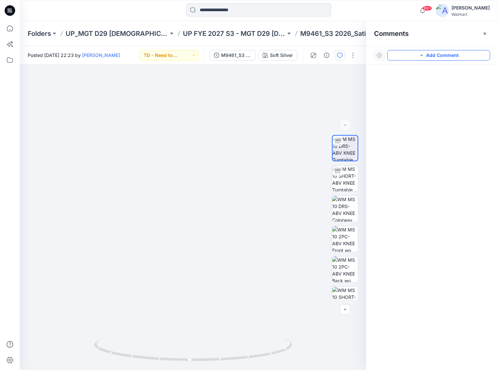
click at [448, 57] on button "Add Comment" at bounding box center [438, 55] width 103 height 11
click at [218, 142] on div "1" at bounding box center [193, 218] width 346 height 306
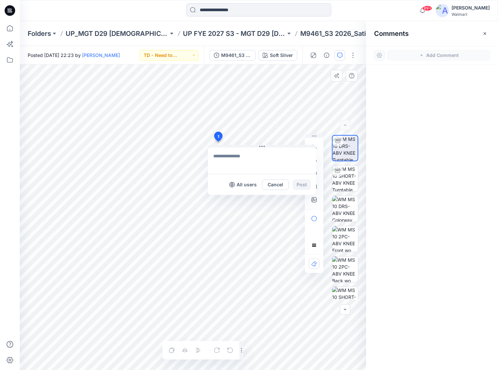
click at [226, 155] on textarea at bounding box center [262, 161] width 108 height 26
type textarea "**********"
click at [302, 184] on button "Post" at bounding box center [301, 184] width 18 height 11
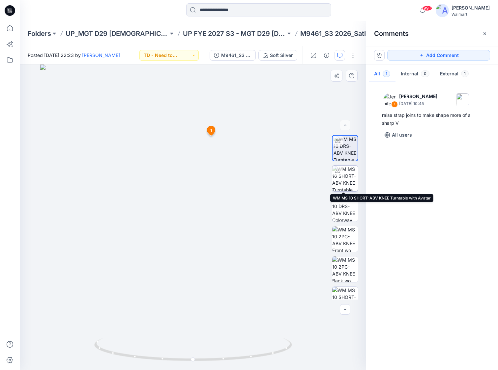
click at [347, 179] on img at bounding box center [345, 179] width 26 height 26
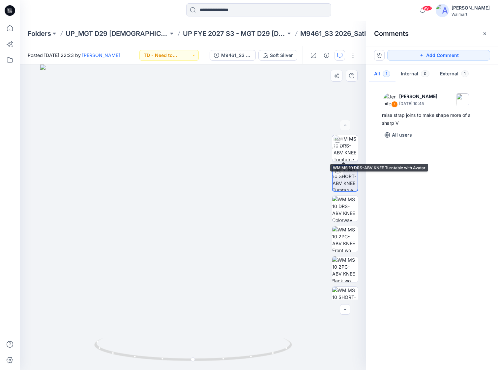
click at [347, 148] on img at bounding box center [345, 148] width 24 height 26
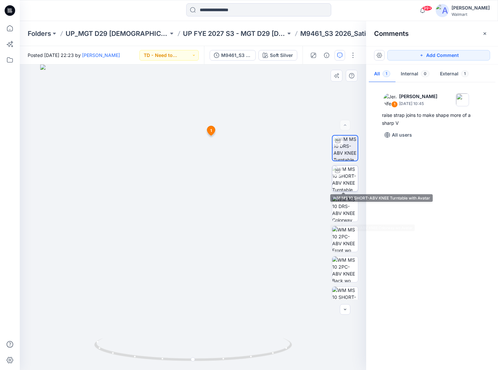
click at [344, 185] on img at bounding box center [345, 179] width 26 height 26
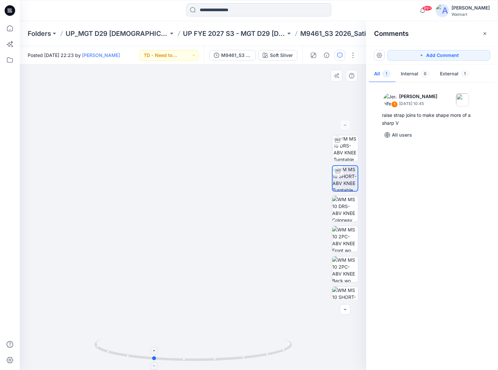
drag, startPoint x: 193, startPoint y: 360, endPoint x: 153, endPoint y: 358, distance: 40.2
click at [153, 358] on circle at bounding box center [154, 358] width 4 height 4
click at [450, 53] on button "Add Comment" at bounding box center [438, 55] width 103 height 11
click at [224, 222] on div "2" at bounding box center [193, 218] width 346 height 306
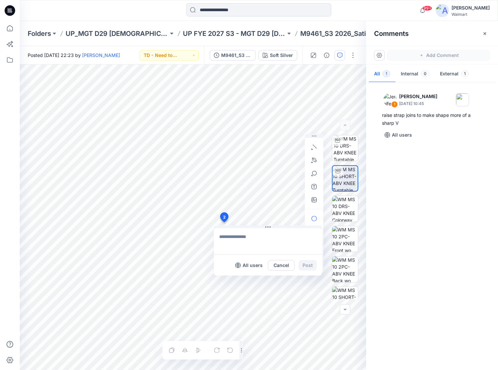
type textarea "*"
type textarea "**********"
click at [315, 266] on button "Post" at bounding box center [307, 265] width 18 height 11
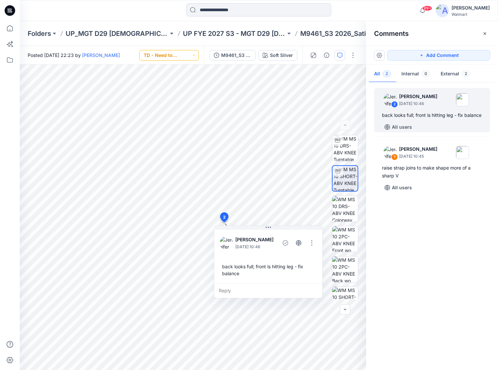
click at [192, 51] on button "TD - Need to Review" at bounding box center [168, 55] width 59 height 11
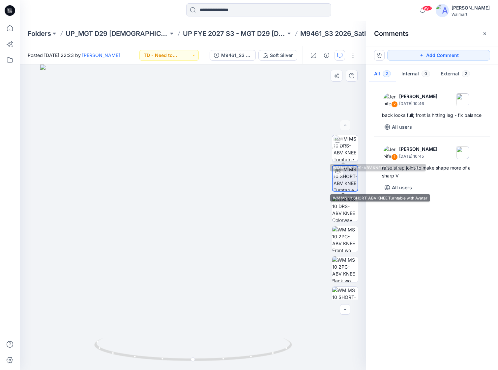
click at [343, 148] on img at bounding box center [345, 148] width 24 height 26
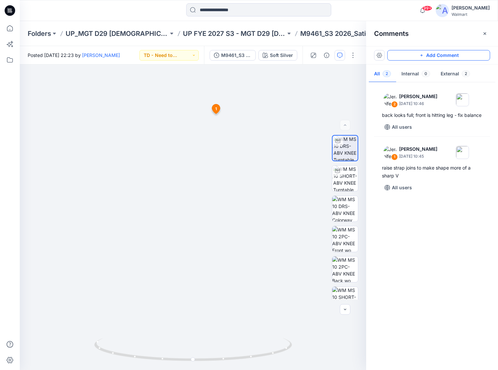
click at [468, 59] on button "Add Comment" at bounding box center [438, 55] width 103 height 11
click at [225, 133] on div "3 1 [PERSON_NAME] [DATE] 10:45 raise strap joins to make shape more of a sharp …" at bounding box center [193, 218] width 346 height 306
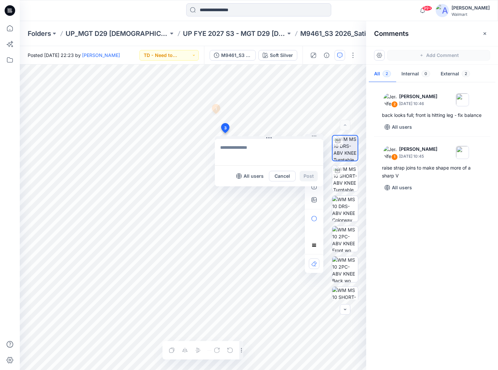
click at [239, 147] on textarea at bounding box center [269, 152] width 108 height 26
type textarea "**********"
click at [311, 176] on button "Post" at bounding box center [308, 176] width 18 height 11
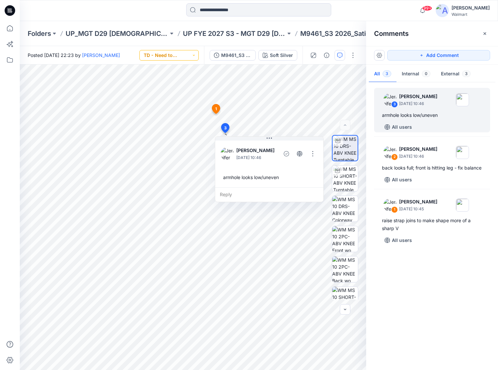
drag, startPoint x: 186, startPoint y: 52, endPoint x: 185, endPoint y: 58, distance: 6.3
click at [186, 52] on button "TD - Need to Review" at bounding box center [168, 55] width 59 height 11
click at [177, 85] on p "*Revision Requested" at bounding box center [171, 86] width 37 height 9
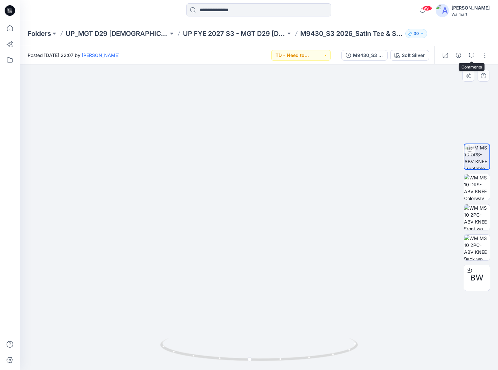
drag, startPoint x: 469, startPoint y: 58, endPoint x: 339, endPoint y: 147, distance: 158.0
click at [469, 58] on button "button" at bounding box center [471, 55] width 11 height 11
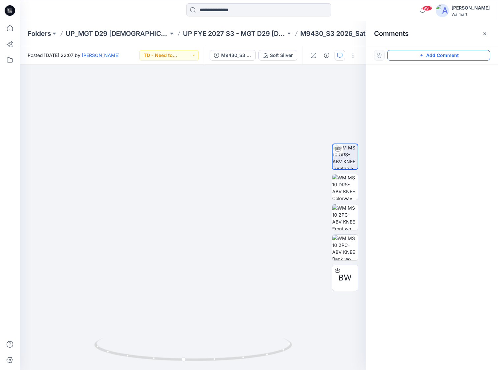
click at [451, 57] on button "Add Comment" at bounding box center [438, 55] width 103 height 11
click at [252, 109] on div "1" at bounding box center [193, 218] width 346 height 306
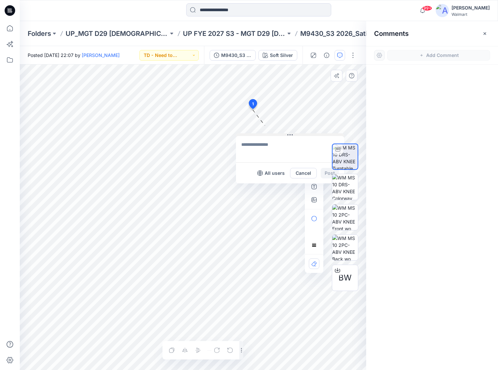
drag, startPoint x: 286, startPoint y: 119, endPoint x: 286, endPoint y: 135, distance: 15.5
click at [286, 135] on button at bounding box center [290, 135] width 108 height 4
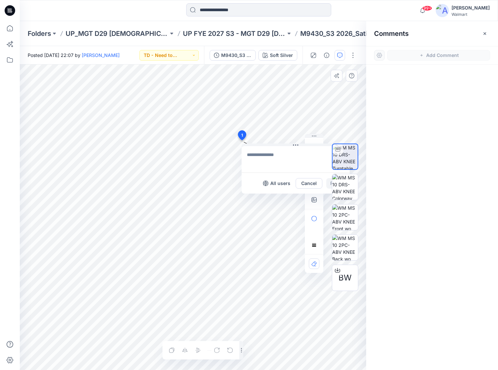
drag, startPoint x: 253, startPoint y: 104, endPoint x: 241, endPoint y: 135, distance: 33.3
click at [252, 154] on textarea at bounding box center [285, 159] width 108 height 26
type textarea "**********"
click at [323, 184] on button "Post" at bounding box center [325, 183] width 18 height 11
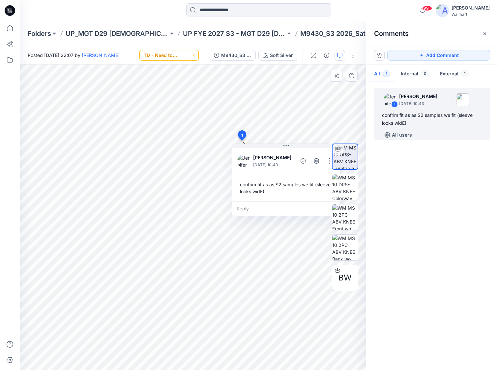
click at [184, 53] on button "TD - Need to Review" at bounding box center [168, 55] width 59 height 11
click at [184, 86] on p "*Revision Requested" at bounding box center [171, 86] width 37 height 9
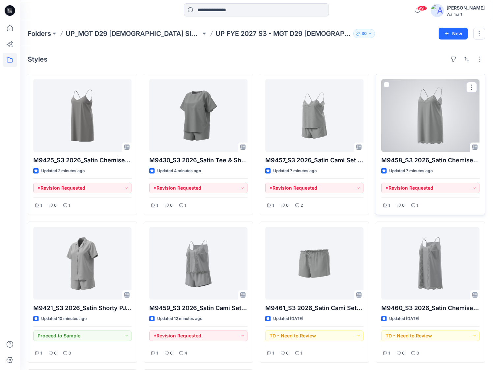
click at [428, 129] on div at bounding box center [430, 115] width 98 height 72
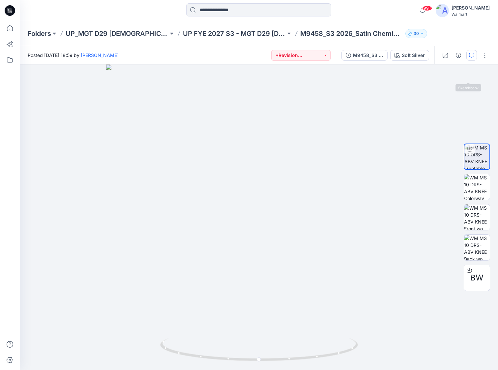
click at [471, 57] on icon "button" at bounding box center [471, 55] width 5 height 5
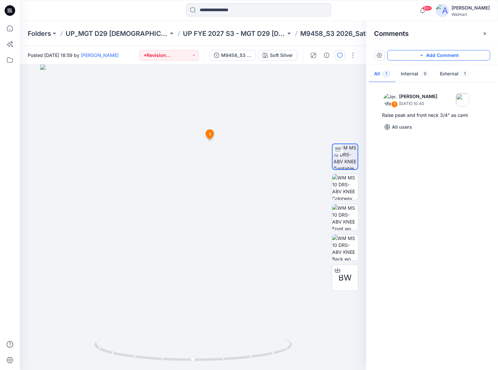
click at [453, 57] on button "Add Comment" at bounding box center [438, 55] width 103 height 11
click at [225, 254] on div "2 1 [PERSON_NAME] [DATE] 10:40 Raise peak and front neck 3/4" as cami Reply" at bounding box center [193, 218] width 346 height 306
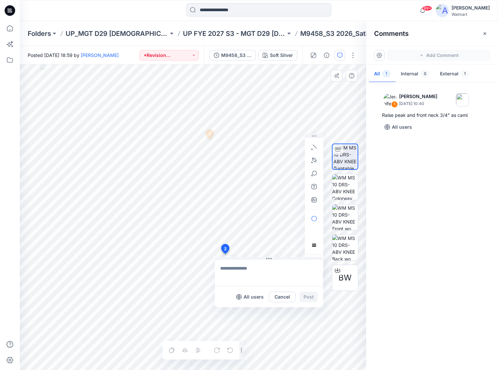
click at [240, 266] on textarea at bounding box center [269, 273] width 108 height 26
type textarea "**********"
click at [310, 296] on button "Post" at bounding box center [308, 297] width 18 height 11
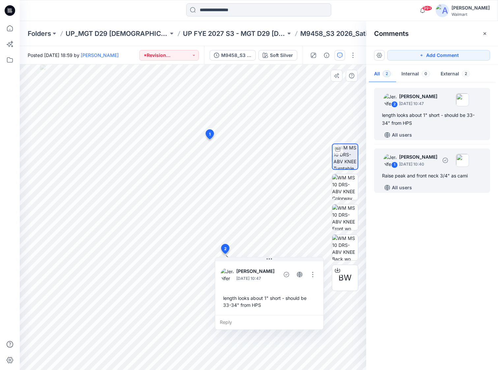
click at [434, 172] on div "Raise peak and front neck 3/4" as cami" at bounding box center [432, 176] width 100 height 8
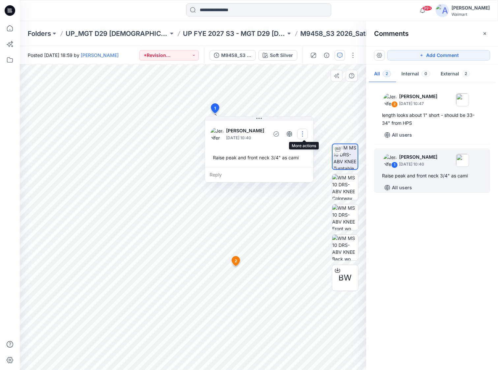
click at [307, 131] on button "button" at bounding box center [302, 134] width 11 height 11
click at [308, 150] on p "Edit comment" at bounding box center [305, 149] width 30 height 7
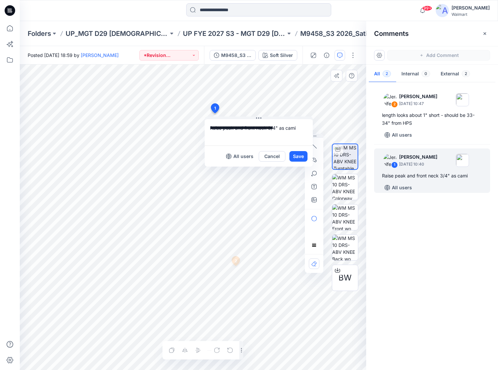
click at [278, 130] on textarea "**********" at bounding box center [258, 132] width 108 height 26
type textarea "**********"
click at [302, 156] on button "Save" at bounding box center [298, 156] width 18 height 11
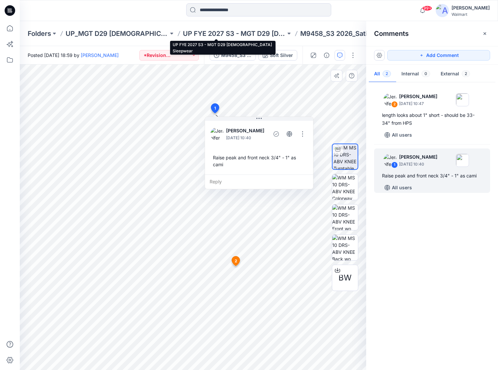
drag, startPoint x: 242, startPoint y: 30, endPoint x: 208, endPoint y: 20, distance: 35.2
click at [242, 30] on p "UP FYE 2027 S3 - MGT D29 Ladies Sleepwear" at bounding box center [234, 33] width 103 height 9
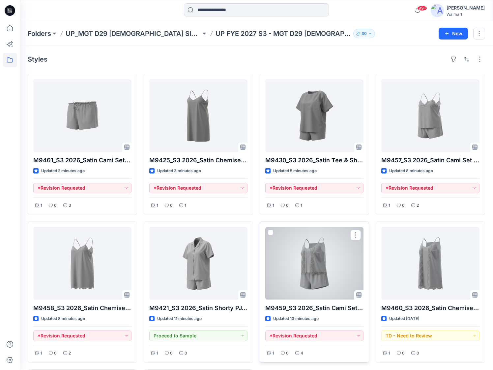
click at [297, 276] on div at bounding box center [314, 263] width 98 height 72
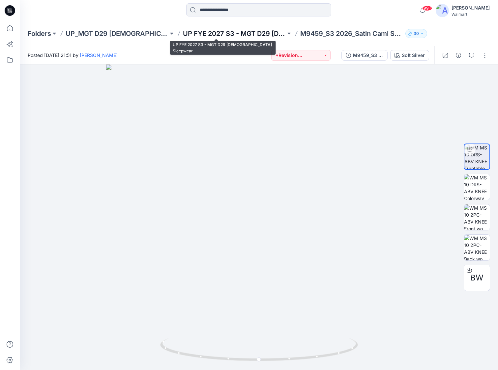
click at [234, 32] on p "UP FYE 2027 S3 - MGT D29 Ladies Sleepwear" at bounding box center [234, 33] width 103 height 9
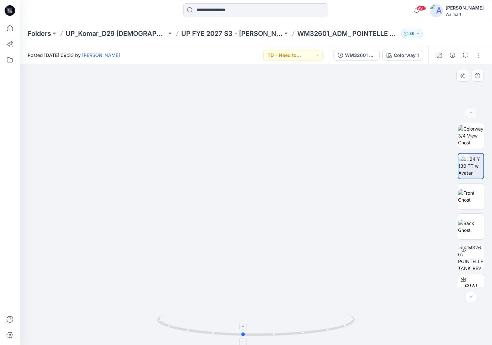
drag, startPoint x: 262, startPoint y: 334, endPoint x: 243, endPoint y: 332, distance: 19.3
click at [243, 332] on icon at bounding box center [256, 325] width 199 height 25
drag, startPoint x: 243, startPoint y: 335, endPoint x: 262, endPoint y: 332, distance: 18.9
click at [262, 332] on icon at bounding box center [256, 325] width 199 height 25
click at [465, 53] on icon "button" at bounding box center [465, 55] width 5 height 5
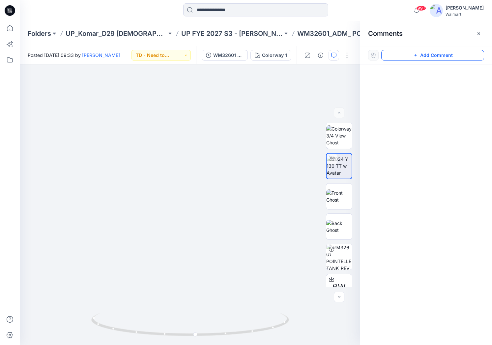
click at [451, 55] on button "Add Comment" at bounding box center [432, 55] width 103 height 11
click at [188, 153] on div "1" at bounding box center [190, 205] width 340 height 281
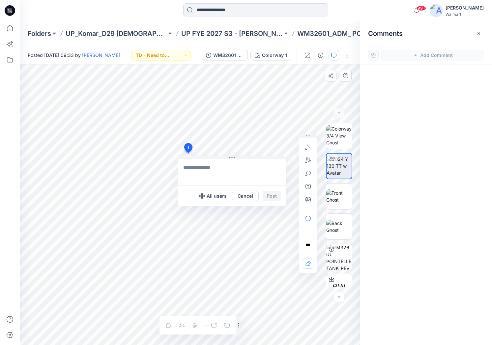
drag, startPoint x: 197, startPoint y: 165, endPoint x: 193, endPoint y: 164, distance: 4.2
click at [197, 166] on textarea at bounding box center [232, 172] width 108 height 26
type textarea "**********"
click at [270, 198] on button "Post" at bounding box center [271, 196] width 18 height 11
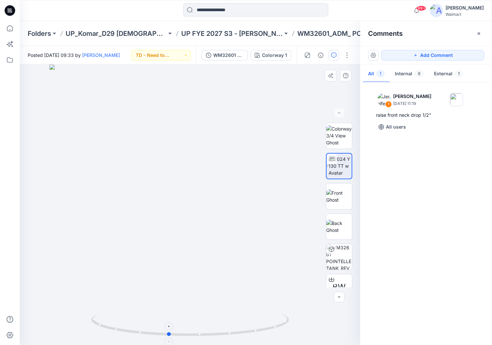
drag, startPoint x: 191, startPoint y: 334, endPoint x: 169, endPoint y: 335, distance: 21.7
click at [169, 335] on circle at bounding box center [169, 335] width 4 height 4
click at [464, 58] on button "Add Comment" at bounding box center [432, 55] width 103 height 11
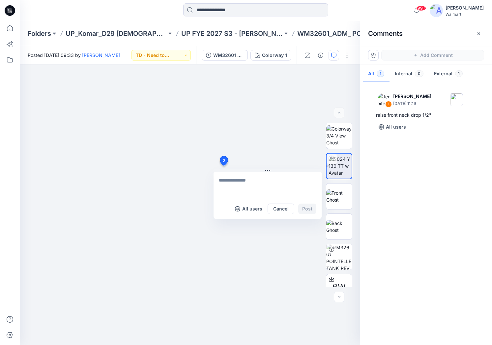
click at [223, 166] on div "2 All users Cancel Post" at bounding box center [190, 205] width 340 height 281
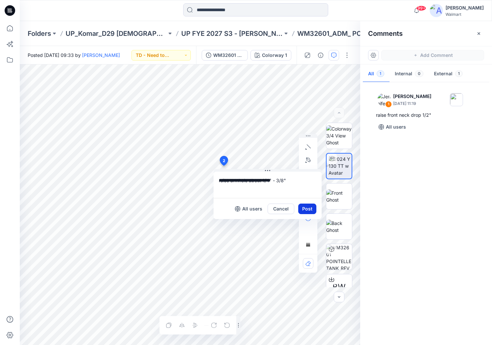
type textarea "**********"
click at [307, 209] on button "Post" at bounding box center [307, 209] width 18 height 11
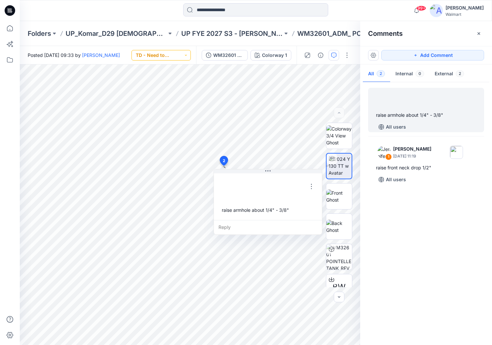
click at [176, 55] on button "TD - Need to Review" at bounding box center [160, 55] width 59 height 11
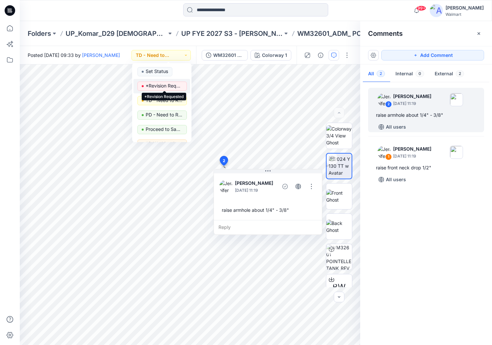
click at [170, 89] on p "*Revision Requested" at bounding box center [164, 86] width 37 height 9
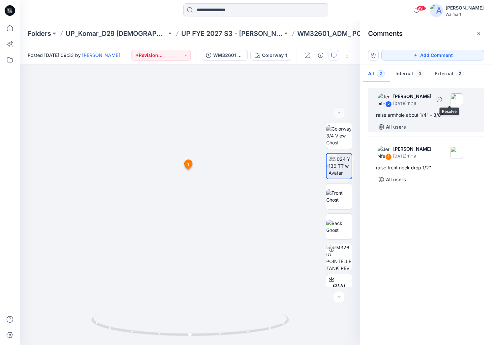
click at [449, 105] on div at bounding box center [448, 99] width 29 height 13
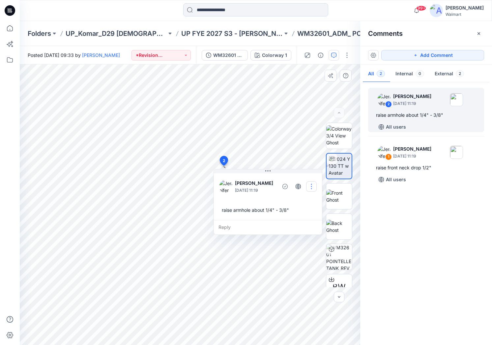
click at [312, 185] on button "button" at bounding box center [311, 186] width 11 height 11
click at [312, 221] on p "Delete thread" at bounding box center [313, 219] width 29 height 7
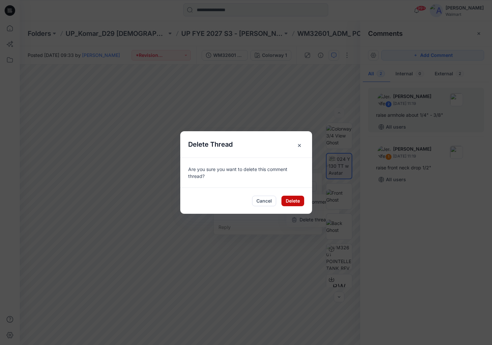
click at [292, 202] on button "Delete" at bounding box center [292, 201] width 23 height 11
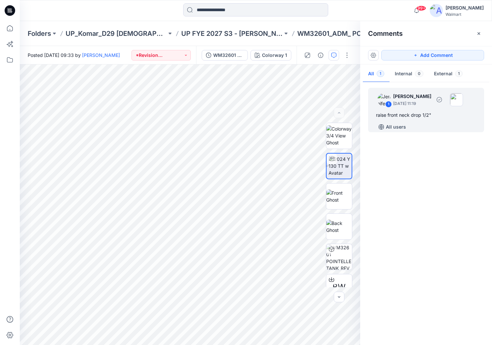
click at [426, 114] on div "raise front neck drop 1/2"" at bounding box center [426, 115] width 100 height 8
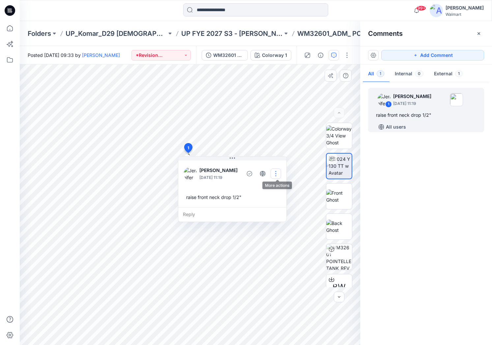
click at [278, 172] on button "button" at bounding box center [275, 174] width 11 height 11
click at [273, 208] on p "Delete thread" at bounding box center [278, 207] width 29 height 7
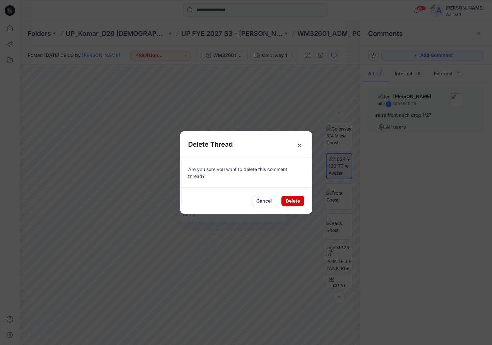
click at [292, 199] on button "Delete" at bounding box center [292, 201] width 23 height 11
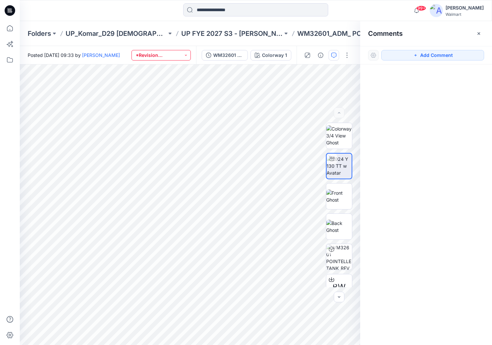
click at [182, 53] on button "*Revision Requested" at bounding box center [160, 55] width 59 height 11
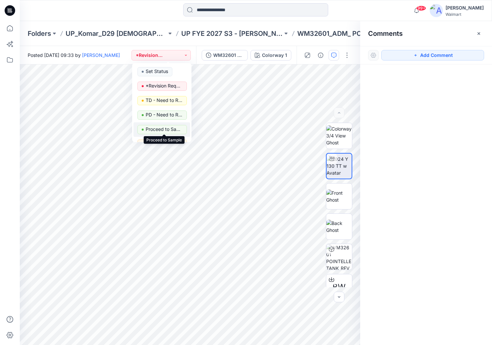
click at [170, 129] on p "Proceed to Sample" at bounding box center [164, 129] width 37 height 9
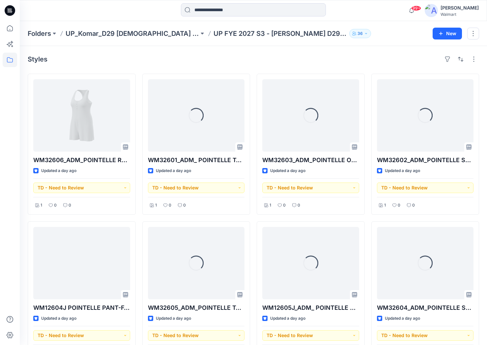
scroll to position [321, 0]
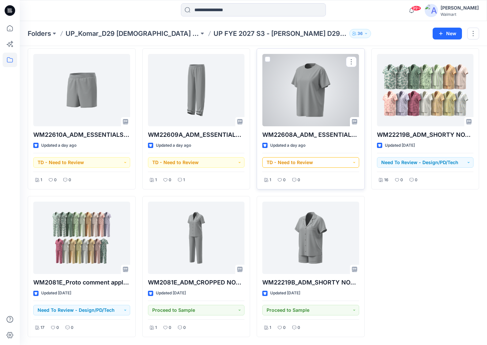
click at [353, 163] on button "TD - Need to Review" at bounding box center [310, 162] width 97 height 11
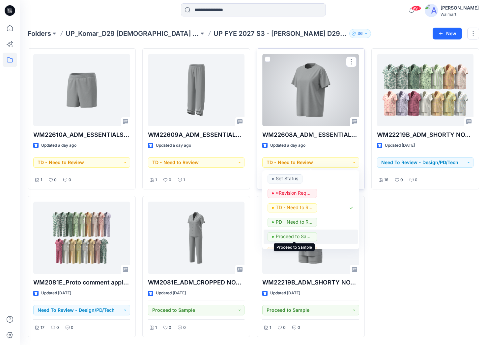
click at [299, 235] on p "Proceed to Sample" at bounding box center [294, 236] width 37 height 9
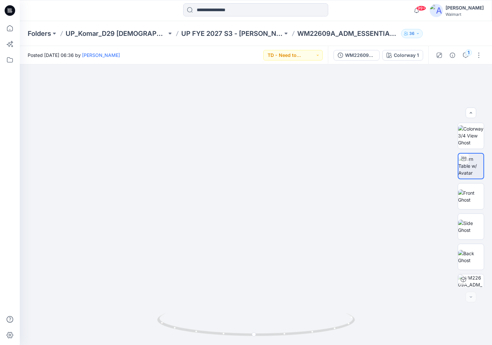
scroll to position [134, 0]
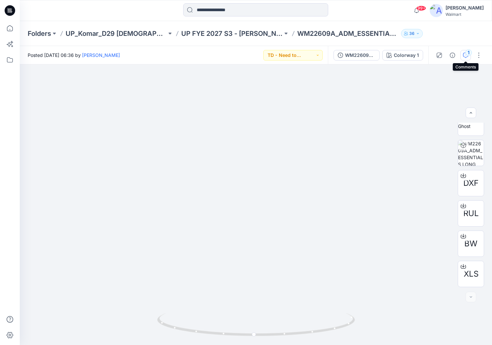
click at [464, 55] on icon "button" at bounding box center [465, 55] width 5 height 5
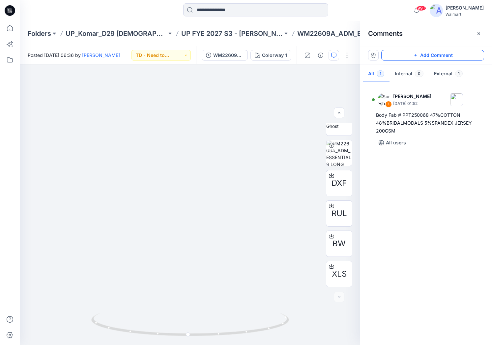
click at [445, 57] on button "Add Comment" at bounding box center [432, 55] width 103 height 11
click at [188, 173] on div "2" at bounding box center [190, 205] width 340 height 281
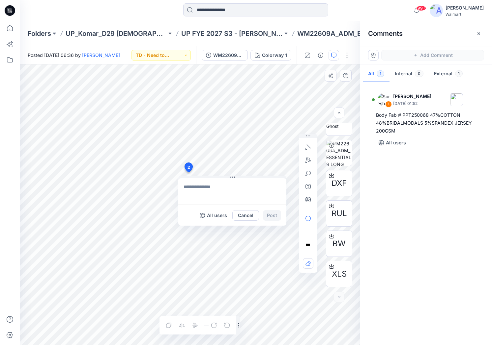
click at [213, 190] on textarea at bounding box center [232, 191] width 108 height 26
type textarea "**********"
click at [273, 217] on button "Post" at bounding box center [272, 215] width 18 height 11
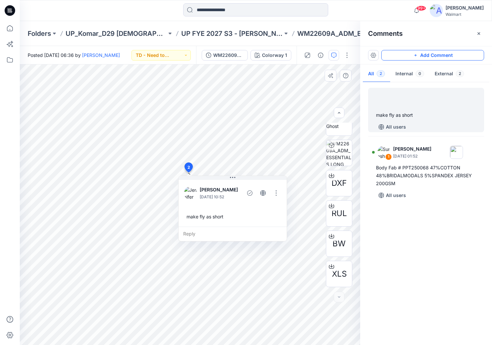
click at [465, 55] on button "Add Comment" at bounding box center [432, 55] width 103 height 11
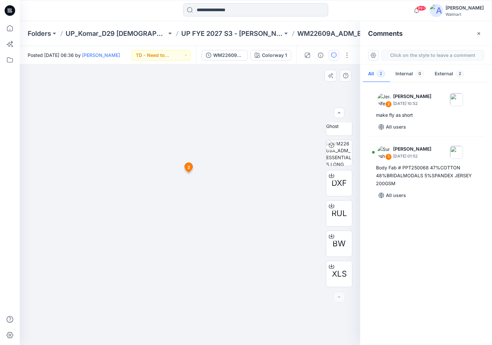
click at [64, 97] on div "3 2 Jennifer Yerkes September 26, 2025 10:52 make fly as short Reply" at bounding box center [190, 205] width 340 height 281
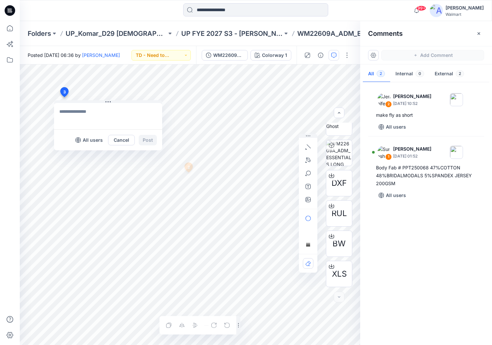
click at [67, 114] on textarea at bounding box center [108, 116] width 108 height 26
type textarea "**********"
click at [151, 137] on button "Post" at bounding box center [148, 140] width 18 height 11
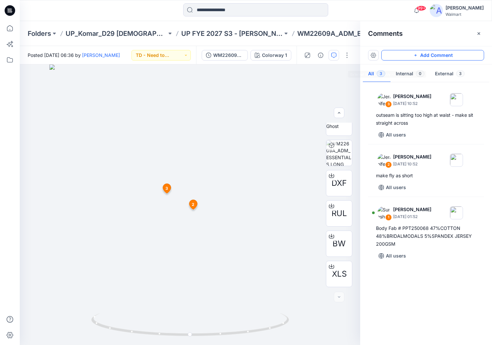
click at [468, 53] on button "Add Comment" at bounding box center [432, 55] width 103 height 11
click at [197, 320] on div "4 2 Jennifer Yerkes September 26, 2025 10:52 make fly as short Reply 3 Jennifer…" at bounding box center [190, 205] width 340 height 281
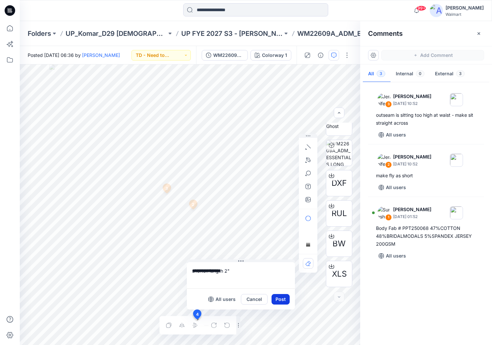
type textarea "**********"
click at [279, 301] on button "Post" at bounding box center [280, 299] width 18 height 11
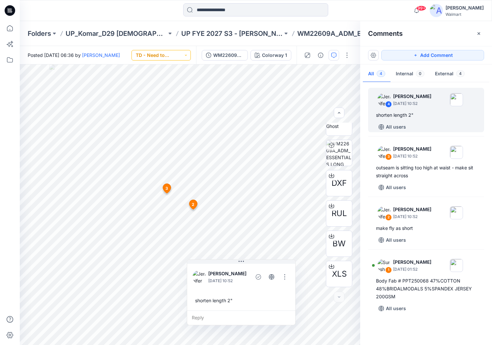
click at [184, 58] on button "TD - Need to Review" at bounding box center [160, 55] width 59 height 11
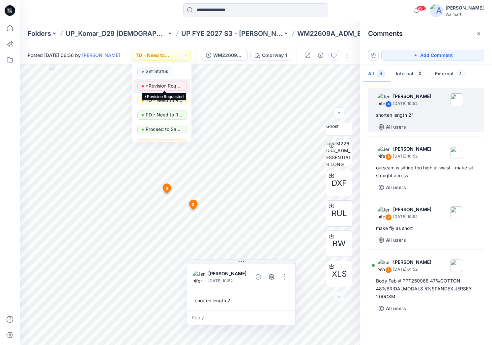
click at [176, 87] on p "*Revision Requested" at bounding box center [164, 86] width 37 height 9
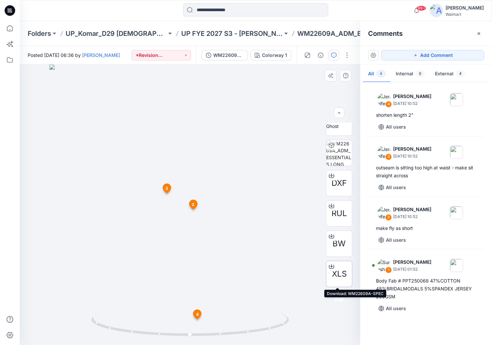
click at [338, 274] on span "XLS" at bounding box center [339, 274] width 15 height 12
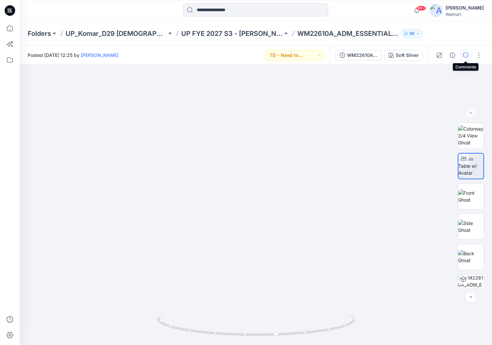
click at [464, 55] on icon "button" at bounding box center [465, 55] width 5 height 5
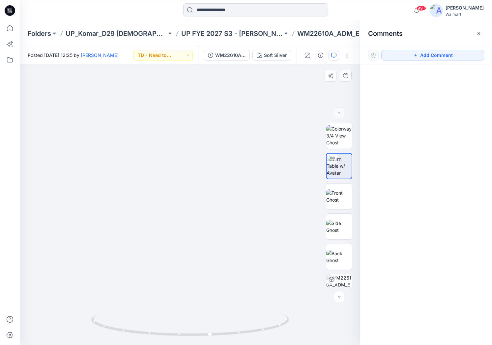
drag, startPoint x: 456, startPoint y: 56, endPoint x: 242, endPoint y: 112, distance: 220.8
click at [456, 57] on button "Add Comment" at bounding box center [432, 55] width 103 height 11
click at [186, 177] on div "1" at bounding box center [190, 205] width 340 height 281
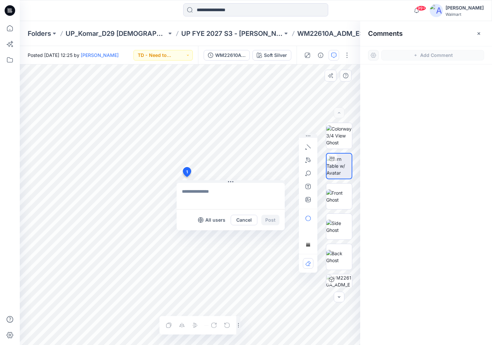
click at [199, 193] on textarea at bounding box center [231, 196] width 108 height 26
type textarea "**********"
click at [269, 218] on button "Post" at bounding box center [270, 220] width 18 height 11
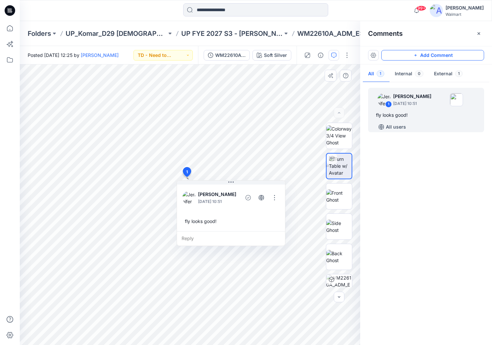
click button "Add Comment"
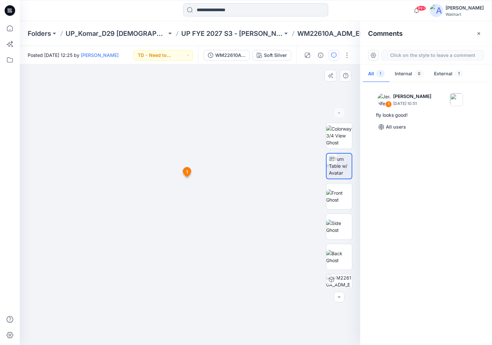
click div "2 1 Jennifer Yerkes September 26, 2025 10:51 fly looks good! Reply"
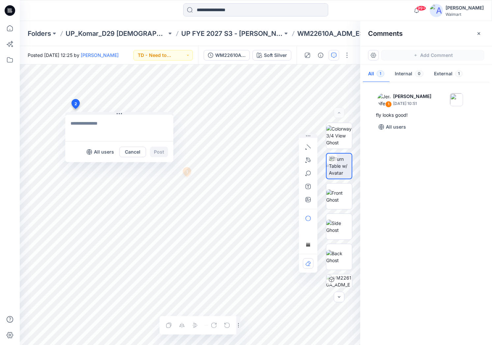
click textarea
type textarea "**********"
click button "Post"
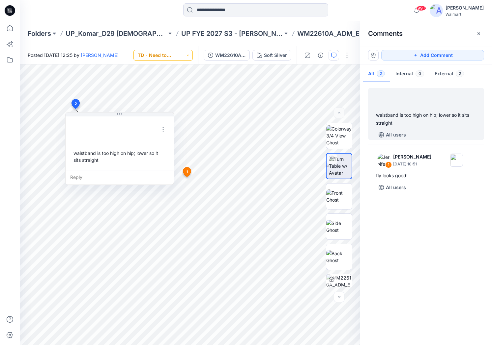
click button "TD - Need to Review"
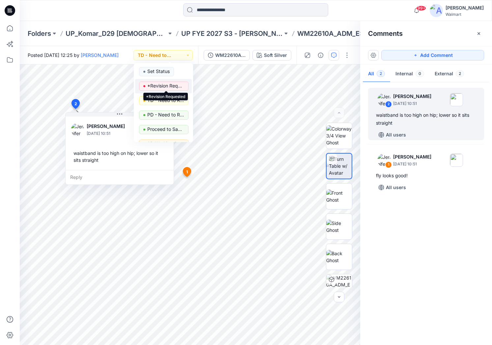
click p "*Revision Requested"
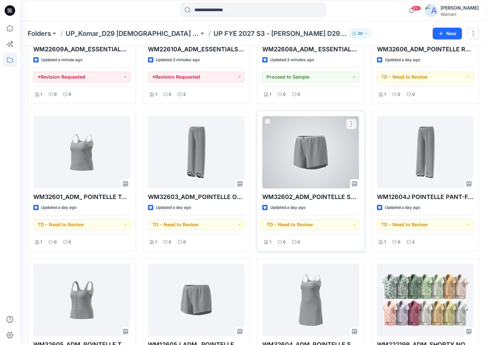
scroll to position [132, 0]
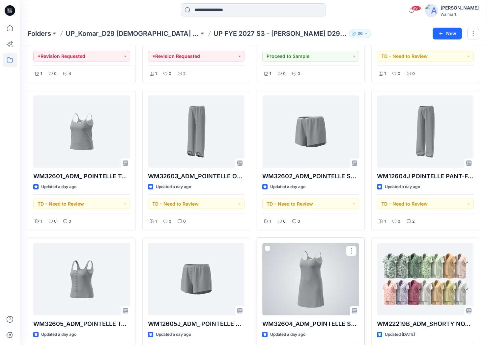
click at [312, 284] on div at bounding box center [310, 279] width 97 height 72
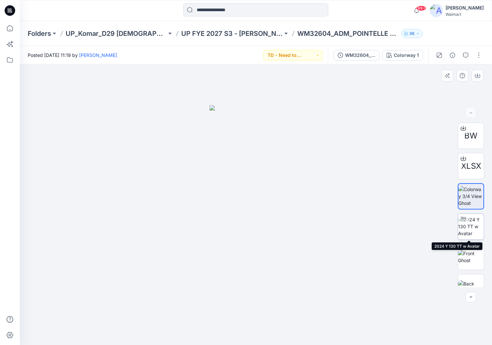
click at [471, 222] on img at bounding box center [471, 226] width 26 height 21
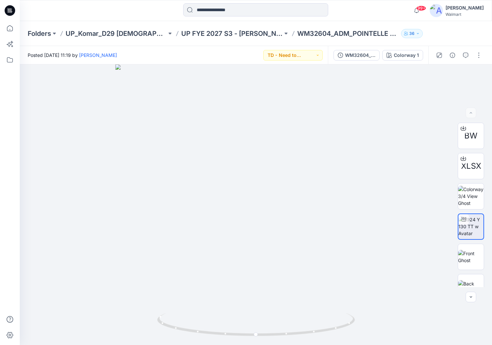
drag, startPoint x: 463, startPoint y: 54, endPoint x: 455, endPoint y: 64, distance: 12.9
click at [463, 54] on icon "button" at bounding box center [465, 55] width 5 height 5
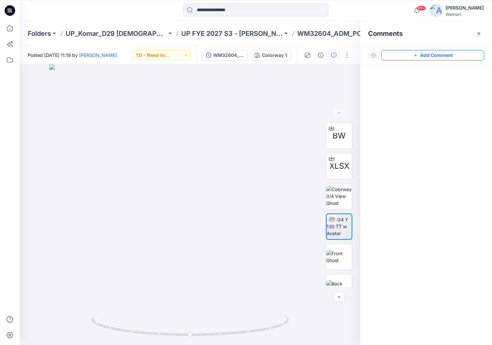
click at [467, 53] on button "Add Comment" at bounding box center [432, 55] width 103 height 11
click at [163, 269] on div "1" at bounding box center [190, 205] width 340 height 281
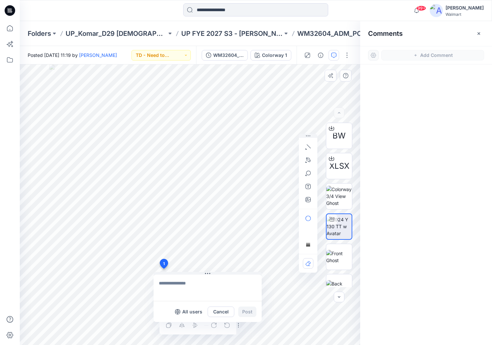
click at [175, 284] on textarea at bounding box center [207, 288] width 108 height 26
type textarea "**********"
click at [251, 311] on button "Post" at bounding box center [247, 312] width 18 height 11
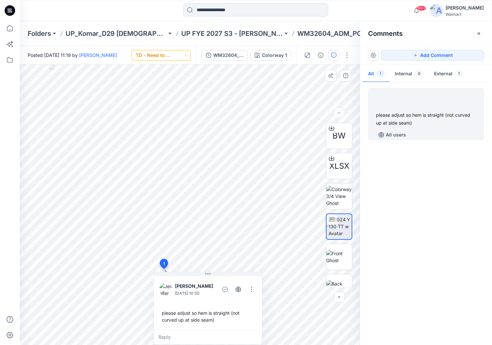
click at [180, 55] on button "TD - Need to Review" at bounding box center [160, 55] width 59 height 11
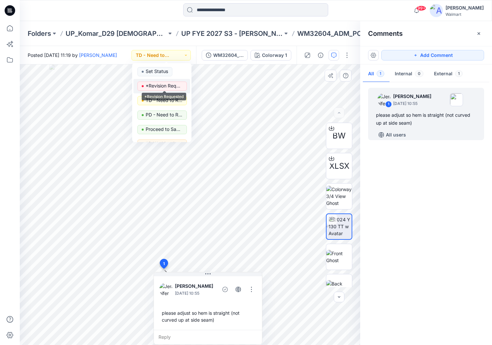
click at [168, 86] on p "*Revision Requested" at bounding box center [164, 86] width 37 height 9
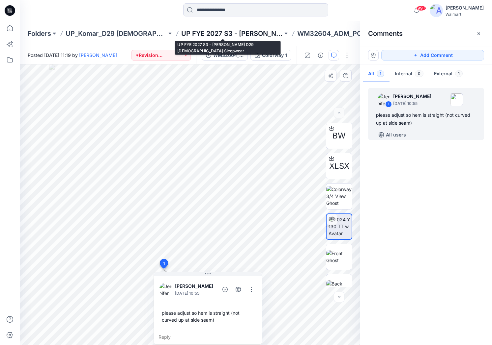
click at [211, 34] on p "UP FYE 2027 S3 - [PERSON_NAME] D29 [DEMOGRAPHIC_DATA] Sleepwear" at bounding box center [231, 33] width 101 height 9
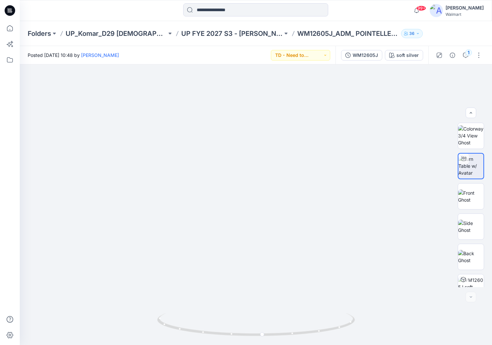
scroll to position [134, 0]
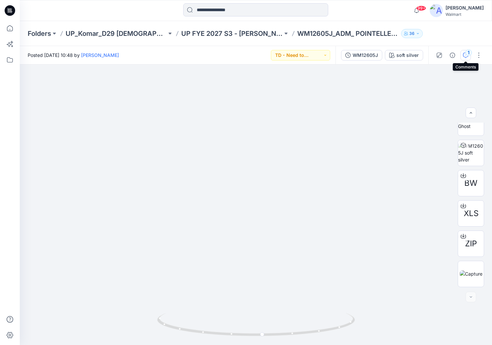
click at [466, 55] on div "1" at bounding box center [468, 52] width 7 height 7
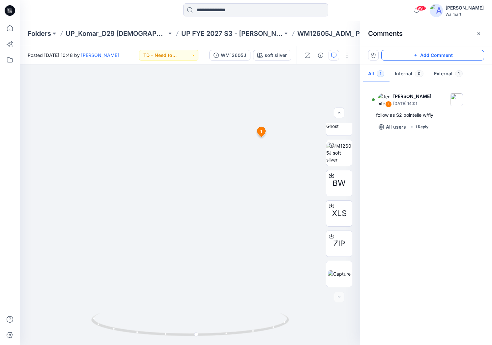
click at [453, 55] on button "Add Comment" at bounding box center [432, 55] width 103 height 11
click at [176, 161] on div "2 1 [PERSON_NAME] [DATE] 14:01 follow as S2 pointelle w/fly [PERSON_NAME] [DATE…" at bounding box center [190, 205] width 340 height 281
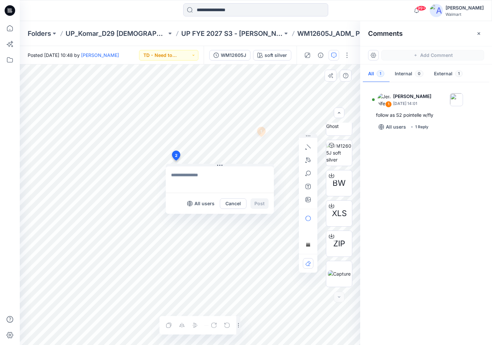
click at [182, 177] on textarea at bounding box center [220, 180] width 108 height 26
type textarea "**********"
click at [257, 203] on button "Post" at bounding box center [259, 204] width 18 height 11
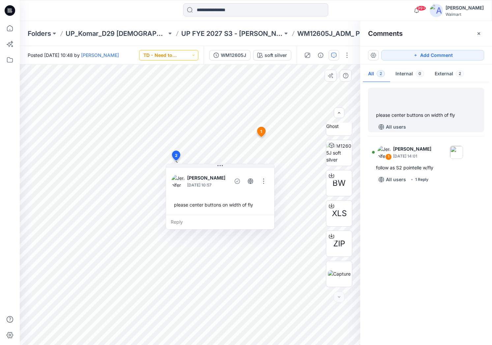
click at [181, 55] on button "TD - Need to Review" at bounding box center [168, 55] width 59 height 11
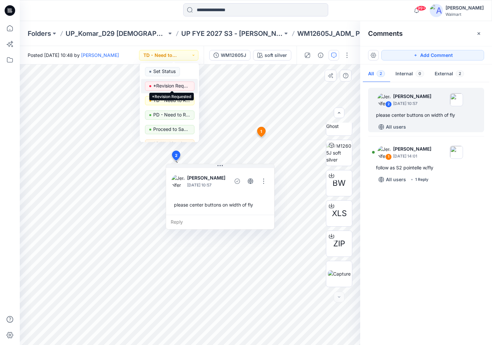
click at [175, 85] on p "*Revision Requested" at bounding box center [171, 86] width 37 height 9
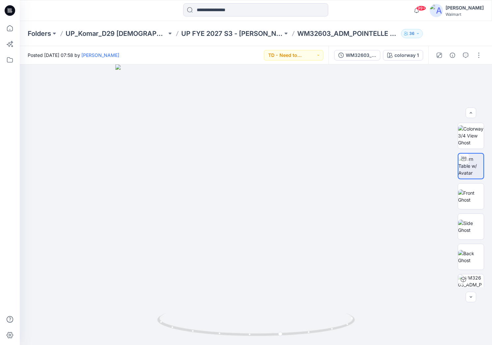
scroll to position [172, 0]
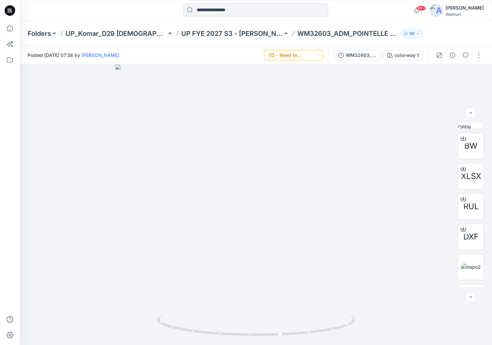
click at [307, 57] on button "TD - Need to Review" at bounding box center [293, 55] width 59 height 11
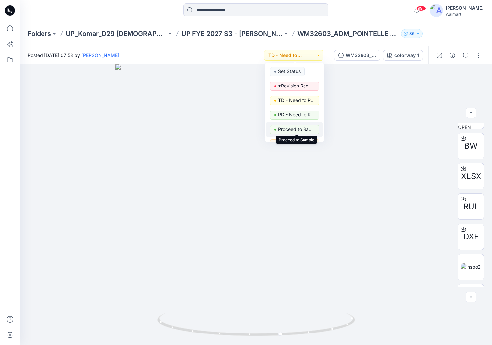
click at [300, 129] on p "Proceed to Sample" at bounding box center [296, 129] width 37 height 9
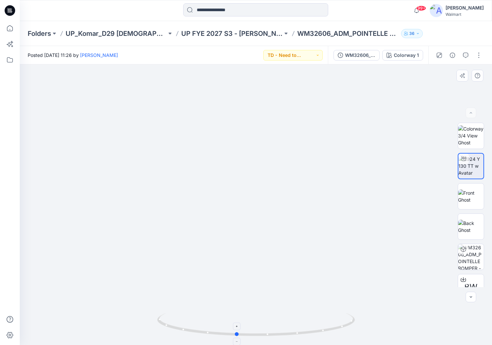
drag, startPoint x: 260, startPoint y: 335, endPoint x: 236, endPoint y: 334, distance: 23.4
click at [236, 334] on circle at bounding box center [237, 335] width 4 height 4
click at [466, 55] on icon "button" at bounding box center [465, 55] width 5 height 5
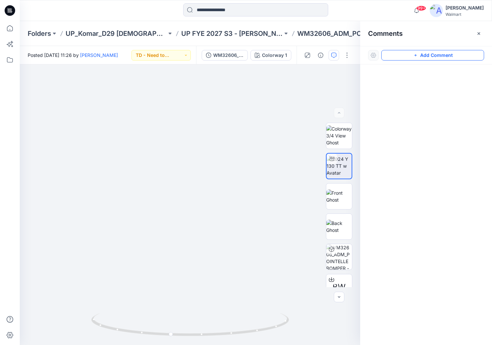
click at [450, 56] on button "Add Comment" at bounding box center [432, 55] width 103 height 11
click at [204, 162] on div "1" at bounding box center [190, 205] width 340 height 281
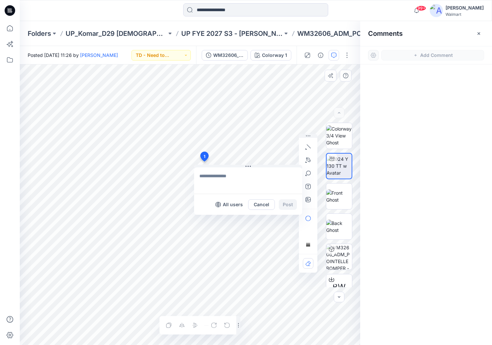
drag, startPoint x: 210, startPoint y: 174, endPoint x: 205, endPoint y: 176, distance: 4.6
click at [205, 176] on textarea at bounding box center [248, 181] width 108 height 26
type textarea "**********"
click at [286, 205] on button "Post" at bounding box center [288, 205] width 18 height 11
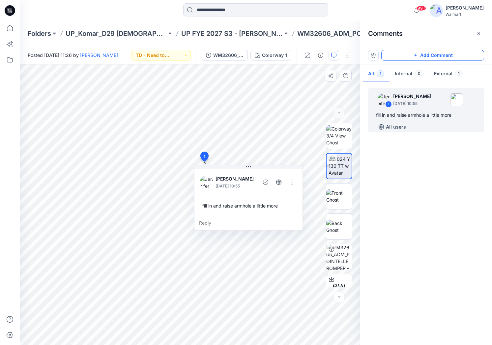
click at [437, 57] on button "Add Comment" at bounding box center [432, 55] width 103 height 11
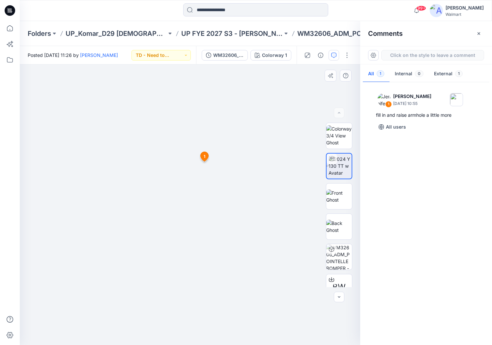
click at [174, 157] on div "2 1 [PERSON_NAME] [DATE] 10:55 fill in and raise armhole a little more Reply" at bounding box center [190, 205] width 340 height 281
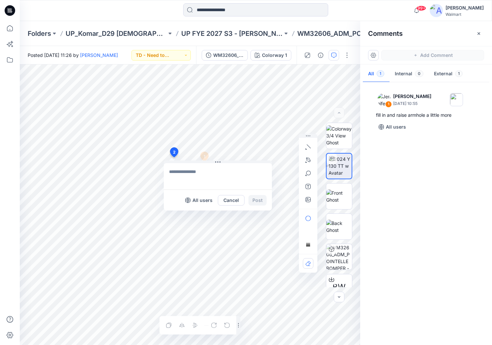
click at [180, 167] on textarea at bounding box center [218, 176] width 108 height 26
type textarea "**********"
click at [256, 199] on button "Post" at bounding box center [257, 200] width 18 height 11
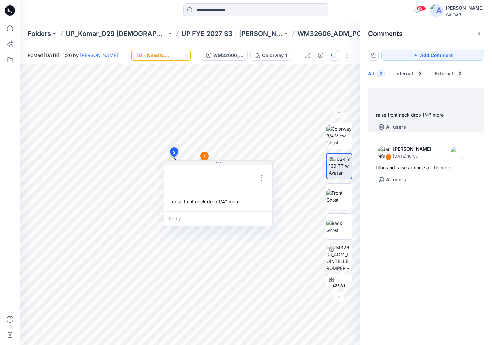
click at [178, 55] on button "TD - Need to Review" at bounding box center [160, 55] width 59 height 11
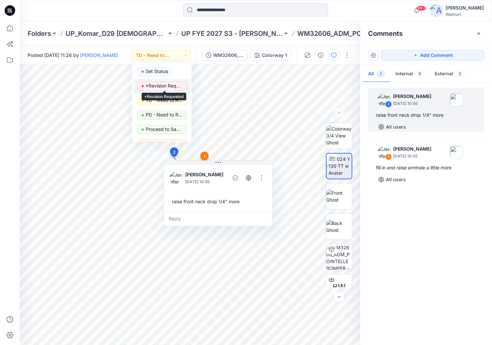
click at [170, 86] on p "*Revision Requested" at bounding box center [164, 86] width 37 height 9
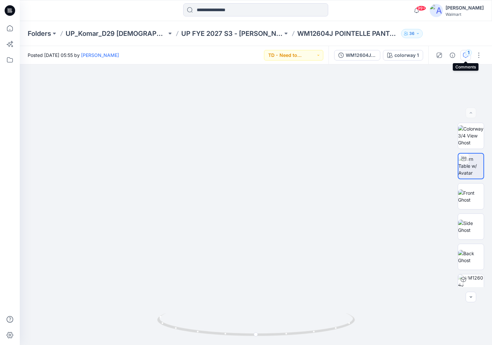
click at [467, 52] on div "1" at bounding box center [468, 52] width 7 height 7
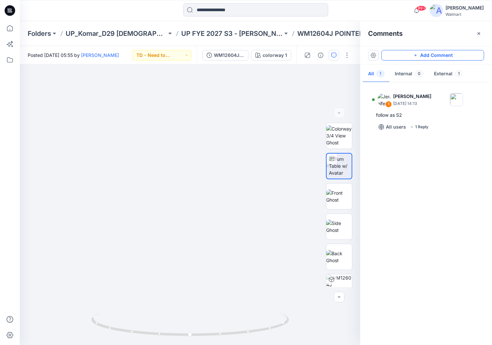
click at [465, 52] on button "Add Comment" at bounding box center [432, 55] width 103 height 11
click at [192, 165] on div "2 1 [PERSON_NAME] [DATE] 14:13 follow as S2 [PERSON_NAME] [DATE] 07:40 [PERSON_…" at bounding box center [190, 205] width 340 height 281
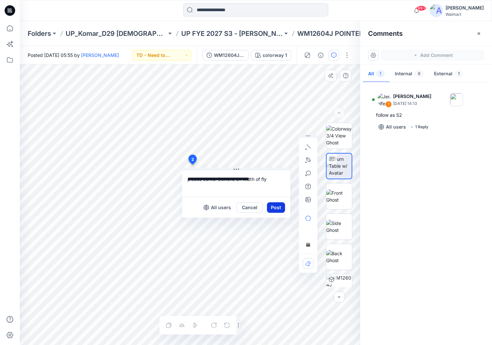
type textarea "**********"
click at [273, 208] on button "Post" at bounding box center [276, 208] width 18 height 11
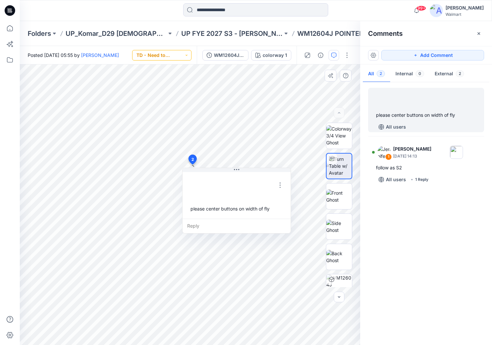
click at [182, 54] on button "TD - Need to Review" at bounding box center [161, 55] width 59 height 11
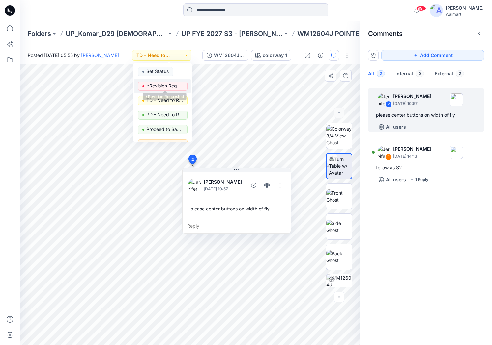
click at [165, 87] on p "*Revision Requested" at bounding box center [164, 86] width 37 height 9
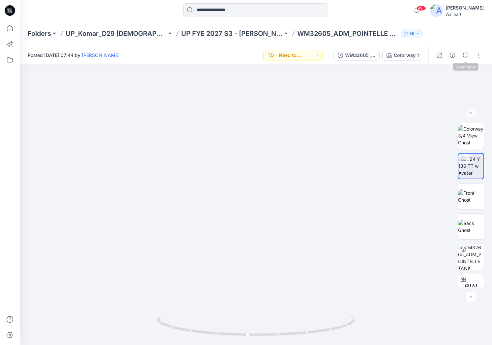
drag, startPoint x: 463, startPoint y: 58, endPoint x: 423, endPoint y: 71, distance: 42.1
click at [463, 58] on icon "button" at bounding box center [465, 55] width 5 height 5
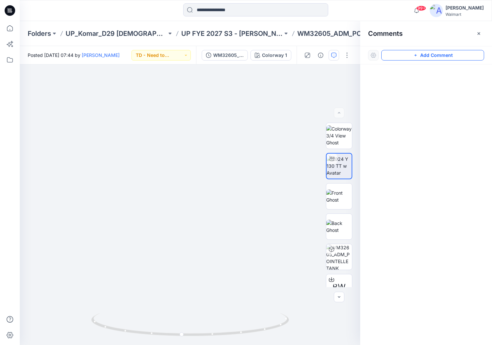
click at [437, 56] on button "Add Comment" at bounding box center [432, 55] width 103 height 11
click at [188, 159] on div "1" at bounding box center [190, 205] width 340 height 281
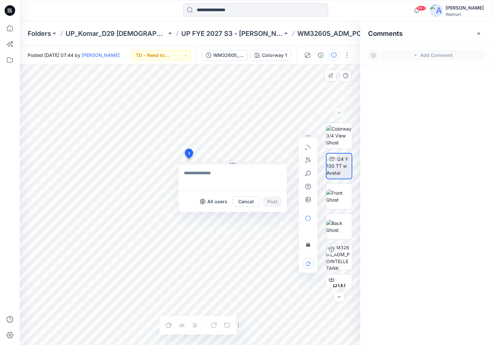
drag, startPoint x: 194, startPoint y: 178, endPoint x: 190, endPoint y: 173, distance: 7.0
click at [192, 173] on textarea at bounding box center [232, 178] width 108 height 26
click at [213, 175] on textarea "**********" at bounding box center [232, 178] width 108 height 26
type textarea "**********"
click at [279, 204] on button "Post" at bounding box center [272, 202] width 18 height 11
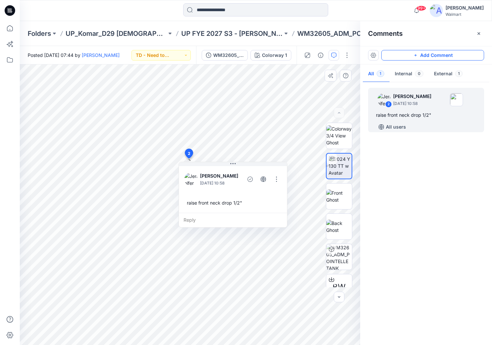
click at [472, 58] on button "Add Comment" at bounding box center [432, 55] width 103 height 11
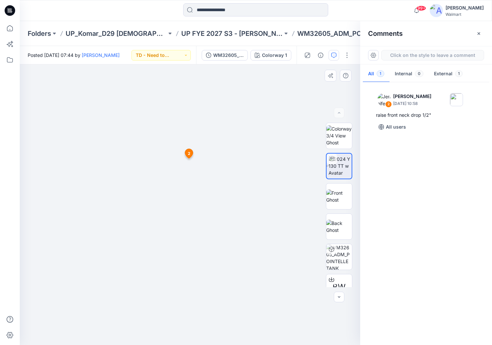
click at [145, 167] on div "2 2 [PERSON_NAME] [DATE] 10:58 raise front neck drop 1/2" Reply" at bounding box center [190, 205] width 340 height 281
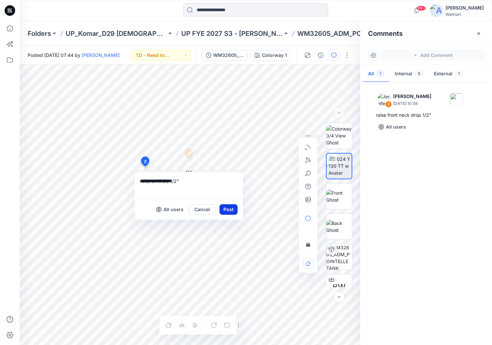
type textarea "**********"
click at [230, 208] on button "Post" at bounding box center [228, 209] width 18 height 11
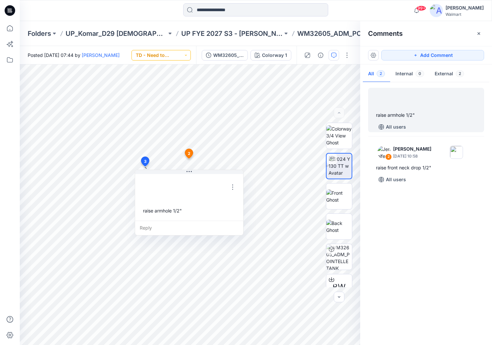
click at [176, 56] on button "TD - Need to Review" at bounding box center [160, 55] width 59 height 11
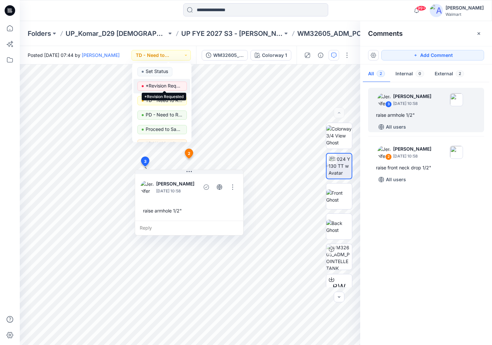
click at [168, 85] on p "*Revision Requested" at bounding box center [164, 86] width 37 height 9
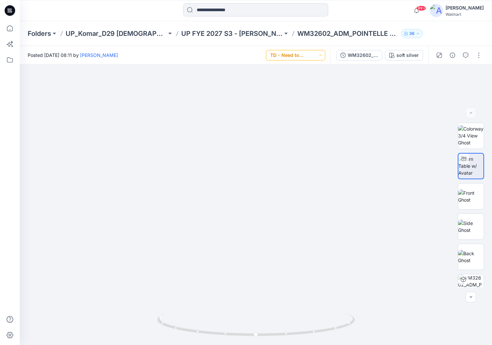
click at [315, 55] on button "TD - Need to Review" at bounding box center [295, 55] width 59 height 11
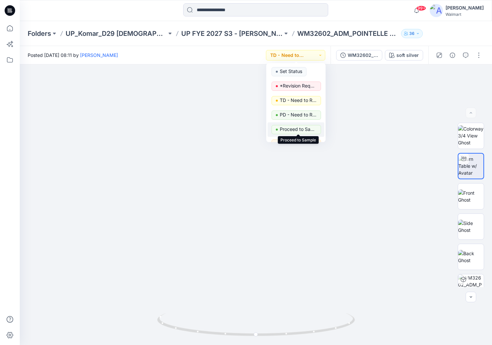
click at [299, 131] on p "Proceed to Sample" at bounding box center [298, 129] width 37 height 9
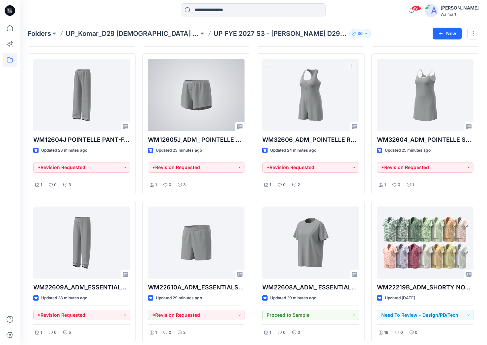
scroll to position [164, 0]
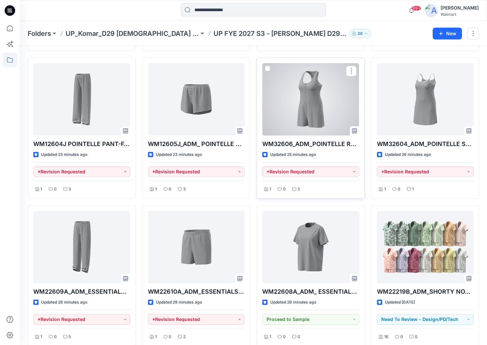
click at [302, 103] on div at bounding box center [310, 99] width 97 height 72
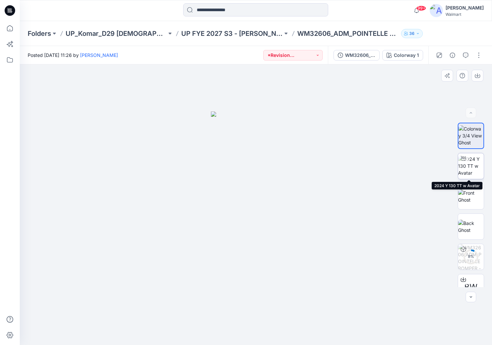
click at [463, 171] on img at bounding box center [471, 166] width 26 height 21
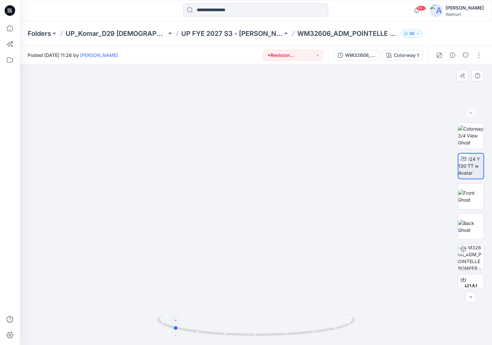
drag, startPoint x: 256, startPoint y: 335, endPoint x: 173, endPoint y: 329, distance: 83.2
click at [173, 329] on icon at bounding box center [256, 325] width 199 height 25
click at [466, 56] on icon "button" at bounding box center [465, 55] width 5 height 5
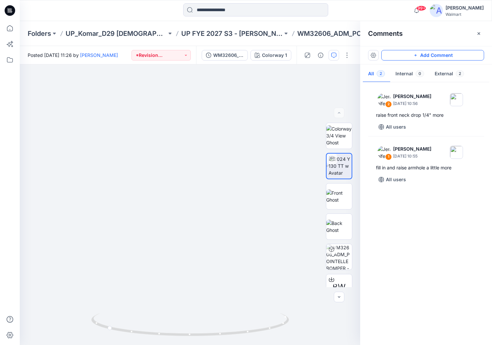
click at [450, 57] on button "Add Comment" at bounding box center [432, 55] width 103 height 11
click at [189, 267] on div "3" at bounding box center [190, 205] width 340 height 281
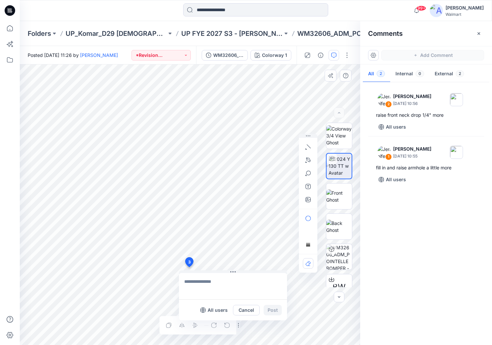
click at [208, 284] on textarea at bounding box center [233, 286] width 108 height 26
type textarea "**********"
click at [278, 308] on button "Post" at bounding box center [272, 310] width 18 height 11
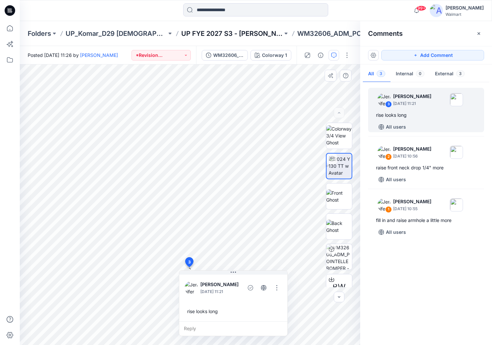
click at [243, 34] on p "UP FYE 2027 S3 - [PERSON_NAME] D29 [DEMOGRAPHIC_DATA] Sleepwear" at bounding box center [231, 33] width 101 height 9
